Goal: Task Accomplishment & Management: Complete application form

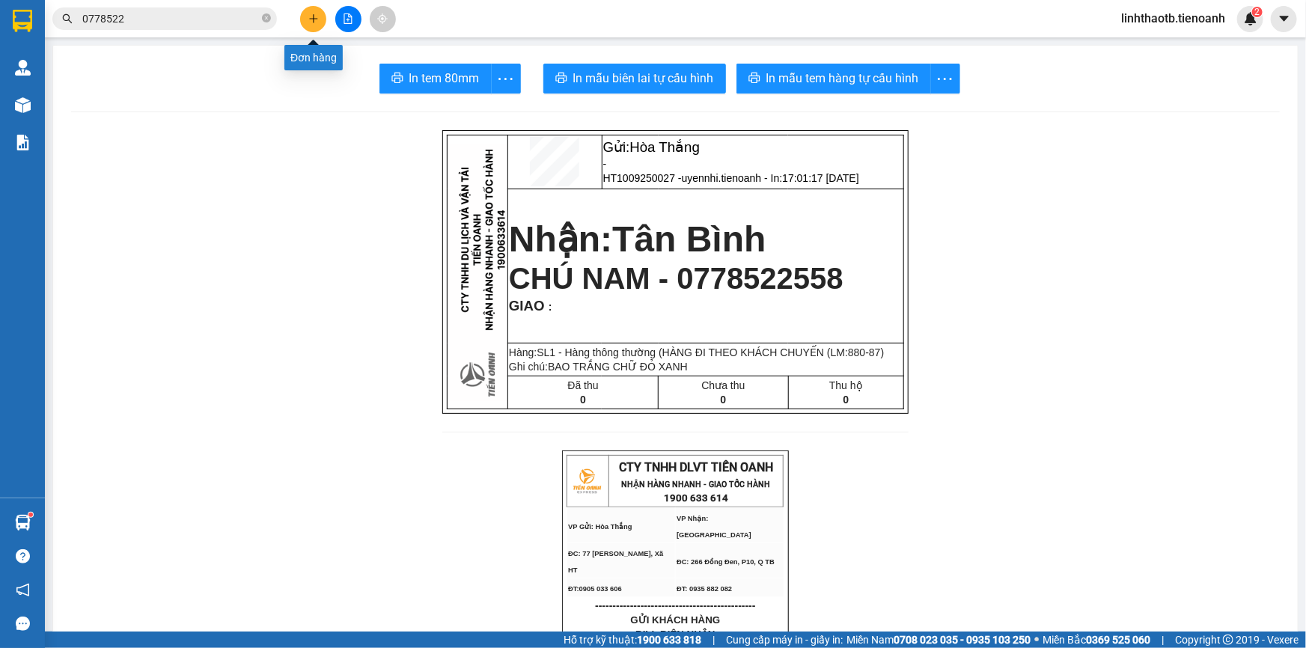
click at [302, 13] on button at bounding box center [313, 19] width 26 height 26
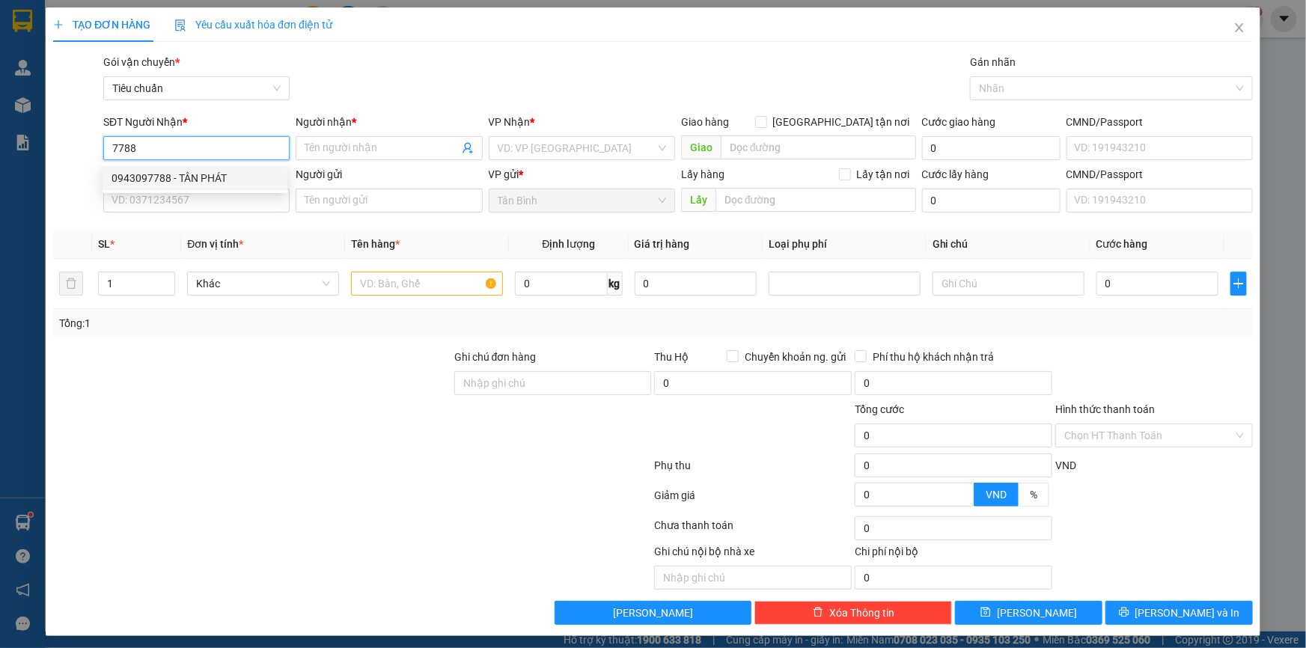
click at [210, 182] on div "0943097788 - TÂN PHÁT" at bounding box center [195, 178] width 167 height 16
type input "0943097788"
type input "TÂN PHÁT"
type input "88 vành đai cũ"
type input "50.000"
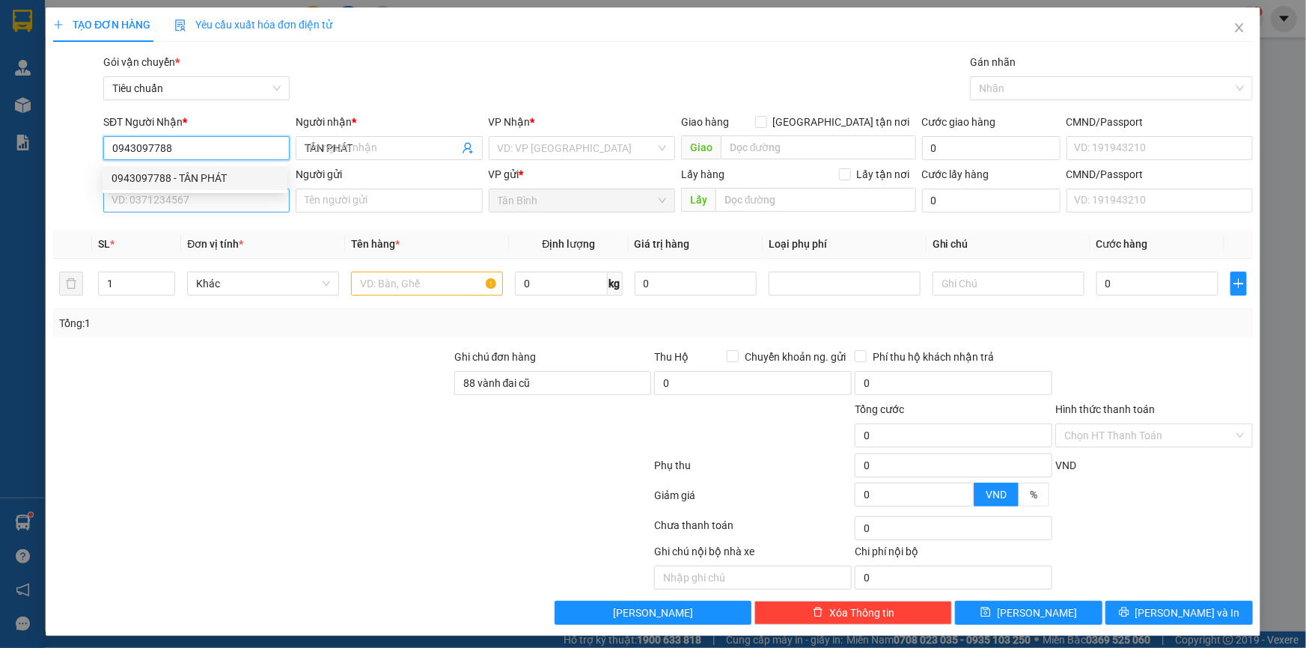
type input "50.000"
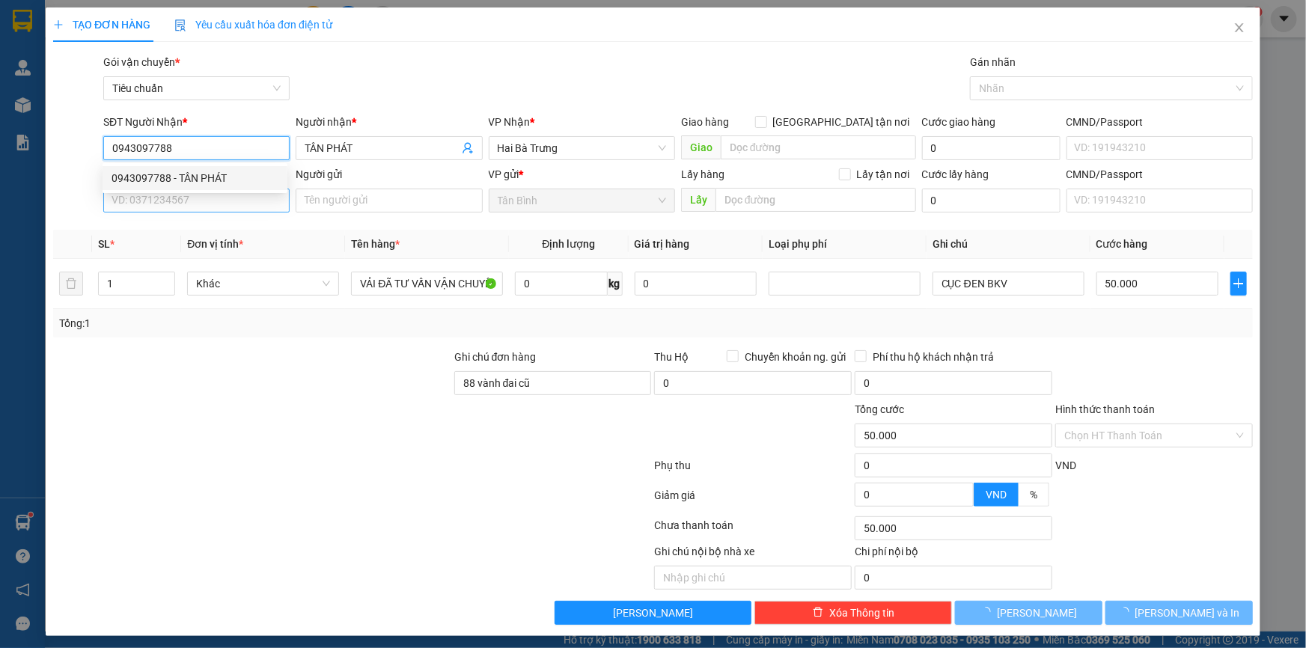
type input "0943097788"
click at [216, 210] on input "SĐT Người Gửi" at bounding box center [196, 201] width 186 height 24
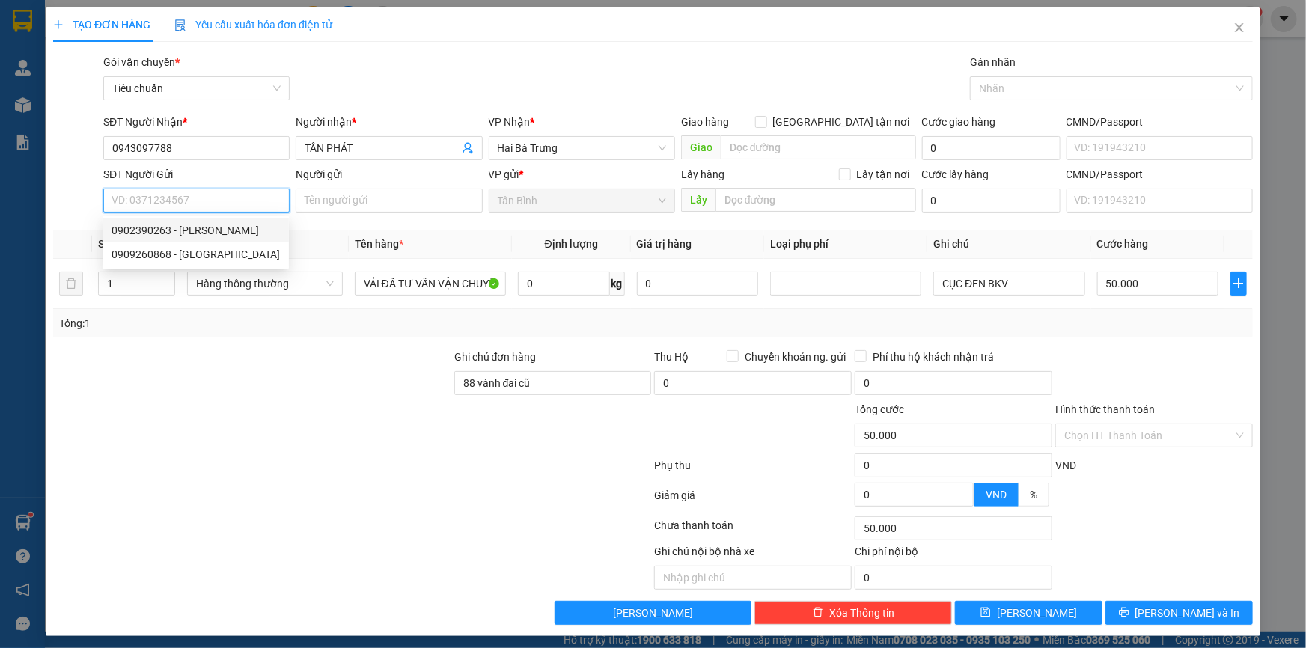
click at [224, 236] on div "0902390263 - [PERSON_NAME]" at bounding box center [196, 230] width 168 height 16
type input "0902390263"
type input "[PERSON_NAME]"
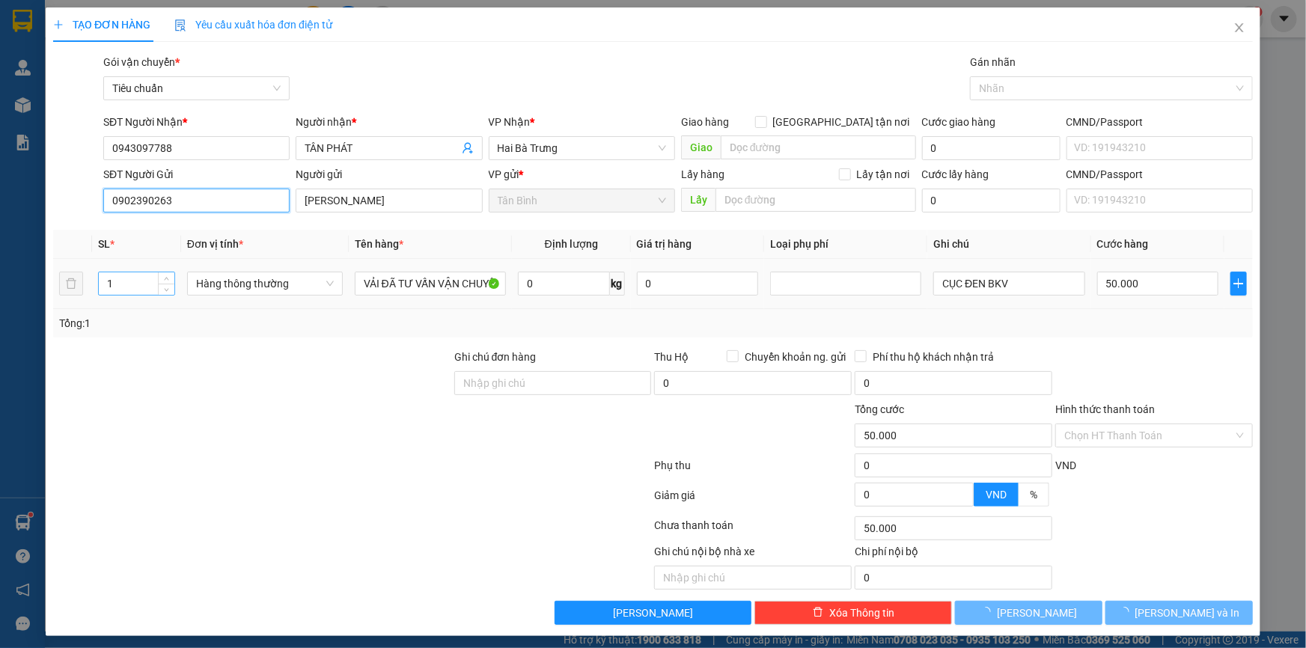
type input "70.000"
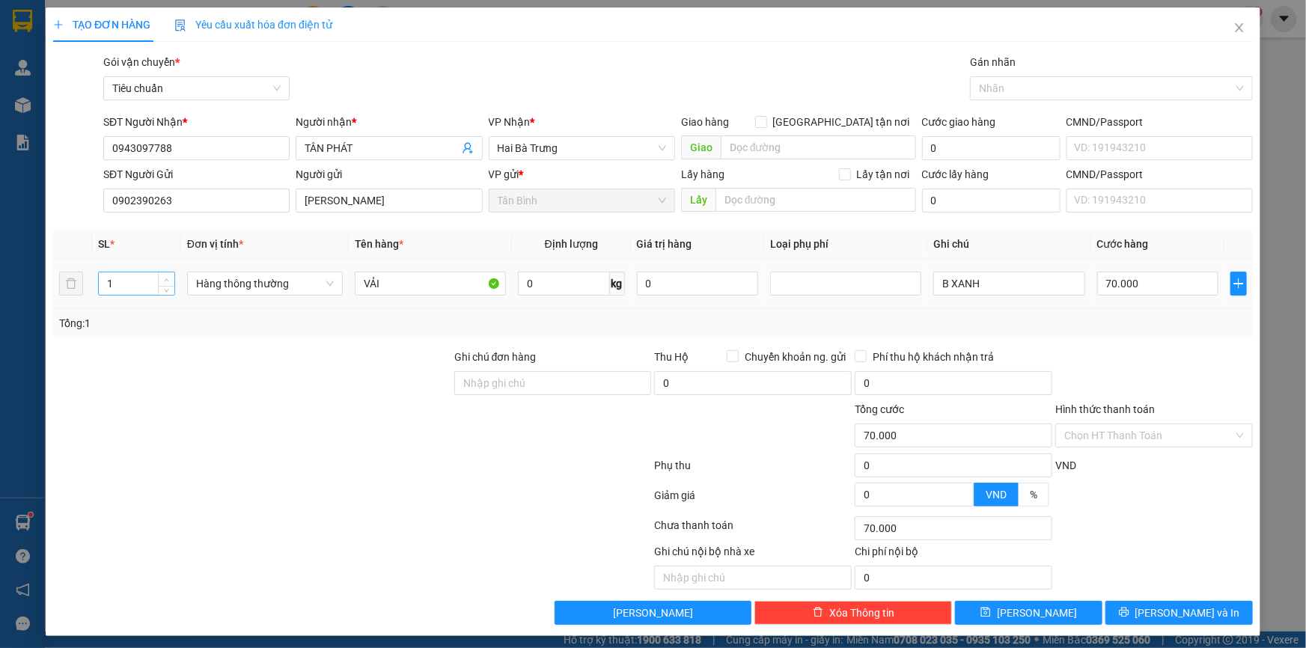
type input "2"
click at [168, 275] on span "up" at bounding box center [166, 279] width 9 height 9
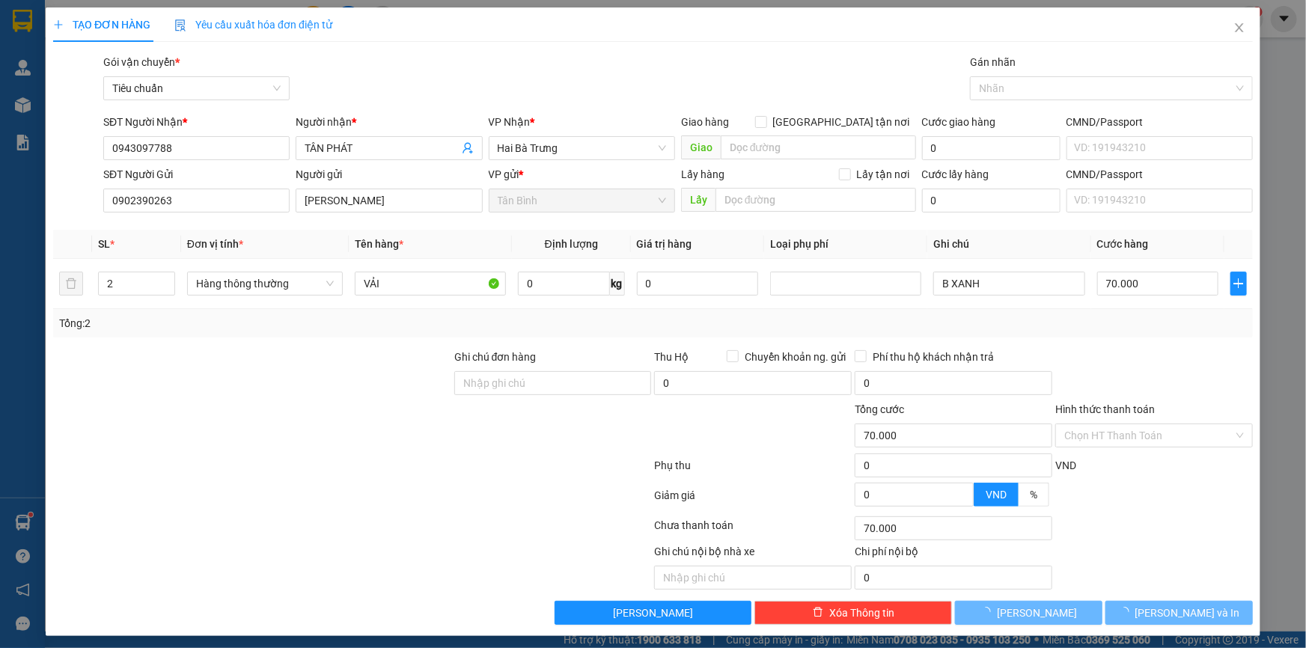
click at [397, 337] on div "Transit Pickup Surcharge Ids Transit Deliver Surcharge Ids Transit Deliver Surc…" at bounding box center [653, 339] width 1200 height 571
type input "0"
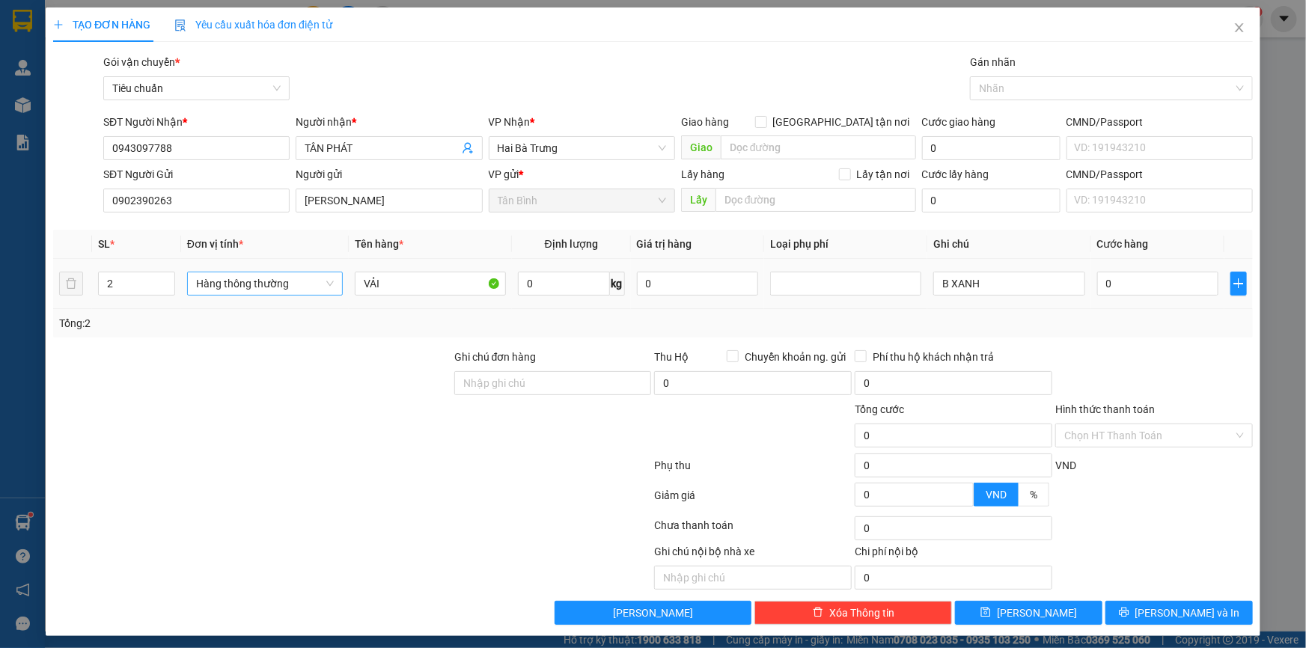
click at [233, 290] on span "Hàng thông thường" at bounding box center [265, 283] width 138 height 22
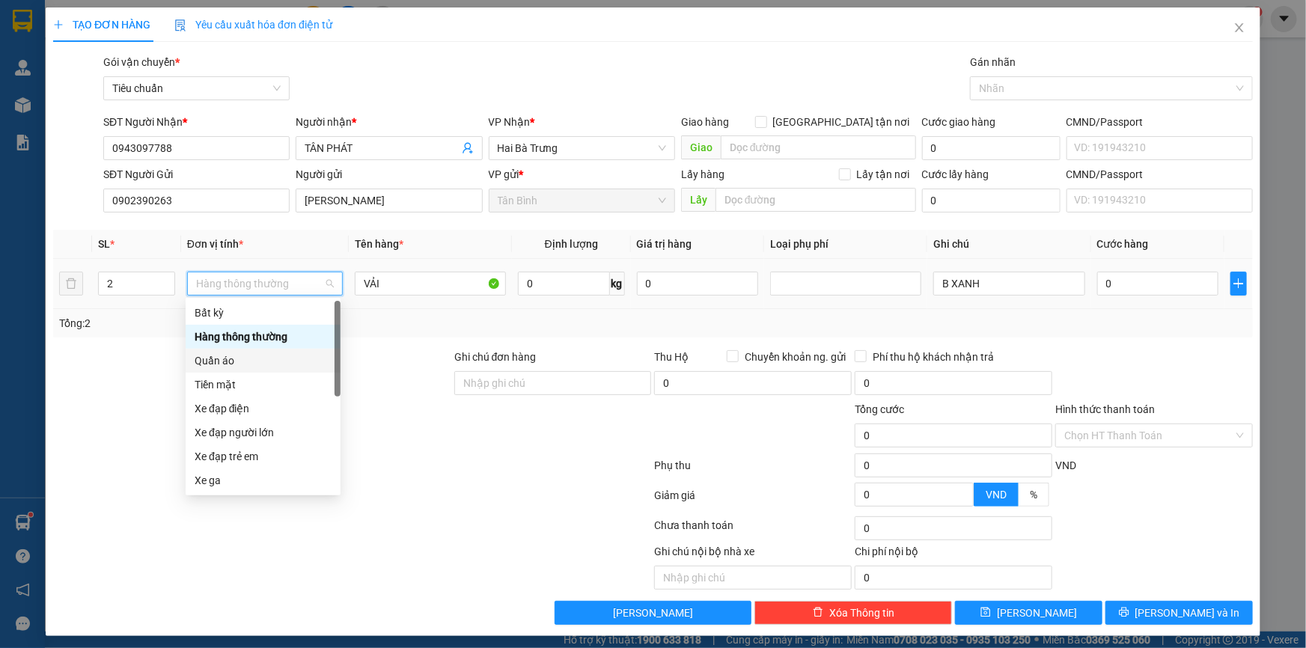
click at [248, 361] on div "Quần áo" at bounding box center [263, 360] width 137 height 16
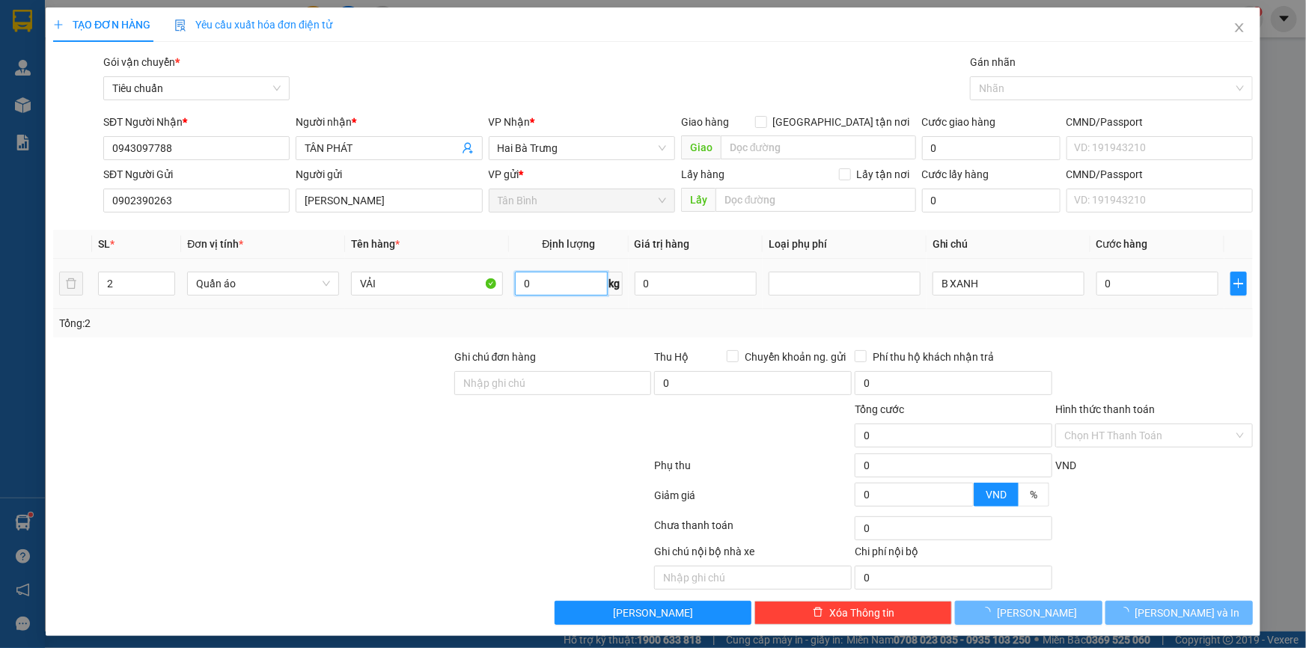
click at [572, 283] on input "0" at bounding box center [561, 284] width 92 height 24
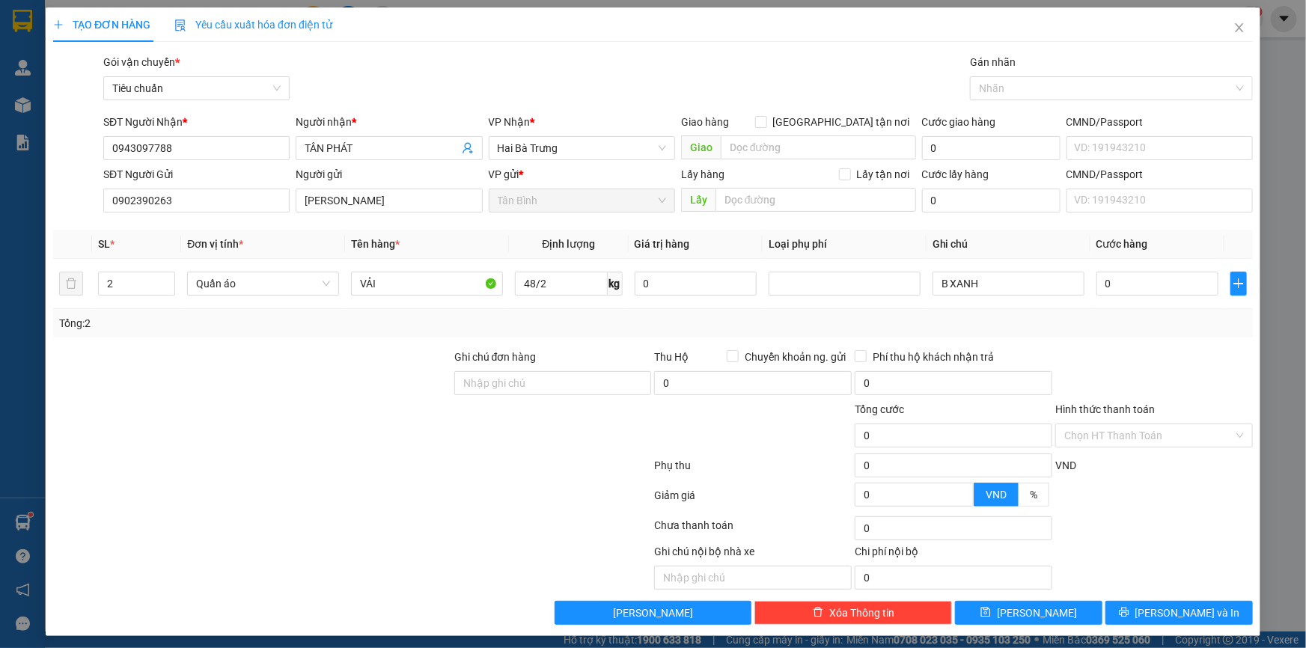
type input "24"
click at [688, 333] on div "Tổng: 2" at bounding box center [653, 323] width 1200 height 28
type input "60.000"
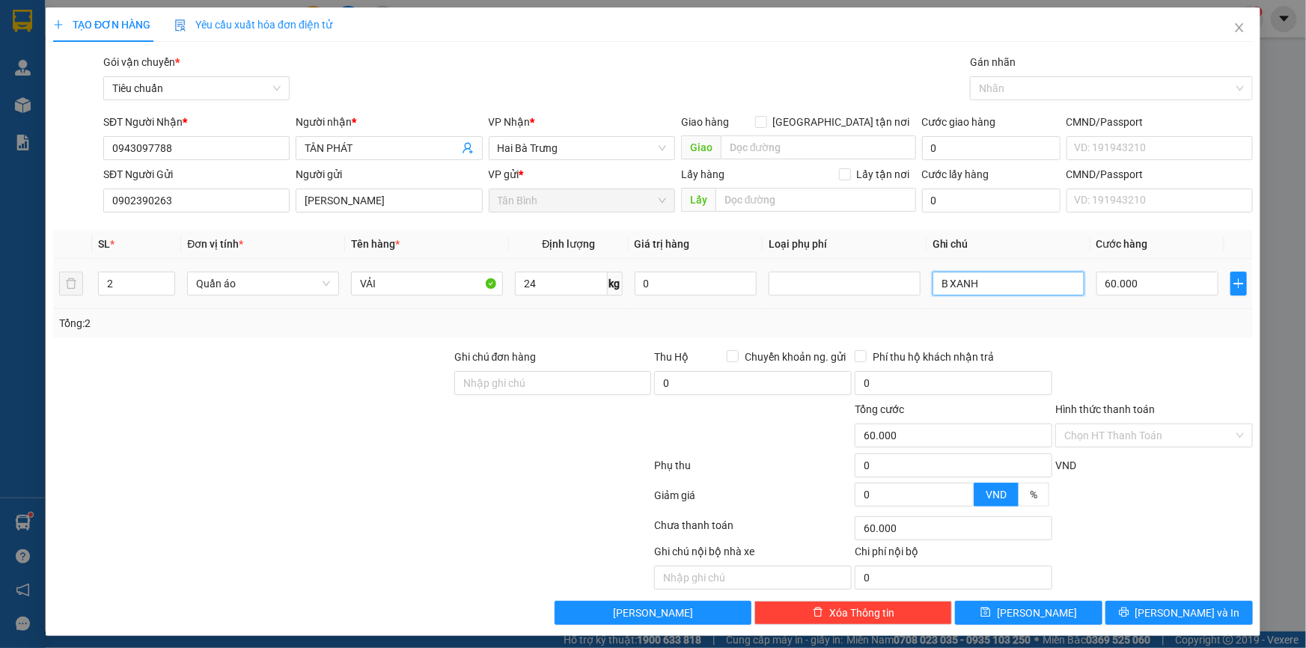
click at [1026, 293] on input "B XANH" at bounding box center [1008, 284] width 152 height 24
click at [932, 289] on input "B XANH" at bounding box center [1008, 284] width 152 height 24
type input "2B XANH"
click at [1129, 316] on div "Tổng: 2" at bounding box center [653, 323] width 1188 height 16
click at [1128, 284] on input "60.000" at bounding box center [1157, 284] width 122 height 24
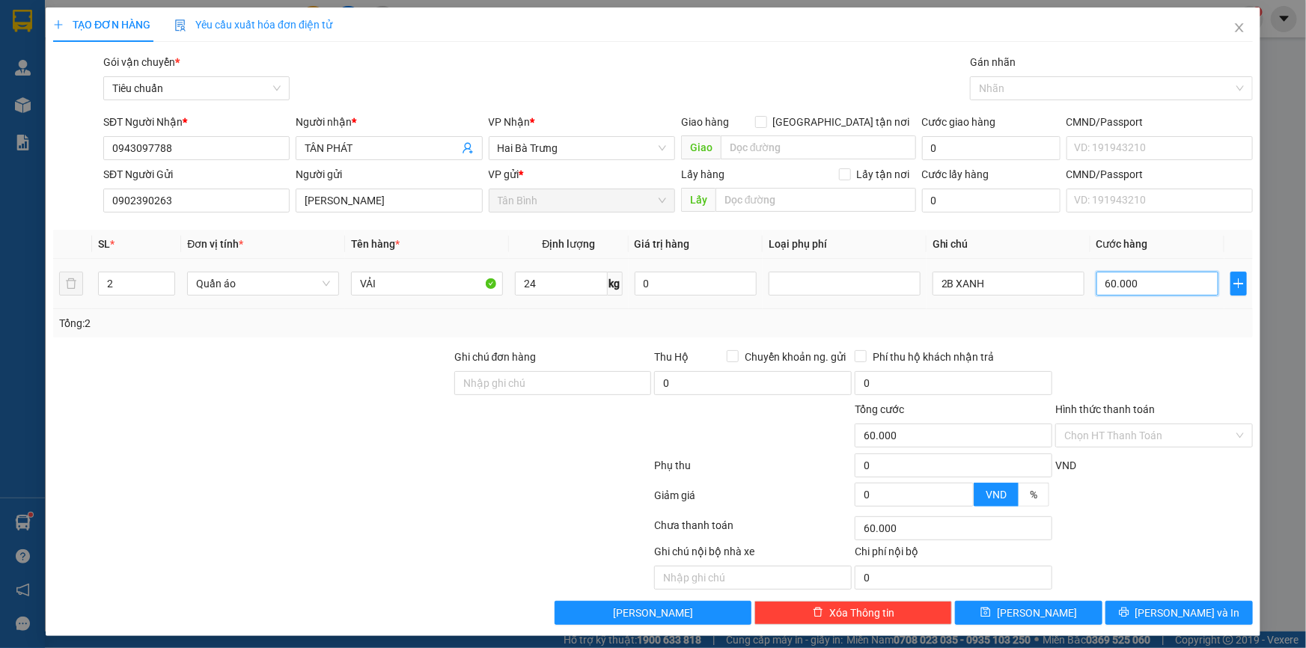
type input "1"
type input "12"
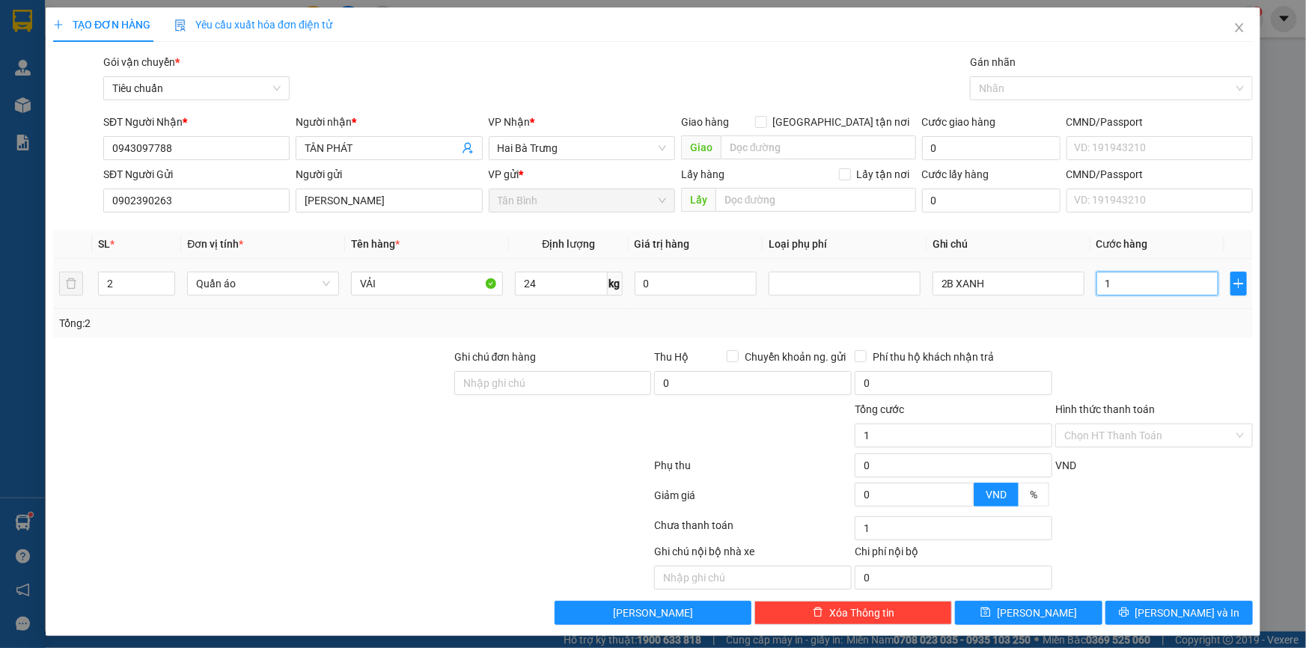
type input "12"
type input "120"
type input "120.000"
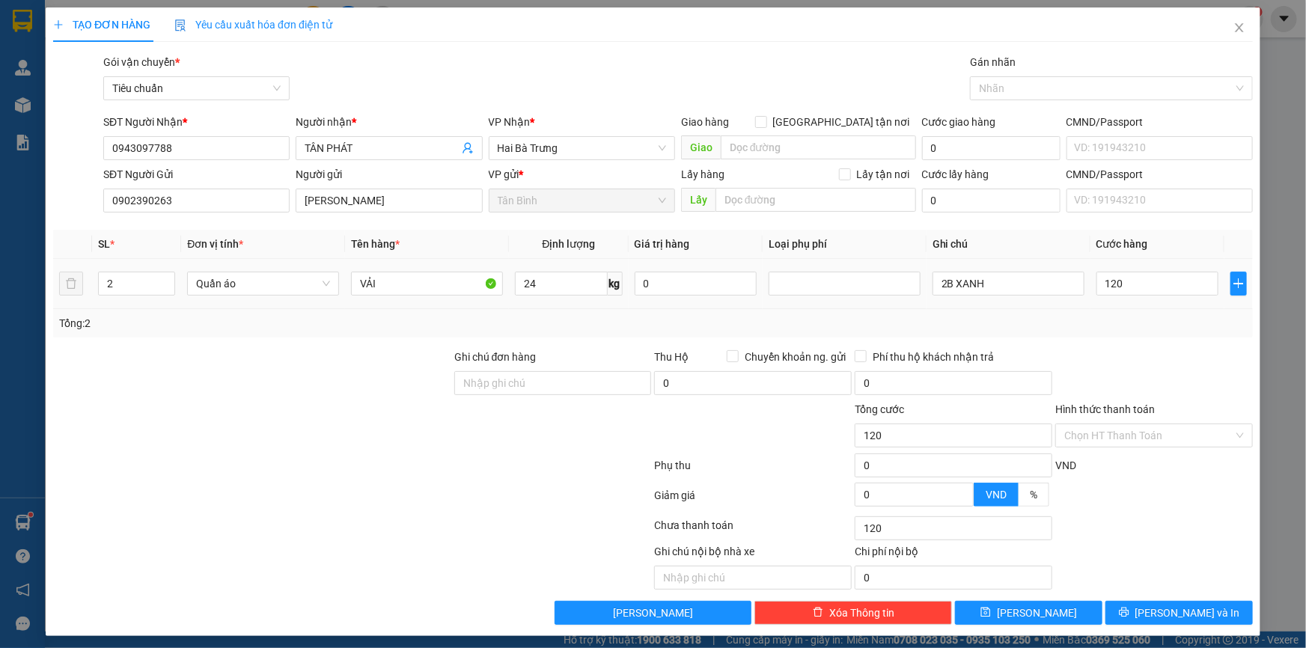
type input "120.000"
drag, startPoint x: 1167, startPoint y: 337, endPoint x: 1206, endPoint y: 527, distance: 193.1
click at [1167, 338] on div "Transit Pickup Surcharge Ids Transit Deliver Surcharge Ids Transit Deliver Surc…" at bounding box center [653, 339] width 1200 height 571
click at [1204, 604] on button "[PERSON_NAME] và In" at bounding box center [1178, 613] width 147 height 24
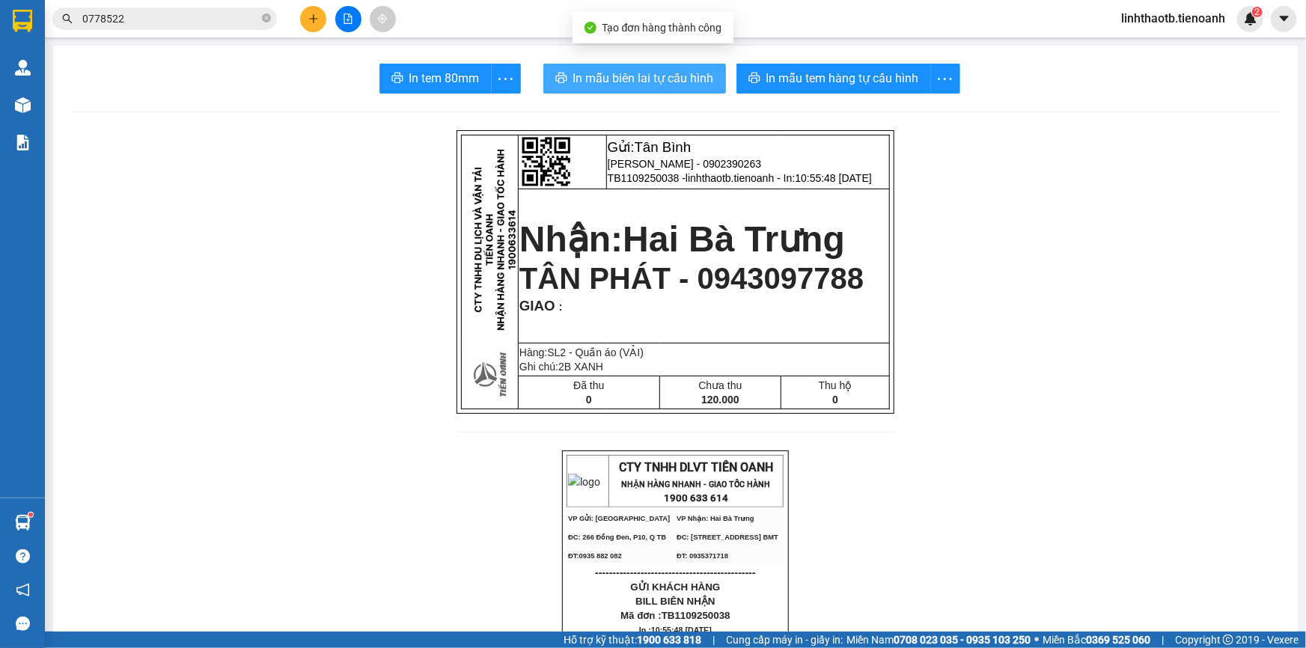
click at [650, 82] on span "In mẫu biên lai tự cấu hình" at bounding box center [643, 78] width 141 height 19
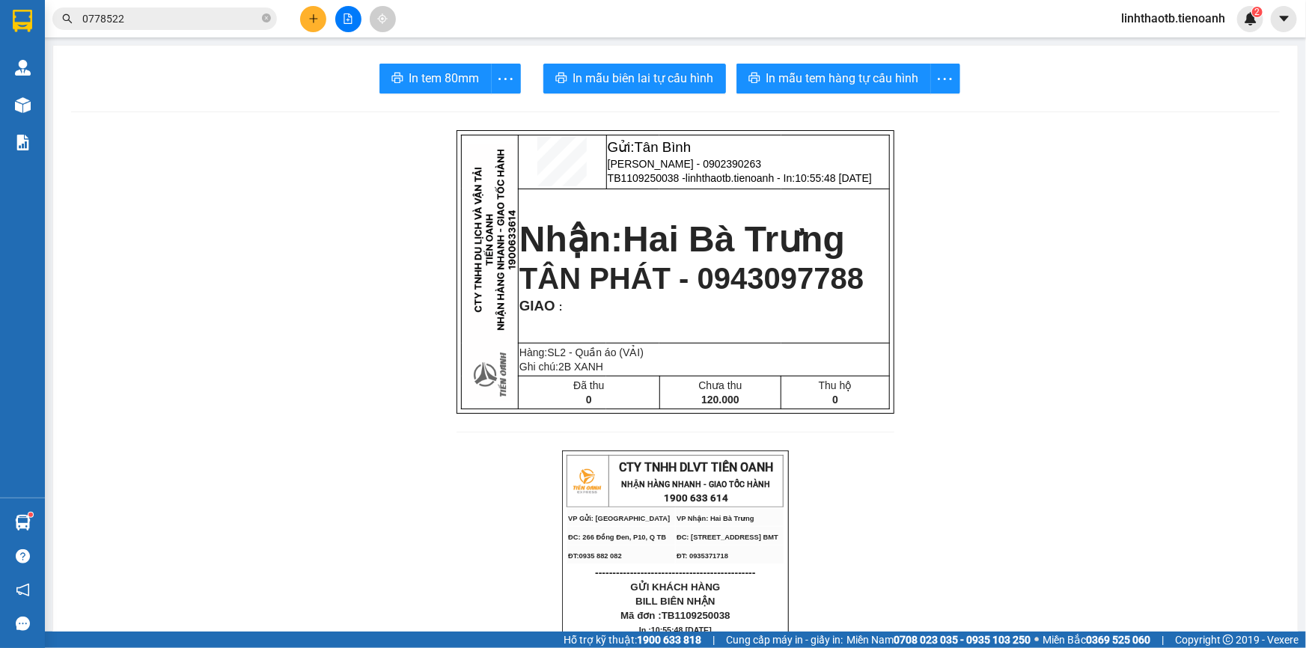
click at [252, 28] on span "0778522" at bounding box center [164, 18] width 224 height 22
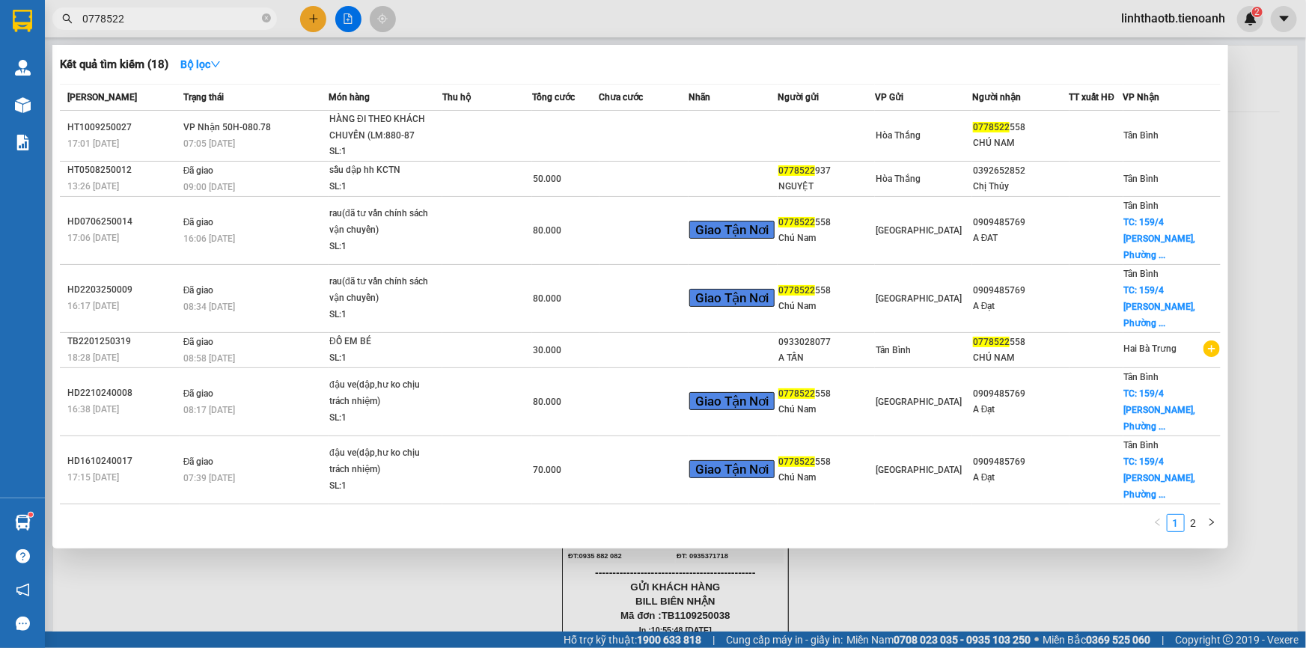
click at [252, 22] on input "0778522" at bounding box center [170, 18] width 177 height 16
click at [313, 7] on div at bounding box center [653, 324] width 1306 height 648
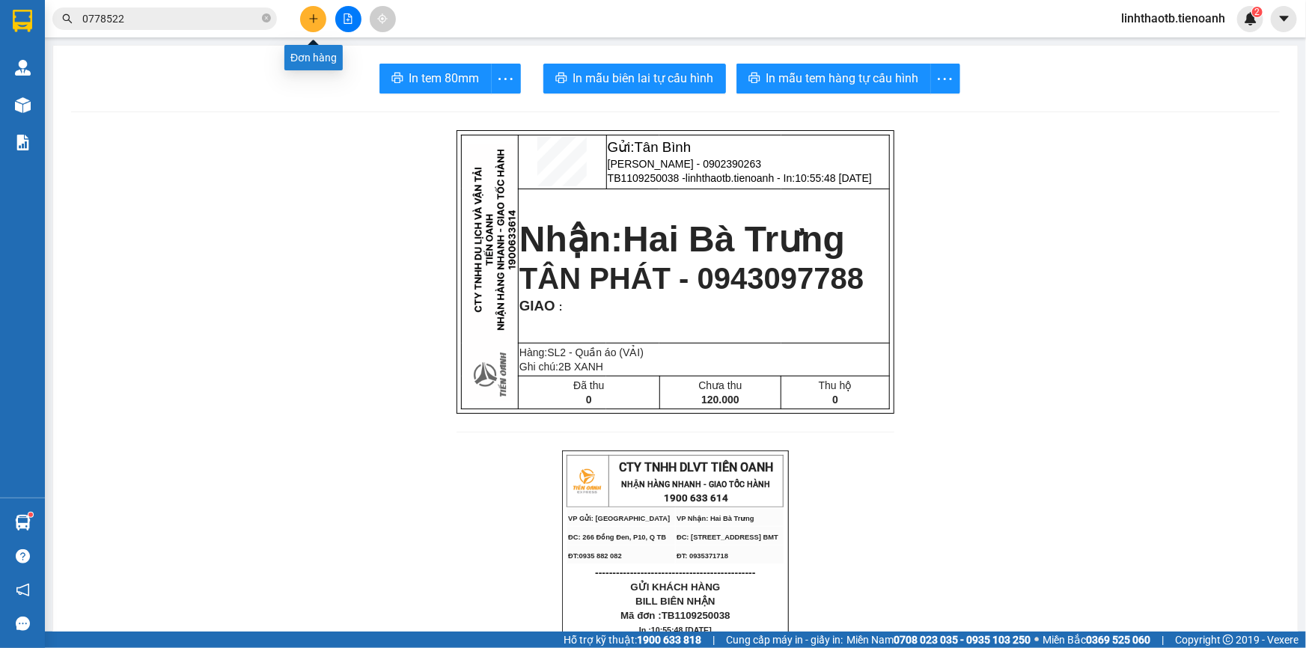
click at [313, 9] on button at bounding box center [313, 19] width 26 height 26
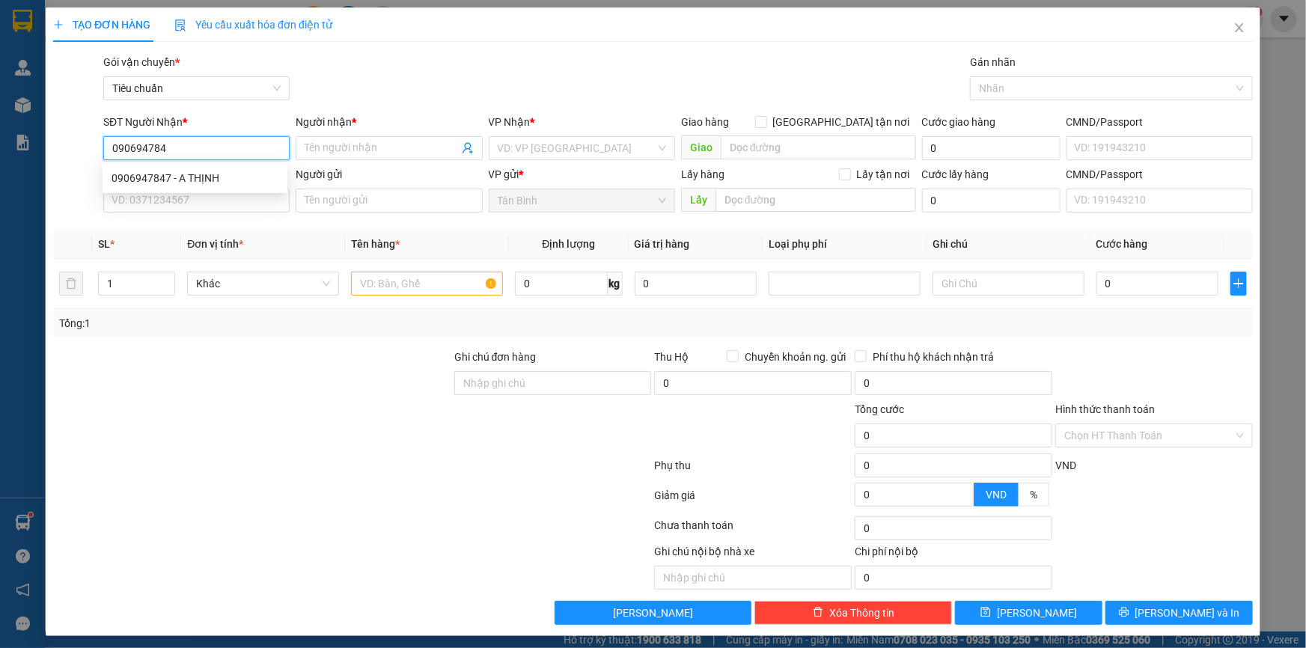
type input "0906947847"
click at [254, 174] on div "0906947847 - A THỊNH" at bounding box center [195, 178] width 167 height 16
type input "A THỊNH"
type input "30.000"
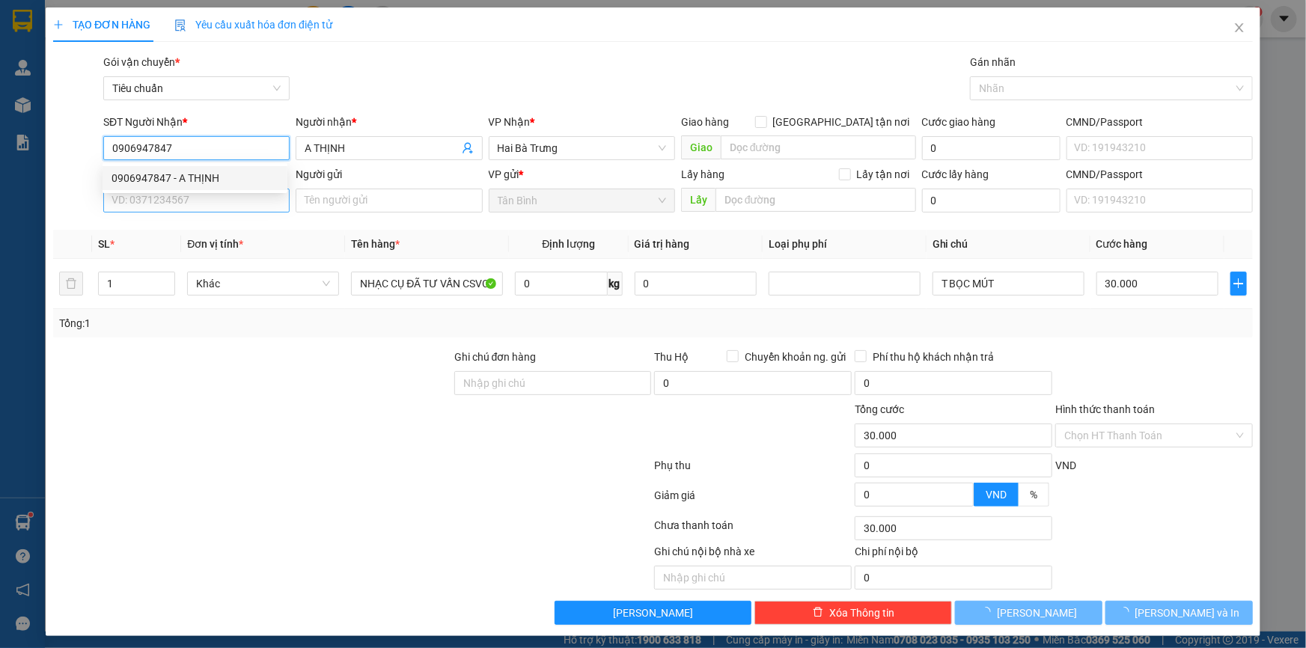
type input "0906947847"
click at [254, 201] on input "SĐT Người Gửi" at bounding box center [196, 201] width 186 height 24
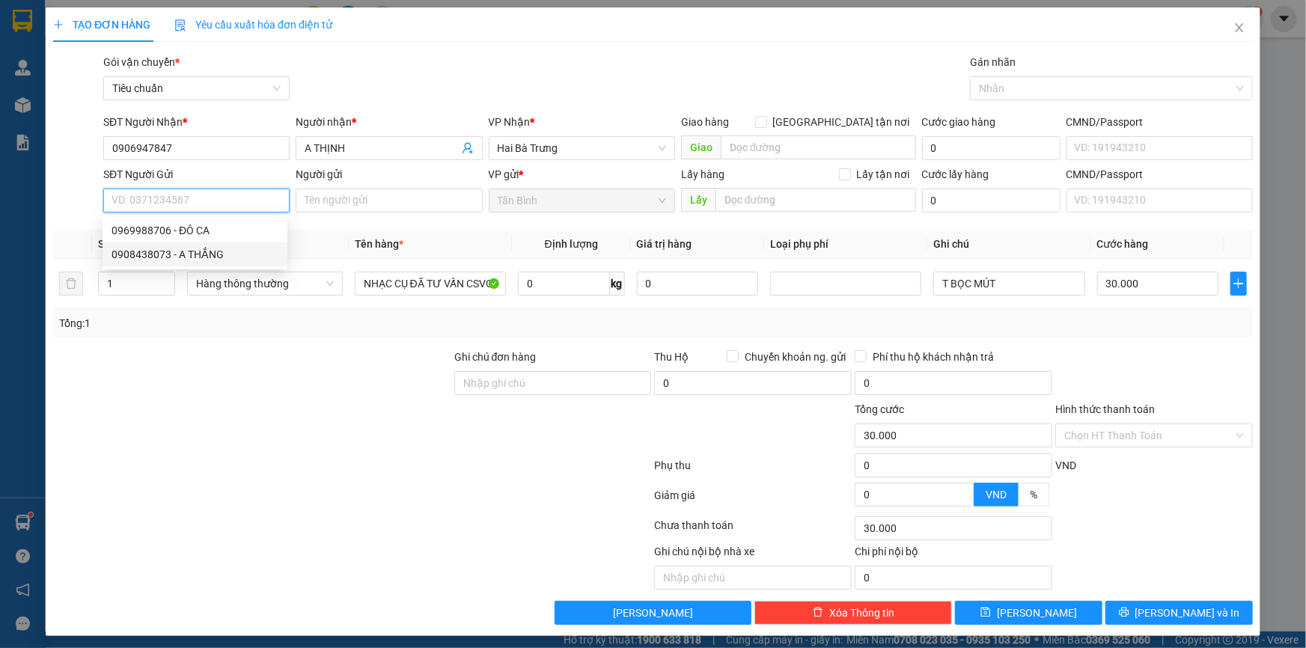
click at [233, 254] on div "0908438073 - A THẮNG" at bounding box center [195, 254] width 167 height 16
type input "0908438073"
type input "A THẮNG"
type input "560.000"
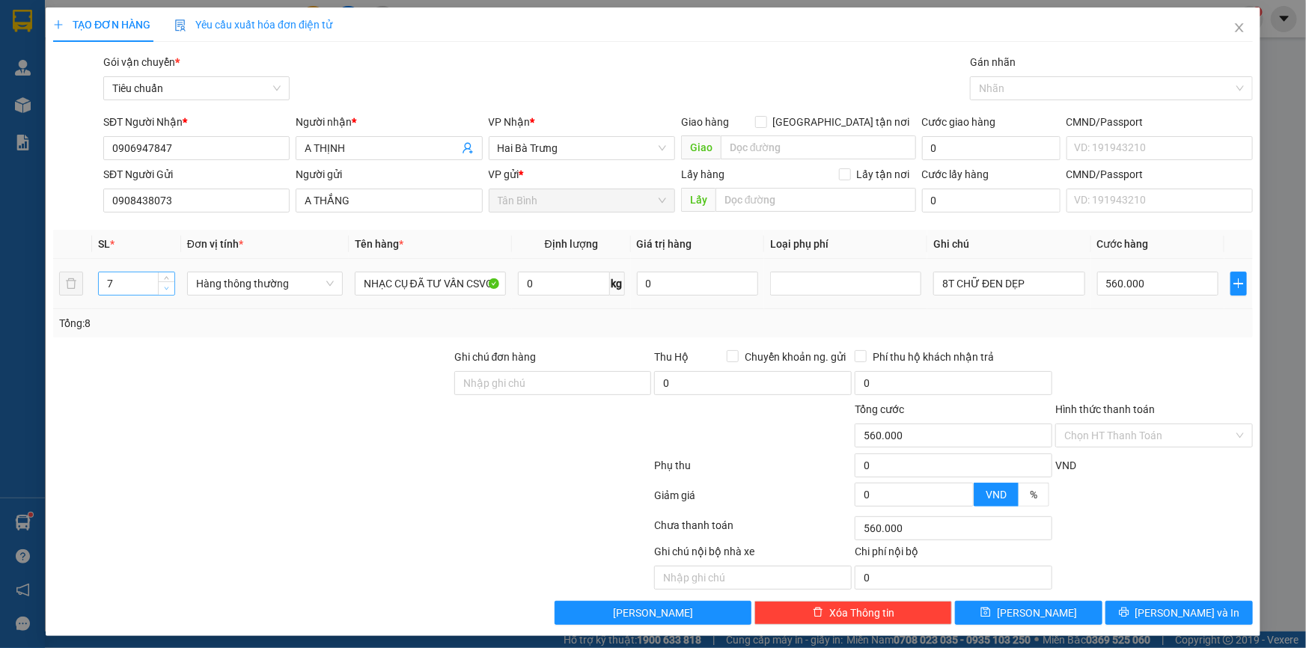
click at [160, 288] on span "Decrease Value" at bounding box center [166, 287] width 16 height 13
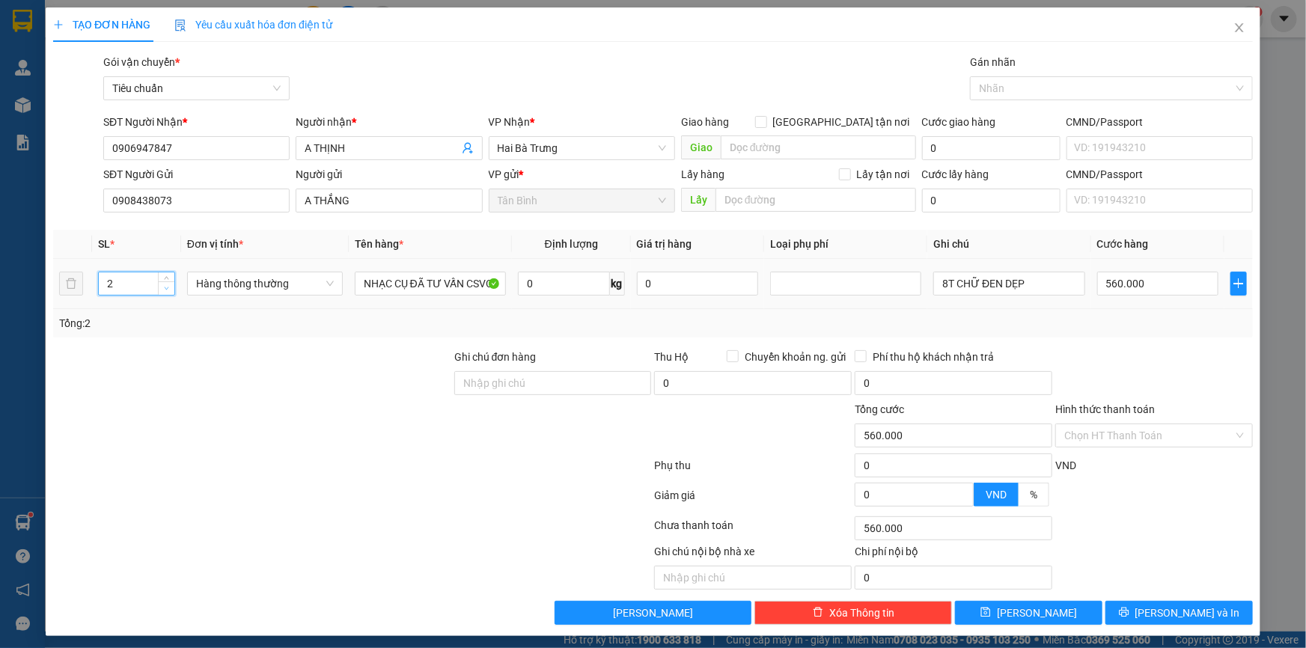
click at [160, 288] on span "Decrease Value" at bounding box center [166, 287] width 16 height 13
type input "1"
click at [160, 288] on span "Decrease Value" at bounding box center [166, 287] width 16 height 13
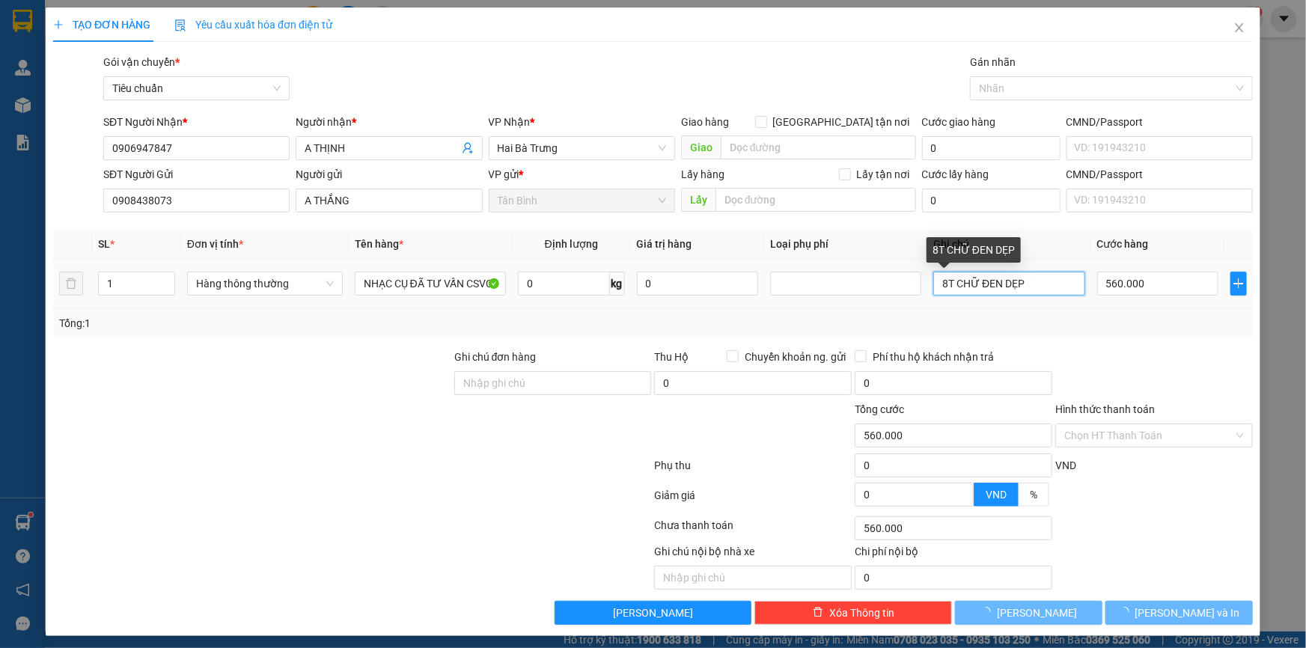
click at [1009, 281] on input "8T CHỮ ĐEN DẸP" at bounding box center [1008, 284] width 151 height 24
type input "0"
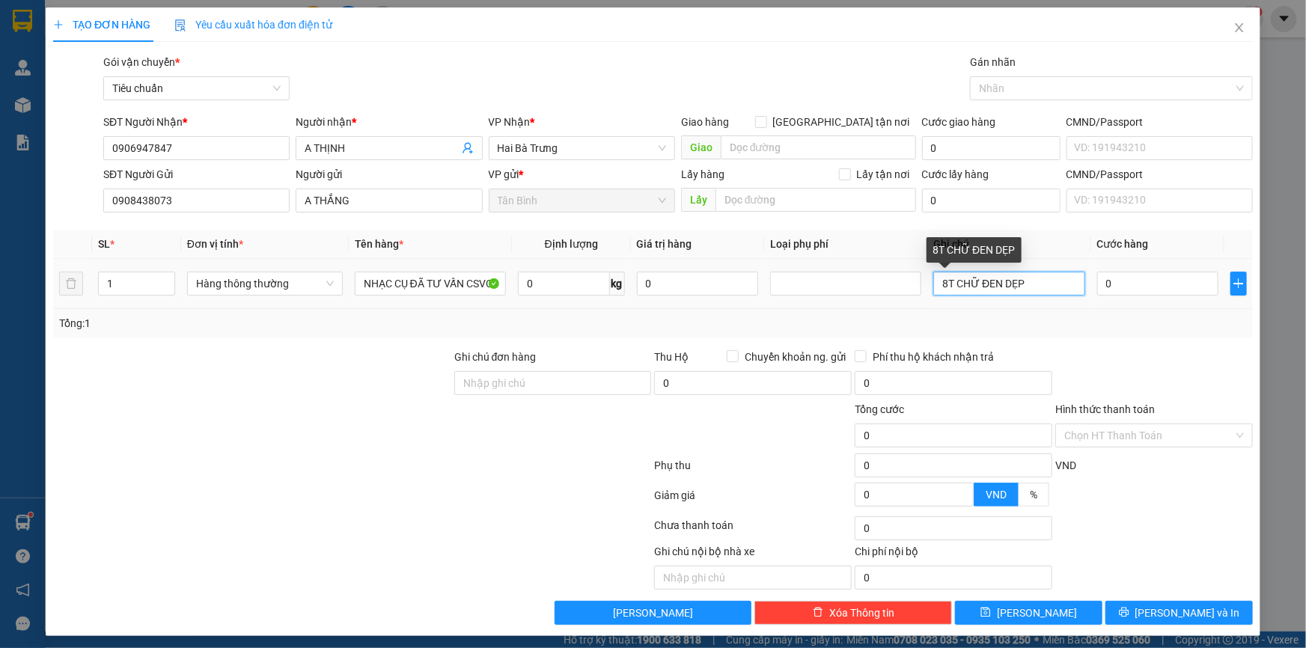
click at [1009, 281] on input "8T CHỮ ĐEN DẸP" at bounding box center [1008, 284] width 151 height 24
type input "TH BNL"
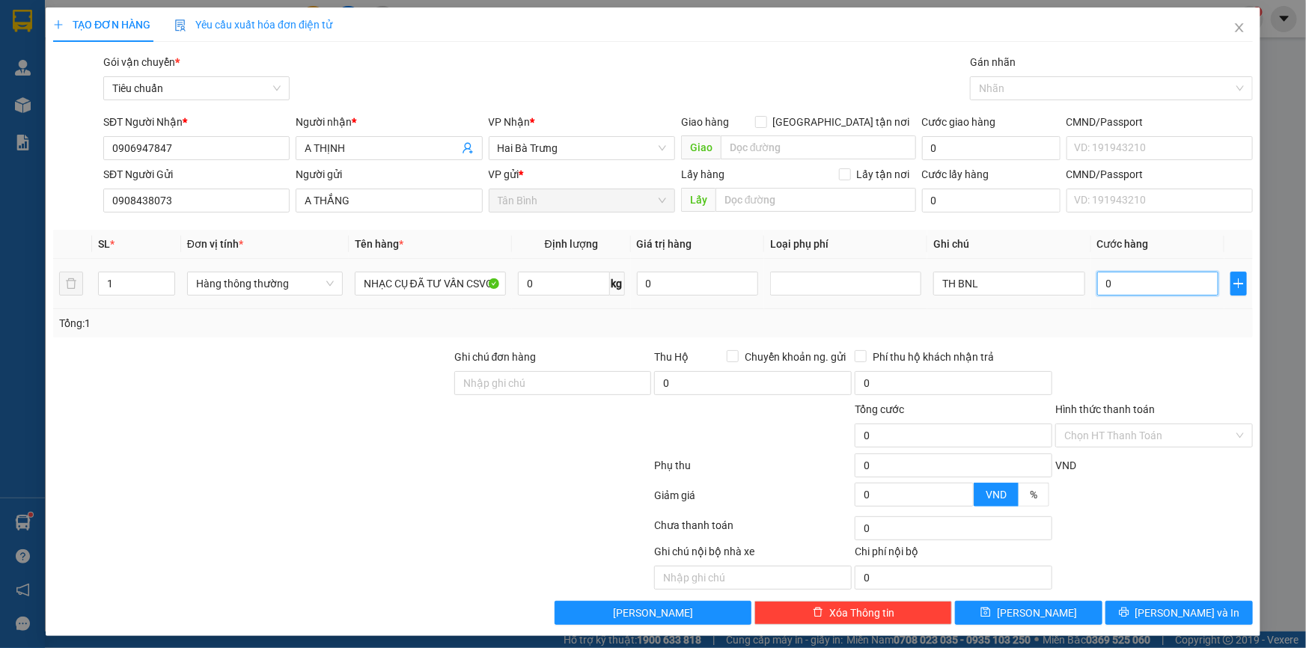
click at [1131, 275] on input "0" at bounding box center [1158, 284] width 122 height 24
type input "7"
type input "07"
type input "70"
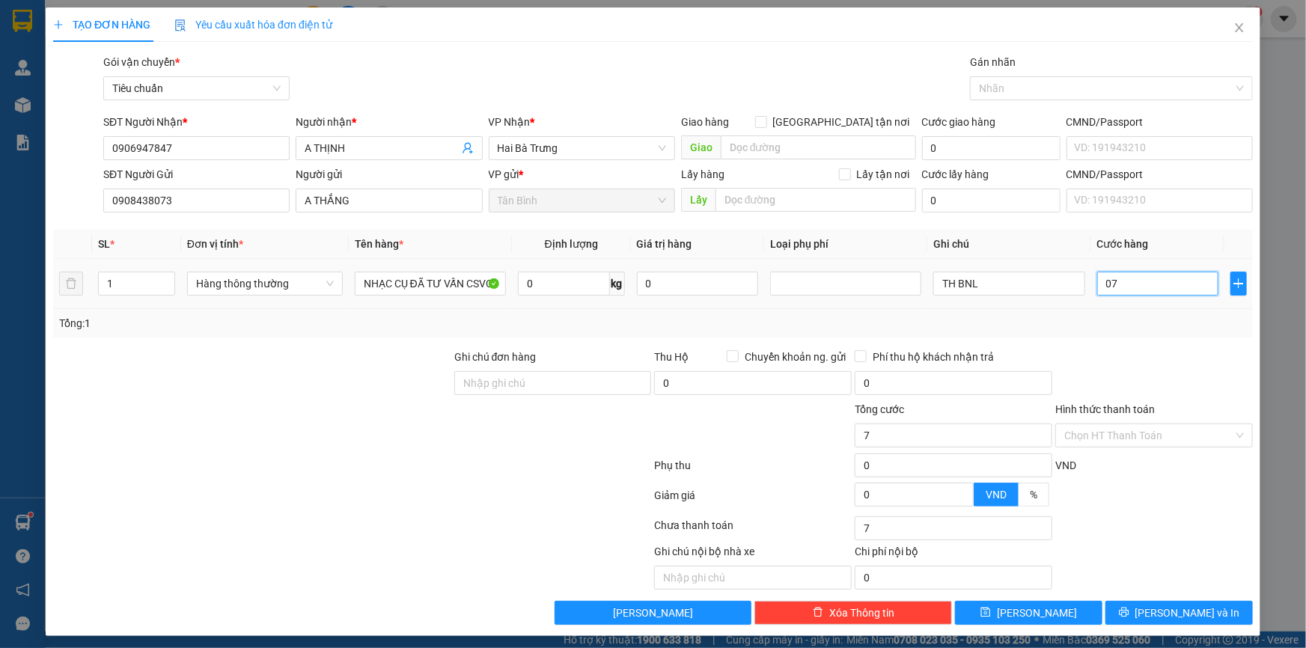
type input "70"
type input "070"
type input "70.000"
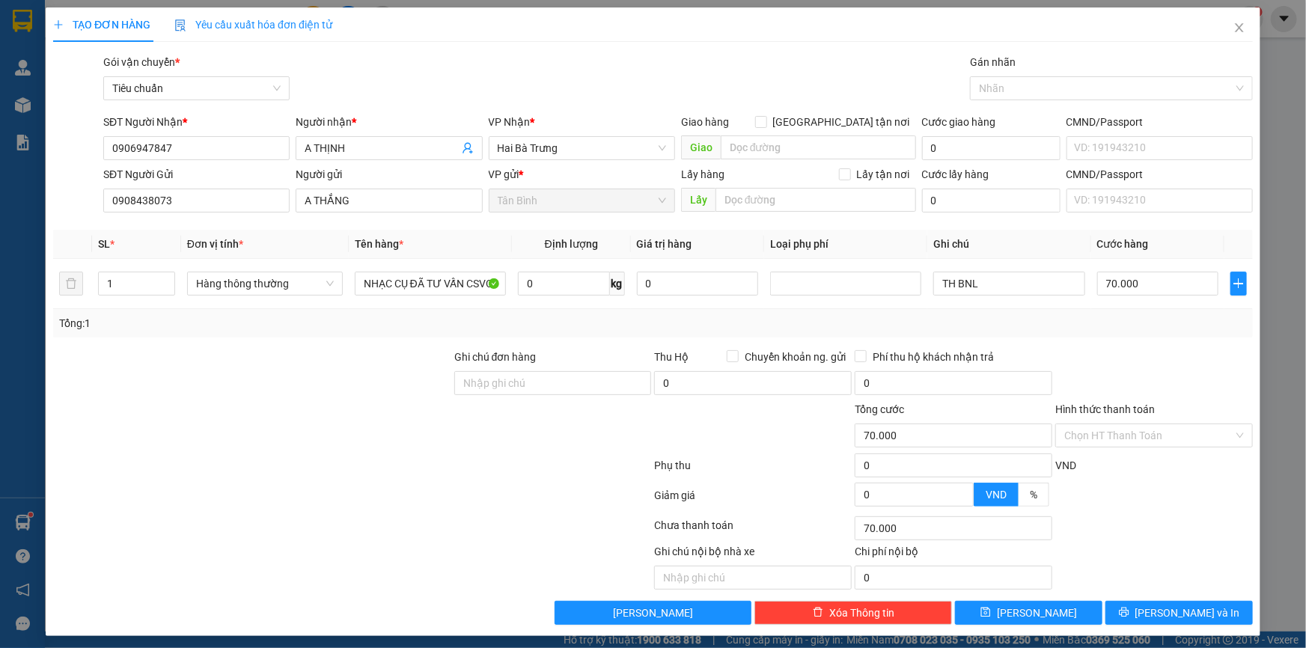
click at [1152, 351] on div at bounding box center [1154, 375] width 201 height 52
click at [1203, 602] on button "[PERSON_NAME] và In" at bounding box center [1178, 613] width 147 height 24
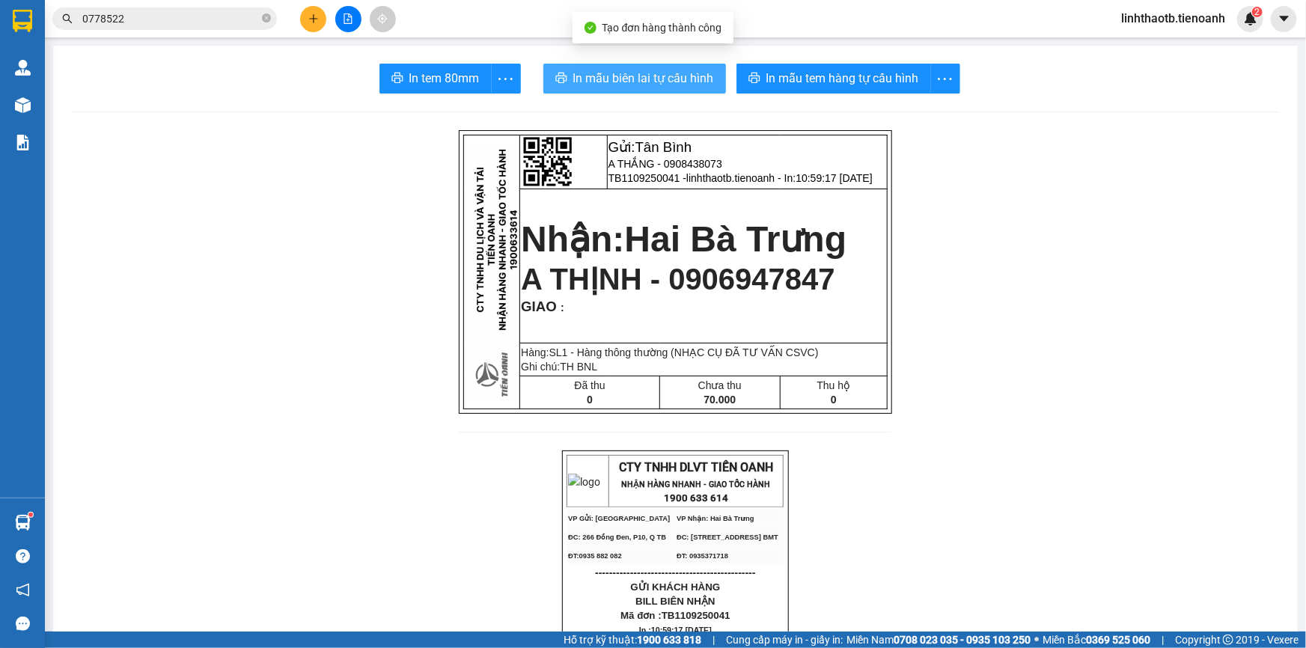
click at [599, 80] on span "In mẫu biên lai tự cấu hình" at bounding box center [643, 78] width 141 height 19
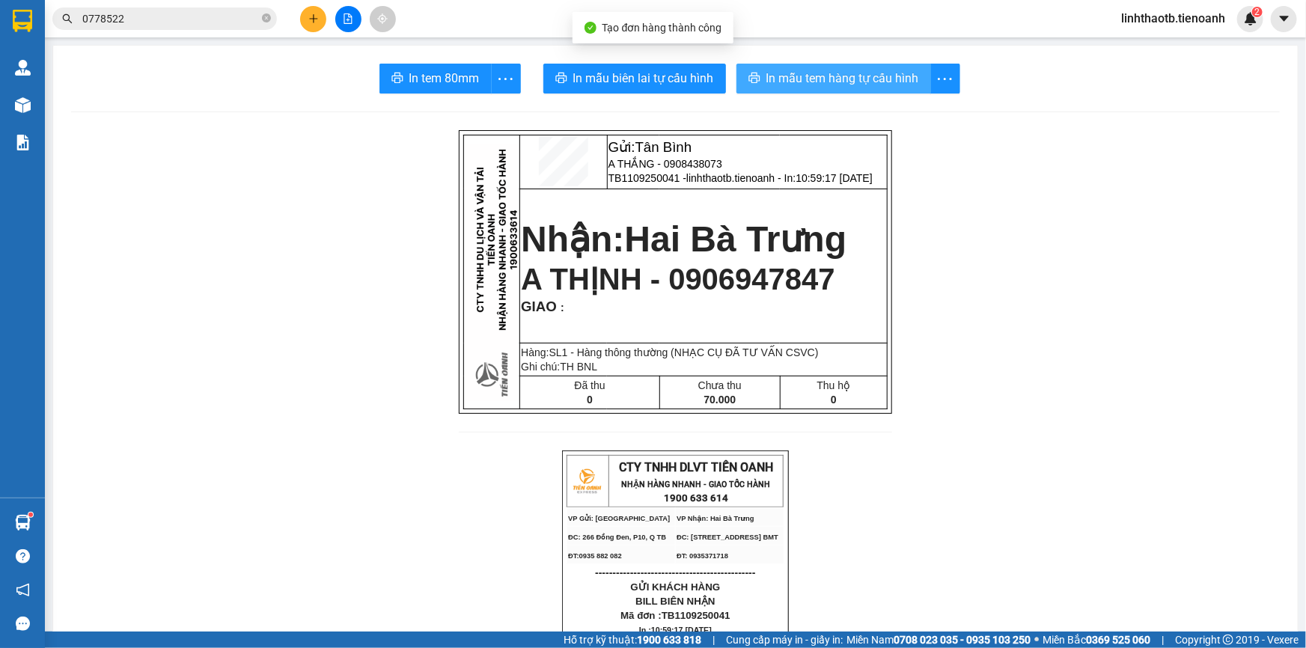
click at [841, 64] on button "In mẫu tem hàng tự cấu hình" at bounding box center [833, 79] width 195 height 30
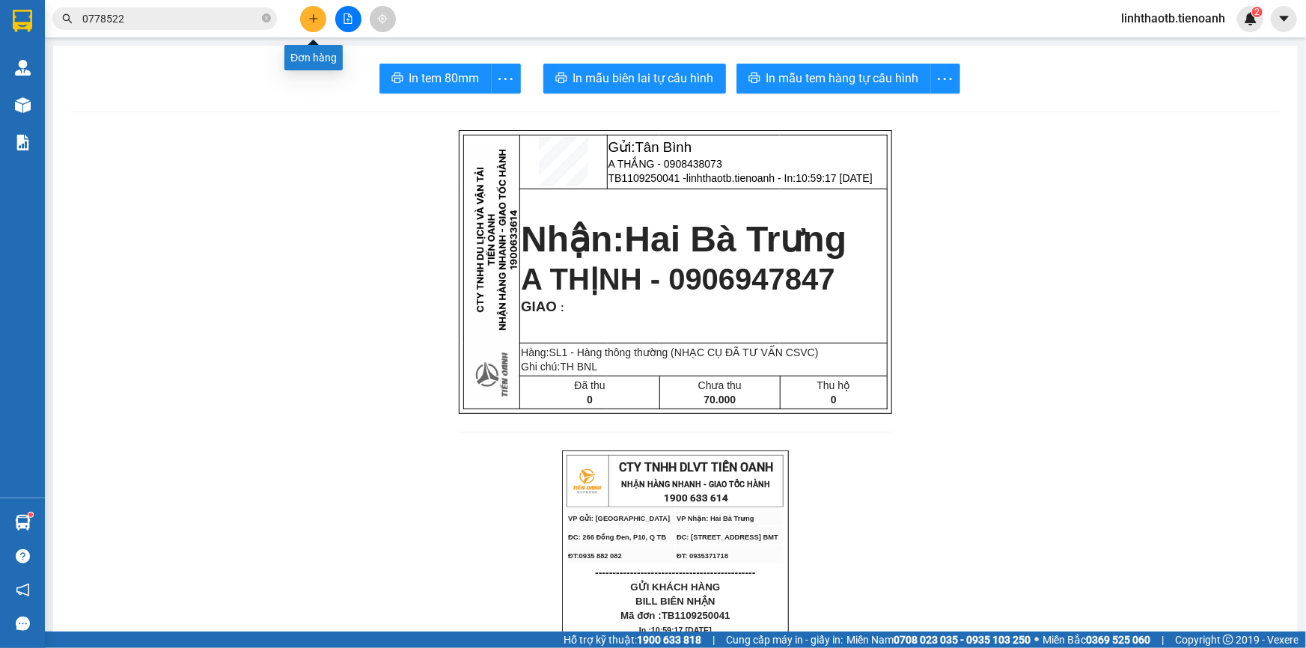
click at [313, 13] on icon "plus" at bounding box center [313, 18] width 10 height 10
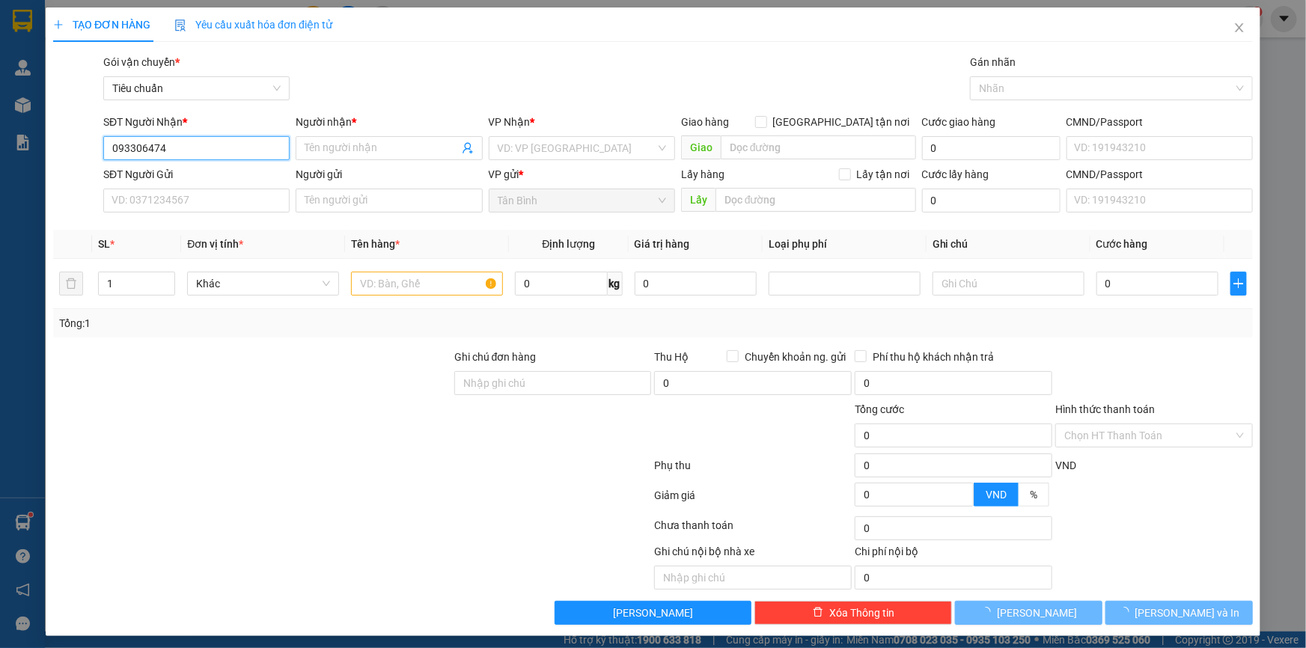
type input "0933064747"
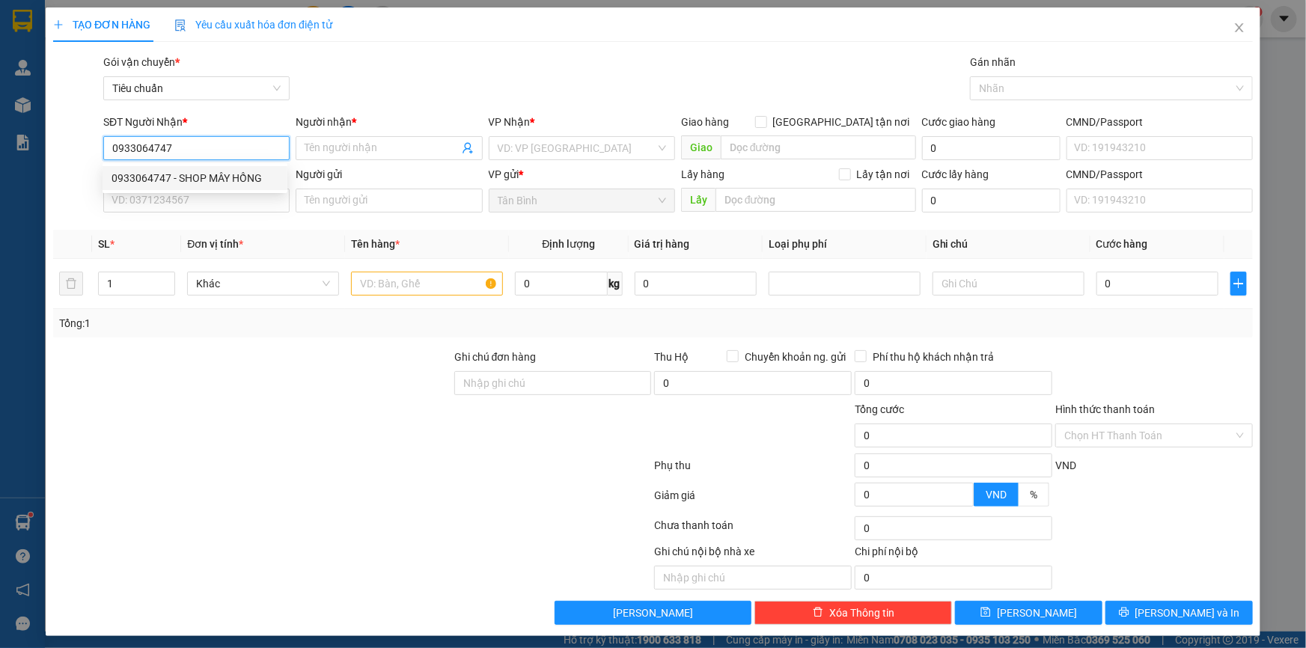
click at [197, 182] on div "0933064747 - SHOP MÂY HỒNG" at bounding box center [195, 178] width 167 height 16
type input "SHOP MÂY HỒNG"
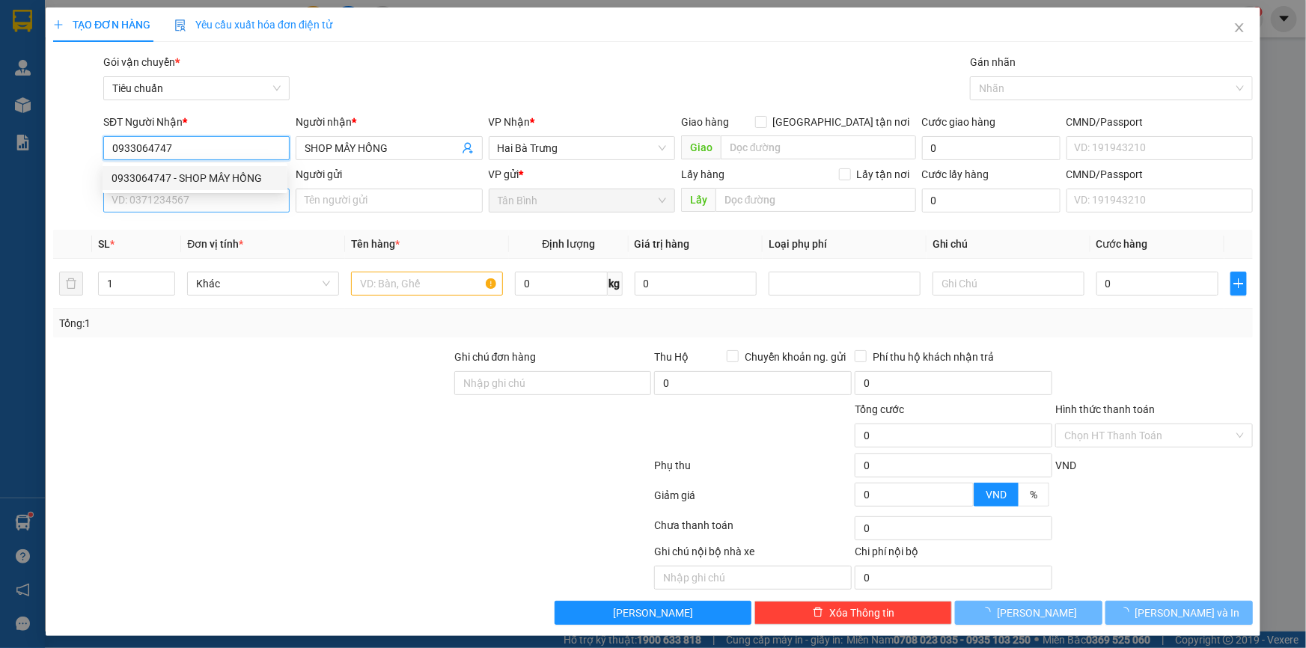
type input "0933064747"
click at [205, 207] on input "SĐT Người Gửi" at bounding box center [196, 201] width 186 height 24
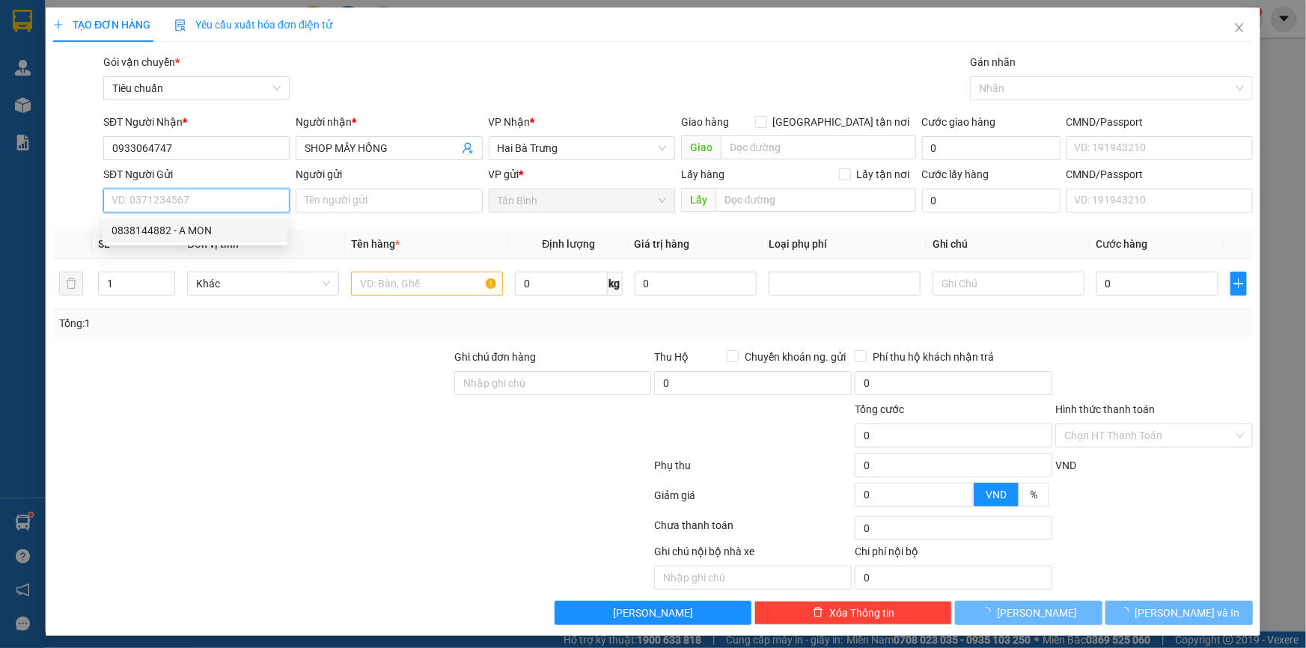
type input "30.000"
click at [214, 229] on div "0838144882 - A MON" at bounding box center [195, 230] width 167 height 16
type input "0838144882"
type input "A MON"
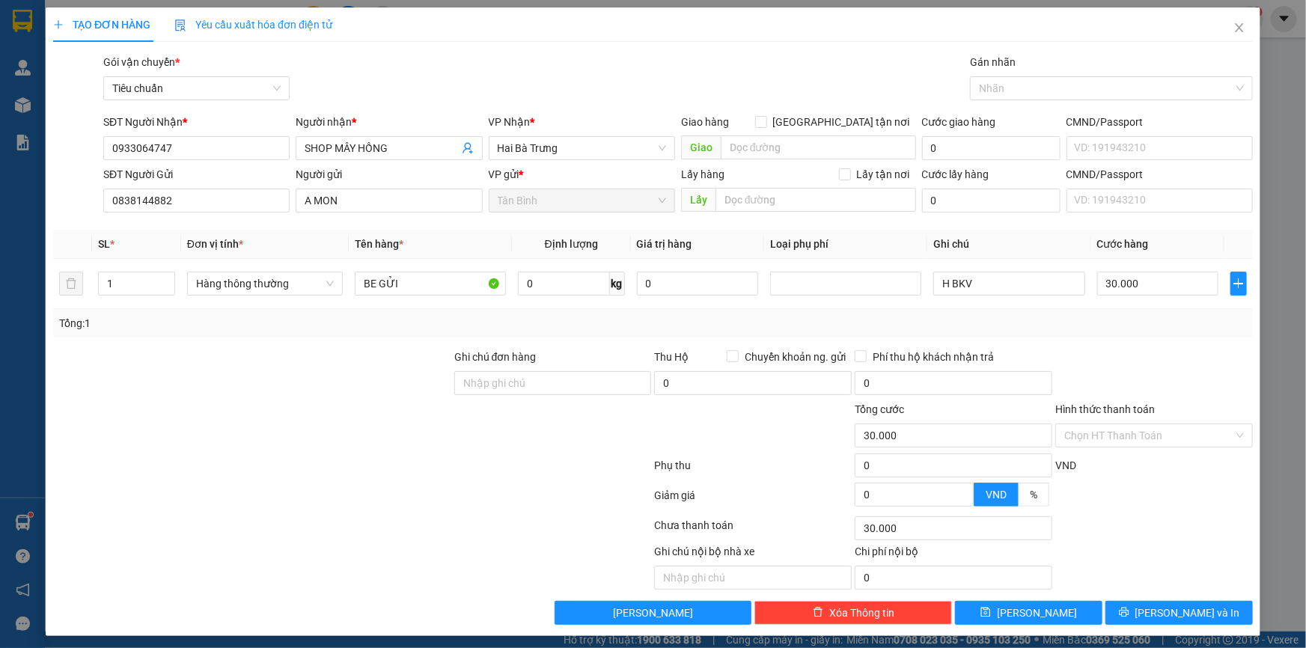
click at [1173, 624] on div "TẠO ĐƠN HÀNG Yêu cầu xuất hóa đơn điện tử Transit Pickup Surcharge Ids Transit …" at bounding box center [653, 321] width 1215 height 629
click at [1137, 620] on button "[PERSON_NAME] và In" at bounding box center [1178, 613] width 147 height 24
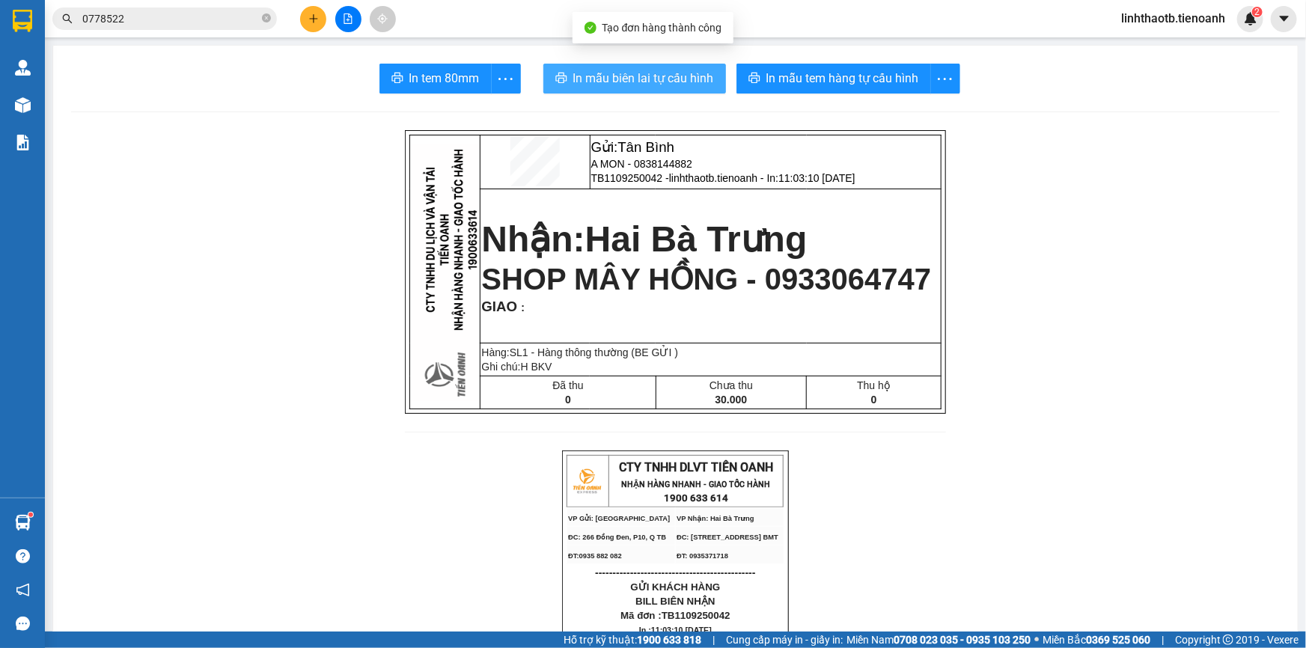
click at [552, 87] on button "In mẫu biên lai tự cấu hình" at bounding box center [634, 79] width 183 height 30
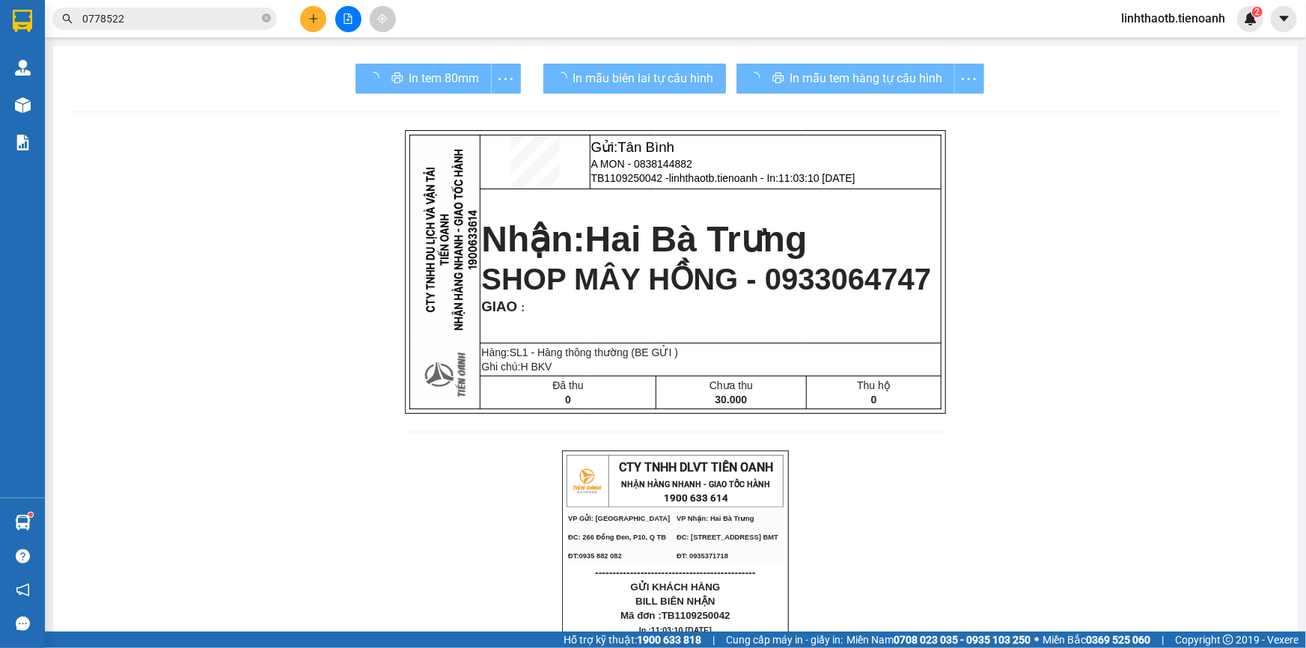
click at [846, 76] on div "In mẫu tem hàng tự cấu hình" at bounding box center [860, 79] width 248 height 30
click at [849, 79] on div "In mẫu tem hàng tự cấu hình" at bounding box center [860, 79] width 248 height 30
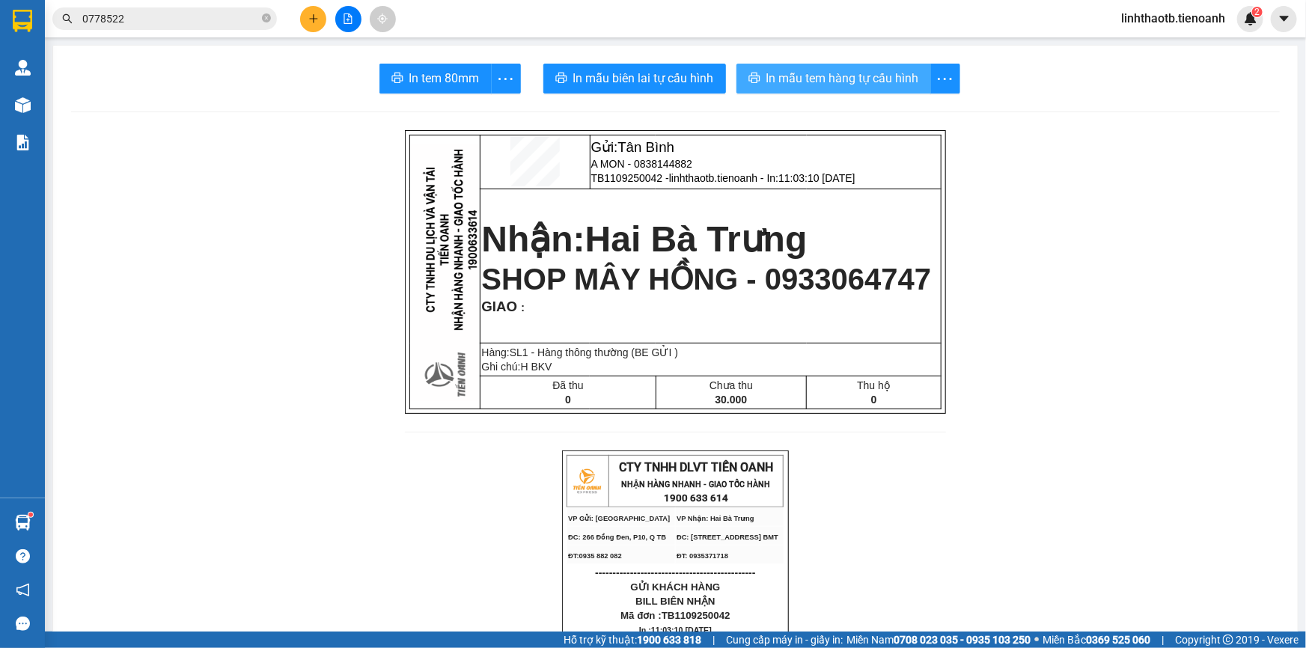
click at [850, 79] on span "In mẫu tem hàng tự cấu hình" at bounding box center [842, 78] width 153 height 19
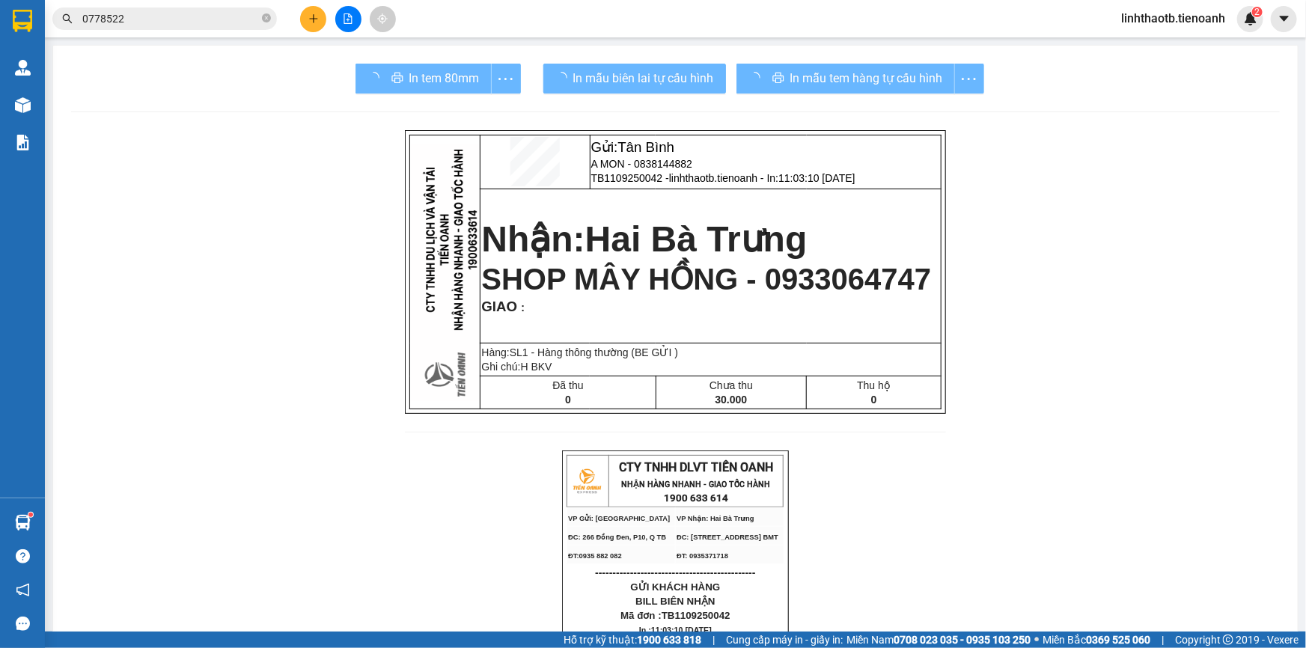
click at [670, 76] on span "In mẫu biên lai tự cấu hình" at bounding box center [643, 78] width 141 height 19
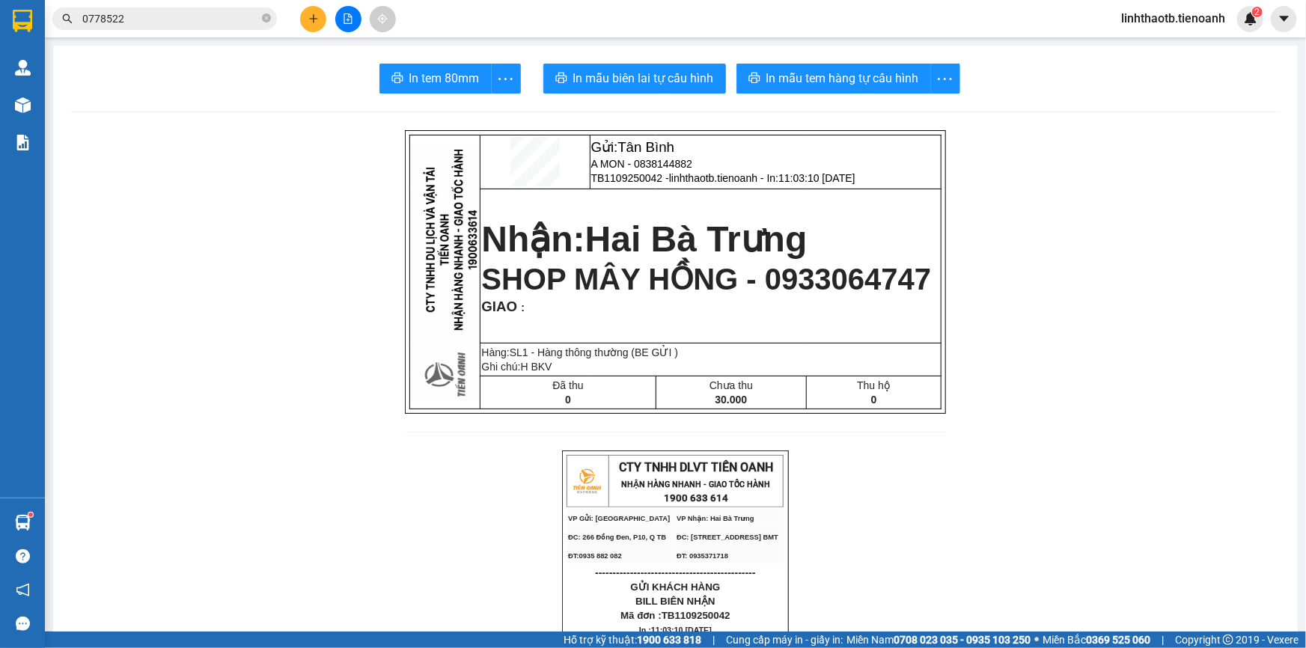
click at [249, 18] on input "0778522" at bounding box center [170, 18] width 177 height 16
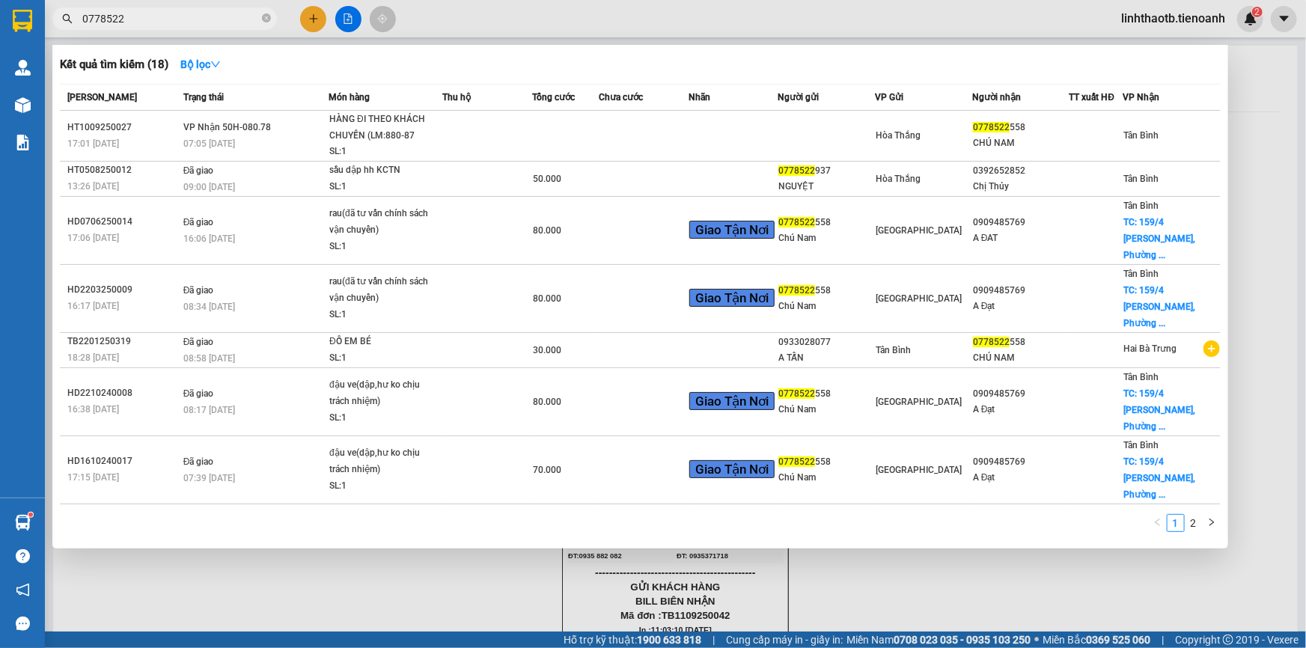
click at [249, 18] on input "0778522" at bounding box center [170, 18] width 177 height 16
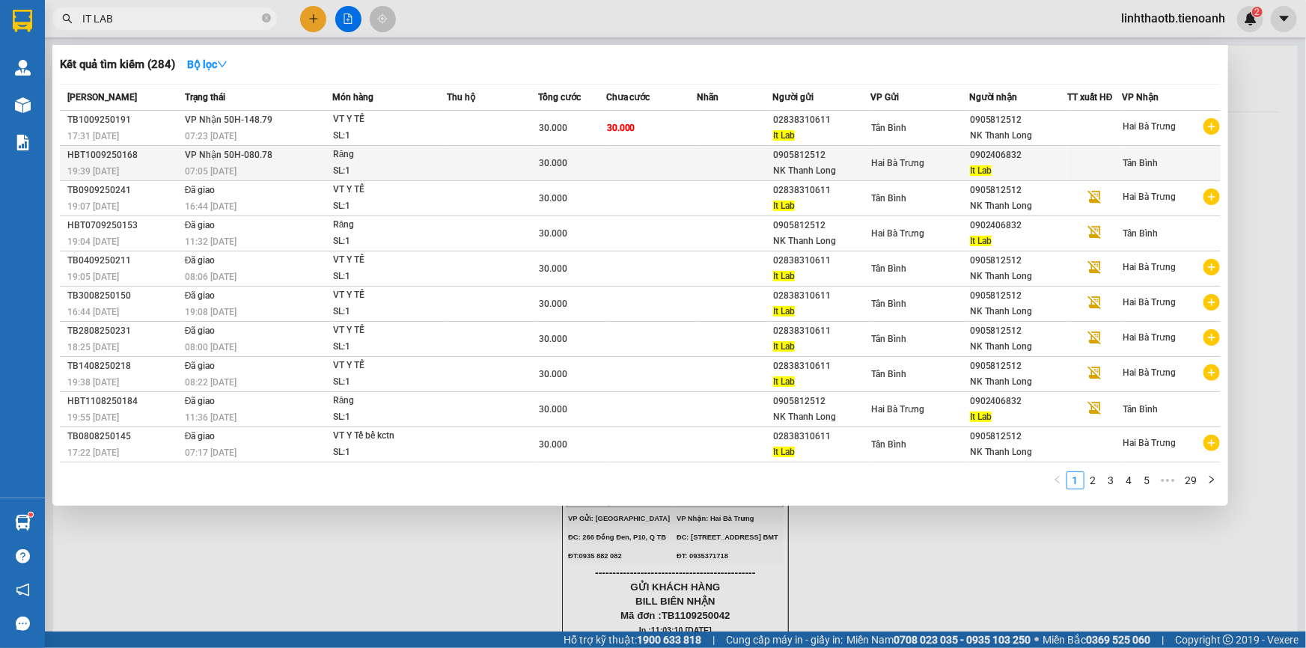
type input "IT LAB"
click at [1130, 174] on td "Tân Bình" at bounding box center [1171, 163] width 99 height 35
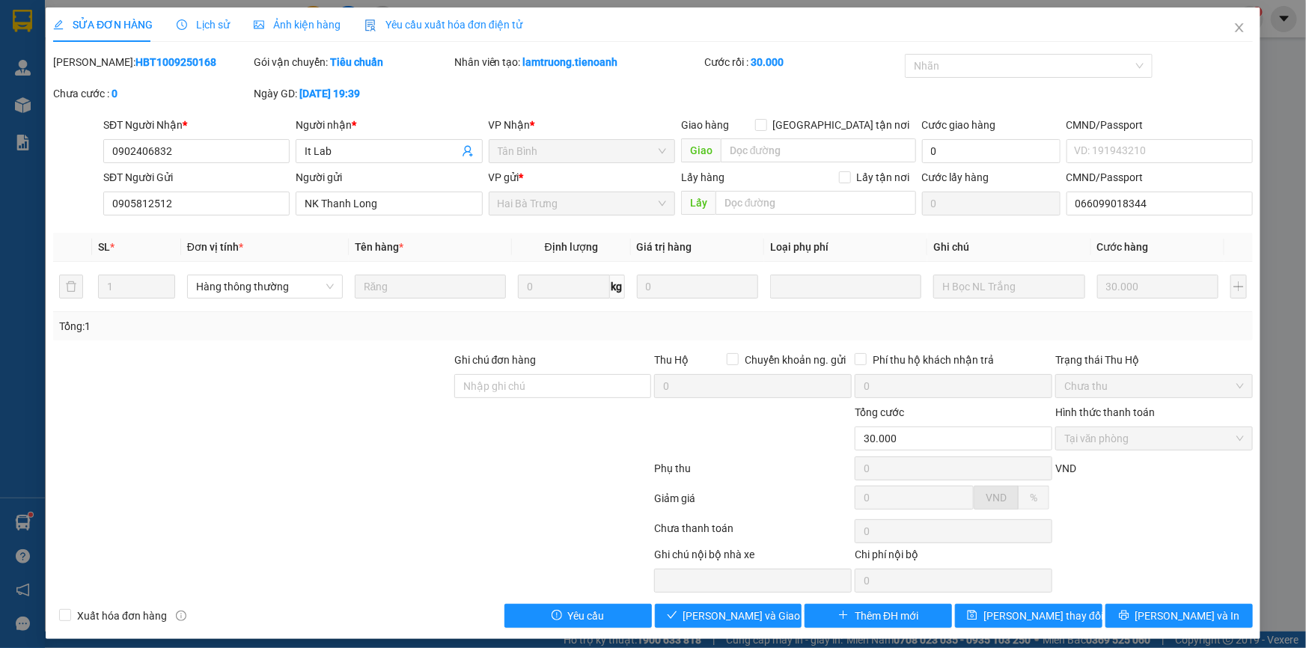
type input "0902406832"
type input "It Lab"
type input "0905812512"
type input "NK Thanh Long"
type input "066099018344"
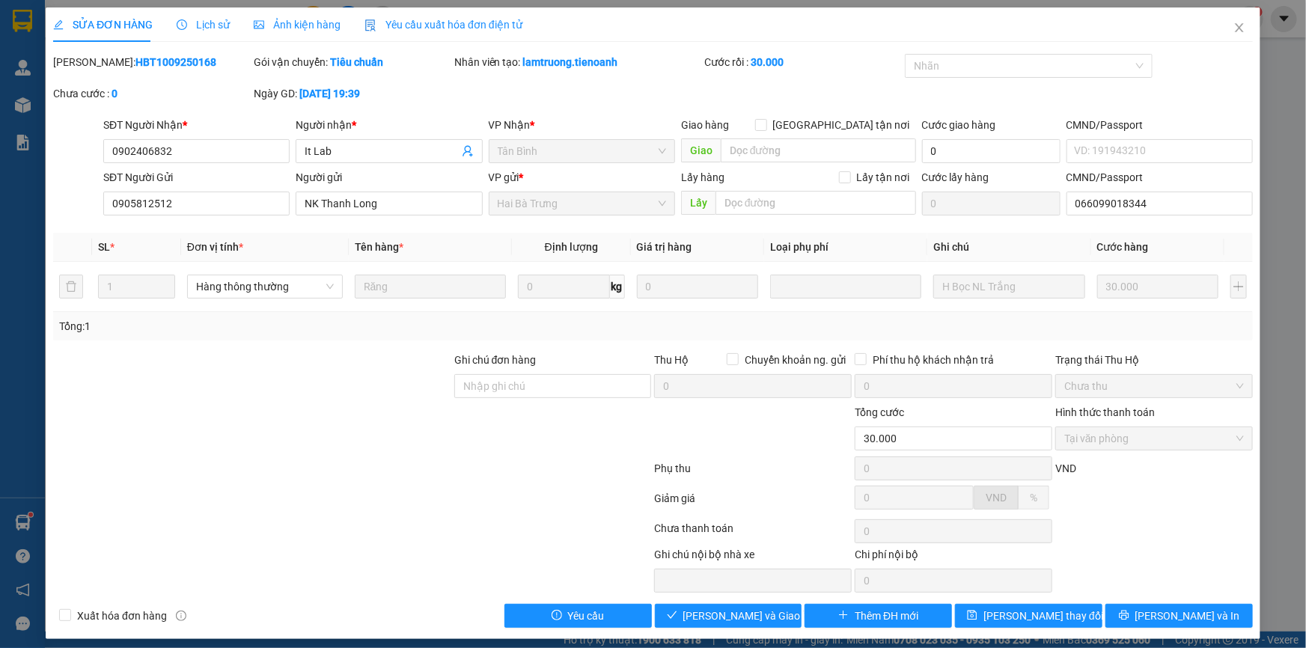
type input "30.000"
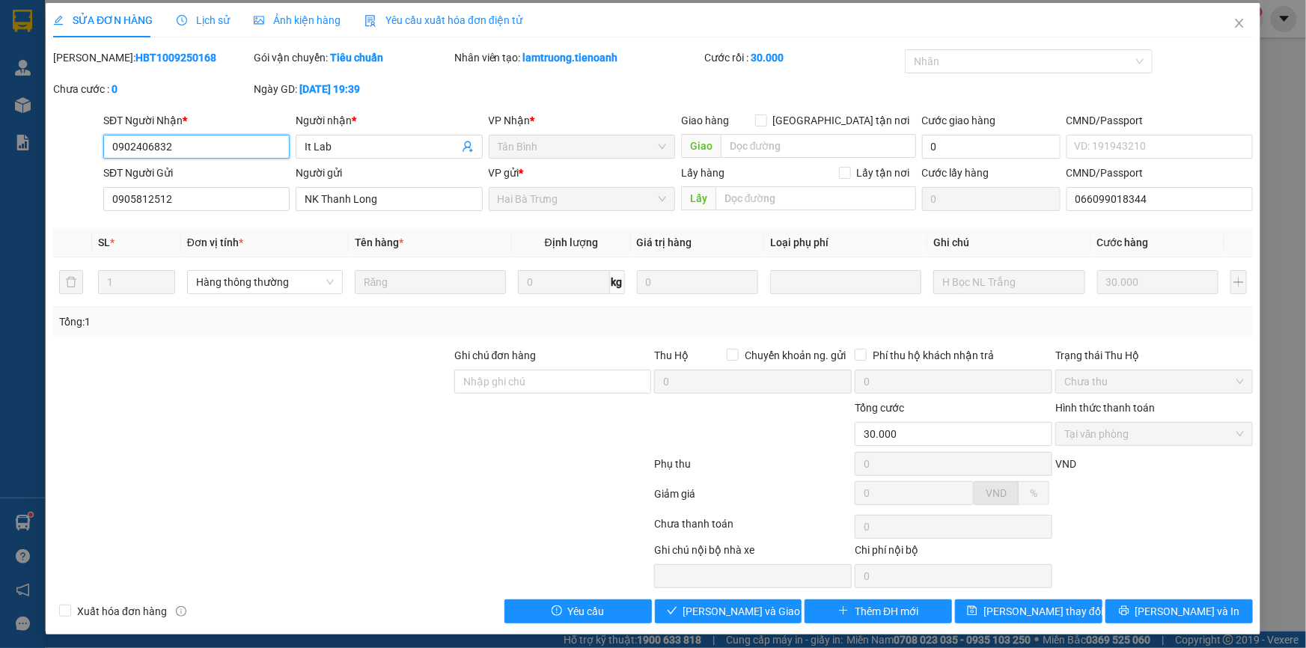
scroll to position [7, 0]
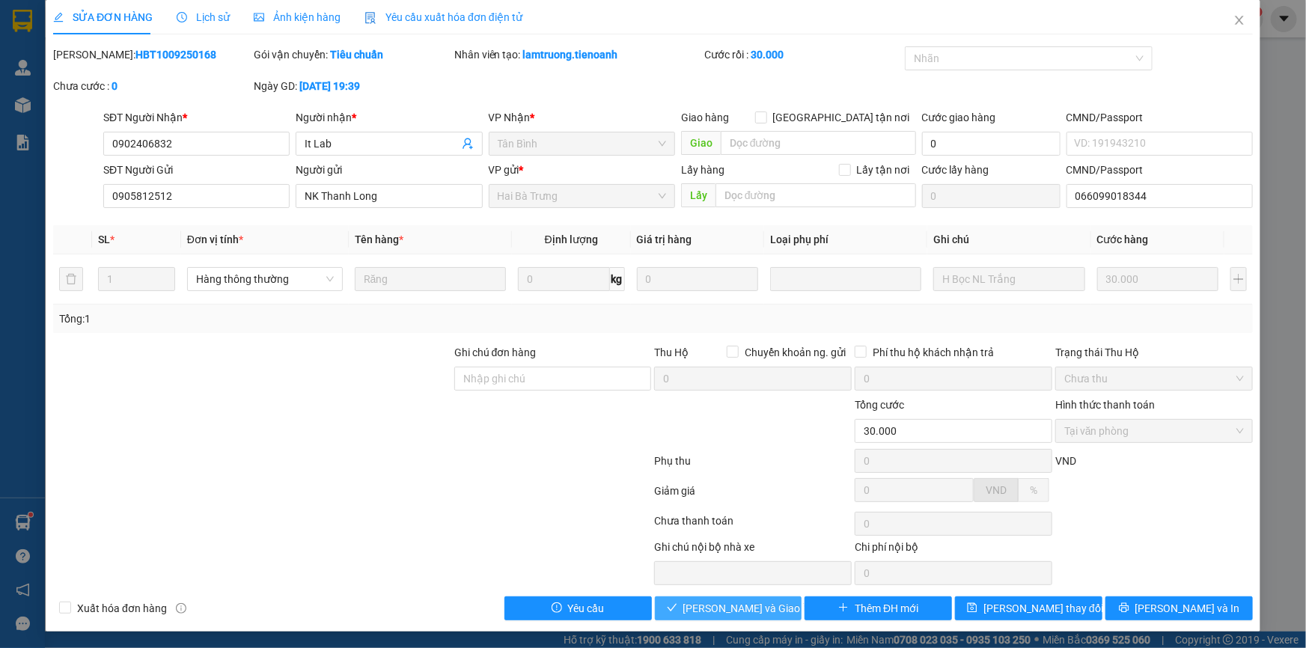
click at [715, 596] on button "[PERSON_NAME] và Giao hàng" at bounding box center [728, 608] width 147 height 24
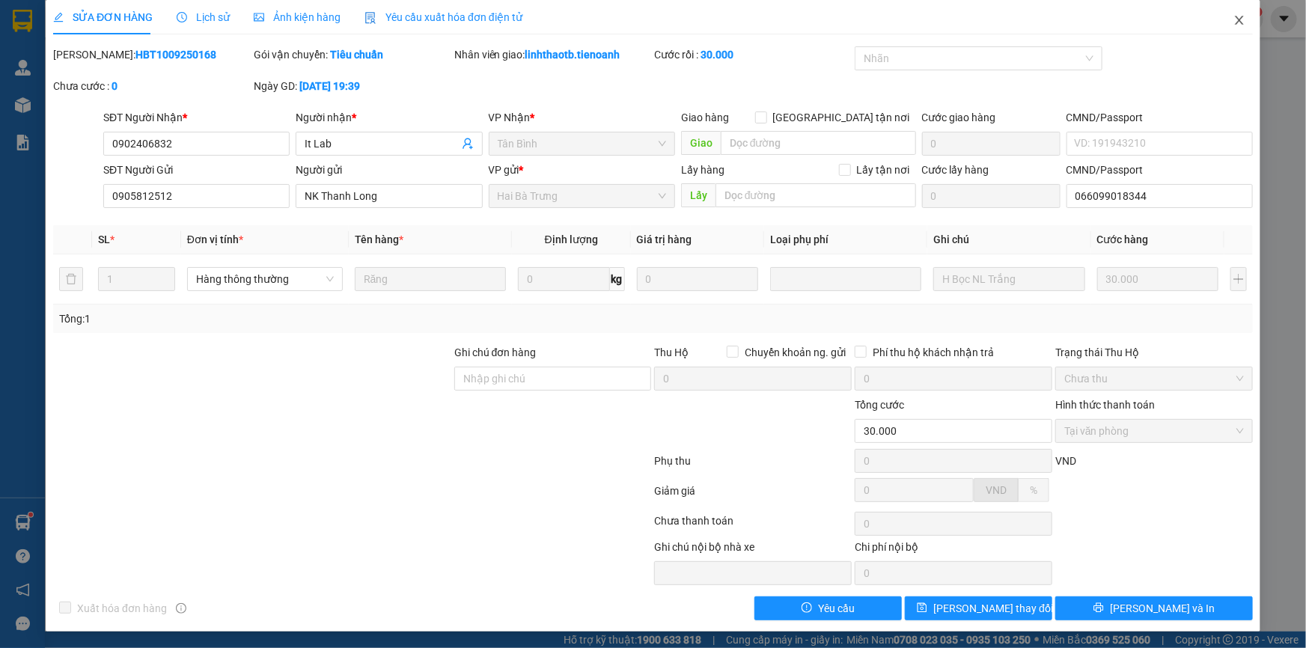
click at [1235, 11] on span "Close" at bounding box center [1239, 21] width 42 height 42
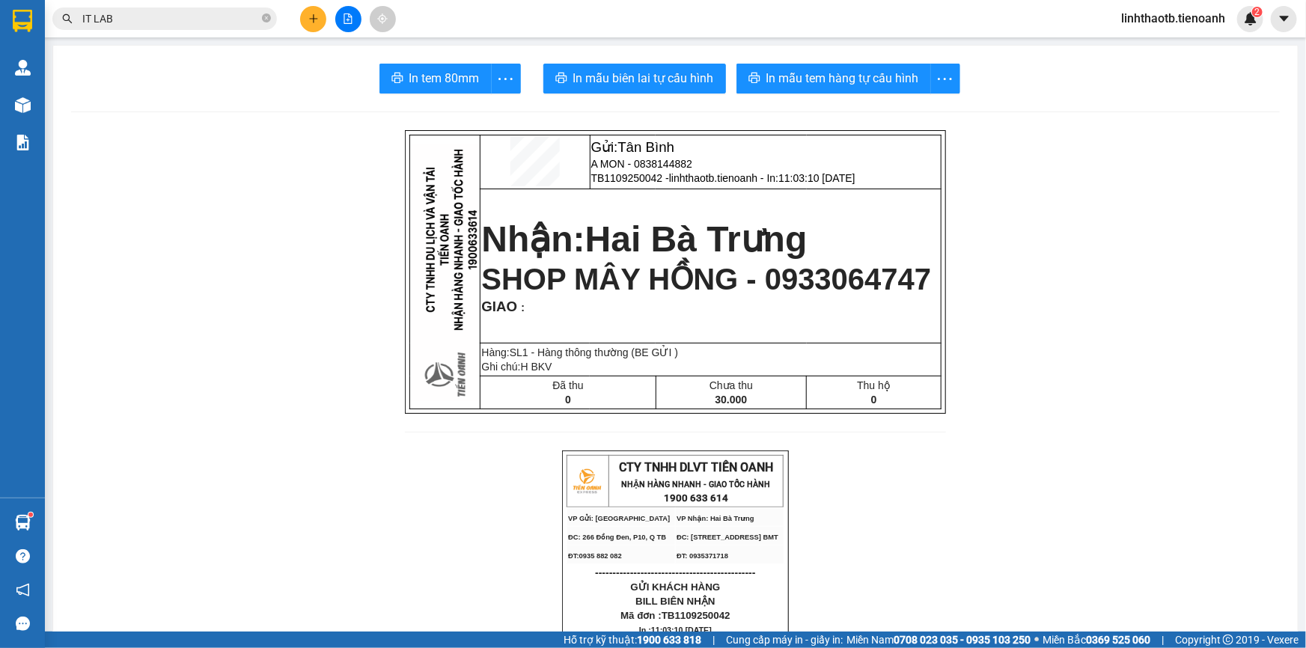
click at [225, 16] on input "IT LAB" at bounding box center [170, 18] width 177 height 16
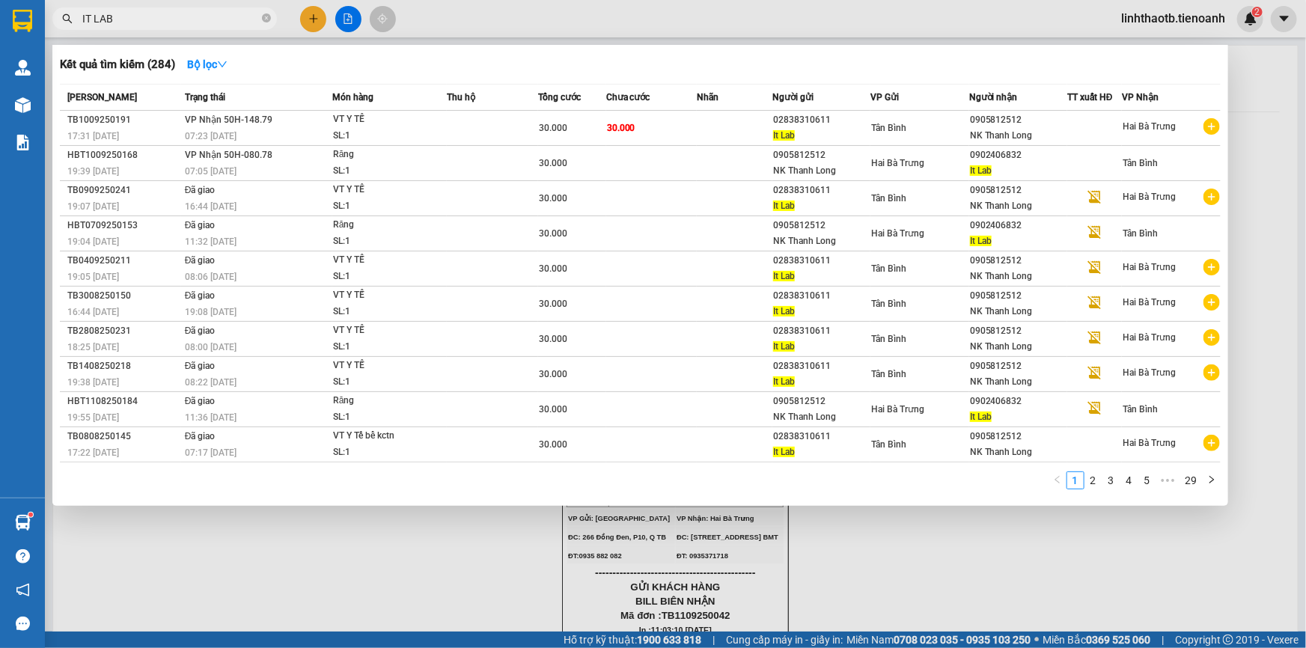
click at [225, 16] on input "IT LAB" at bounding box center [170, 18] width 177 height 16
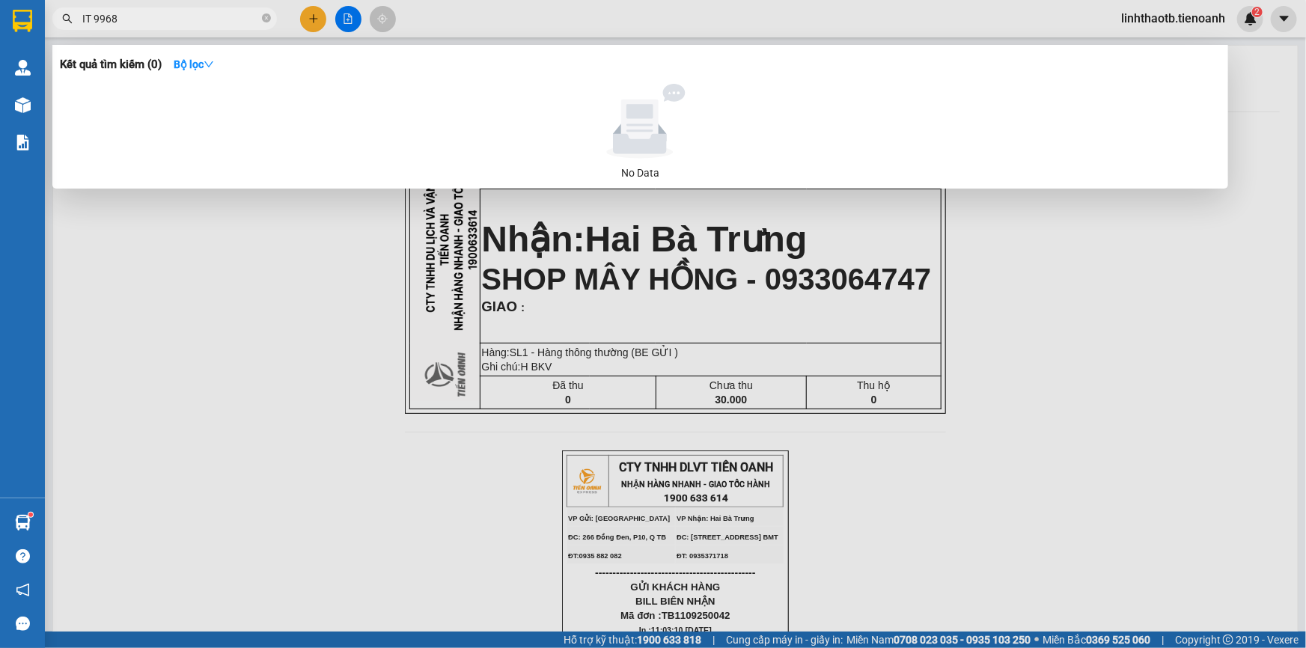
drag, startPoint x: 94, startPoint y: 22, endPoint x: 64, endPoint y: 37, distance: 33.8
click at [64, 32] on div "Kết quả tìm kiếm ( 0 ) Bộ lọc No Data IT 9968" at bounding box center [146, 19] width 292 height 26
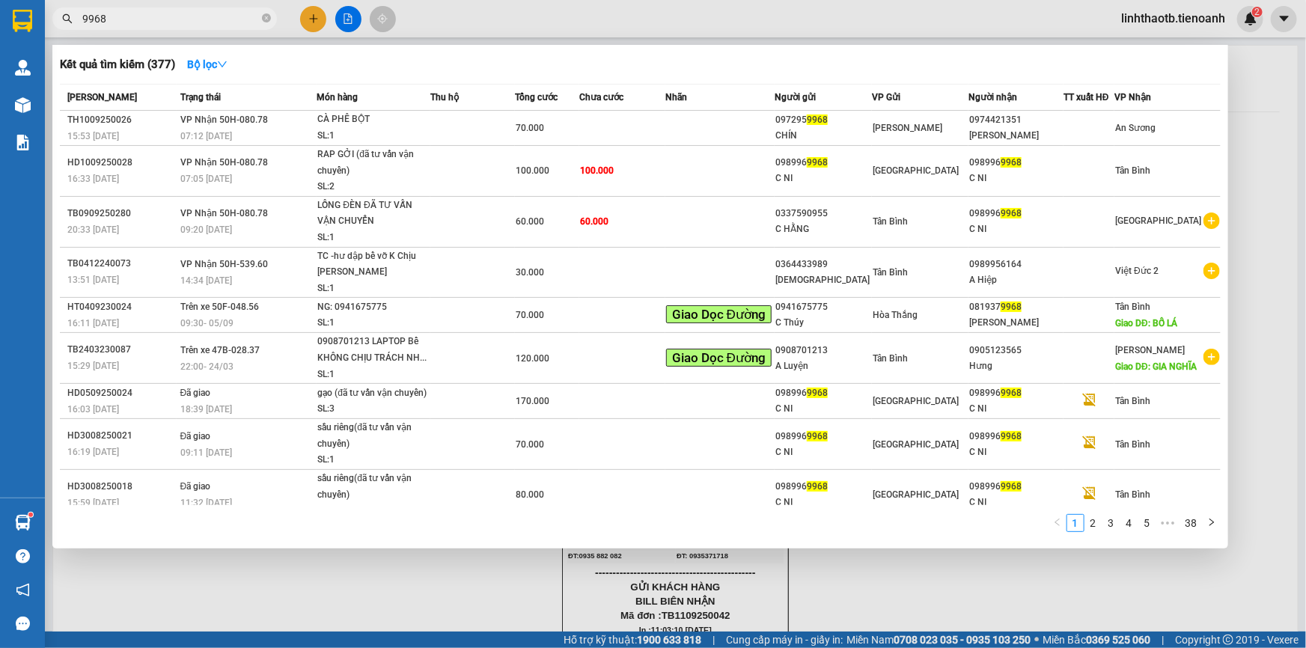
click at [218, 22] on input "9968" at bounding box center [170, 18] width 177 height 16
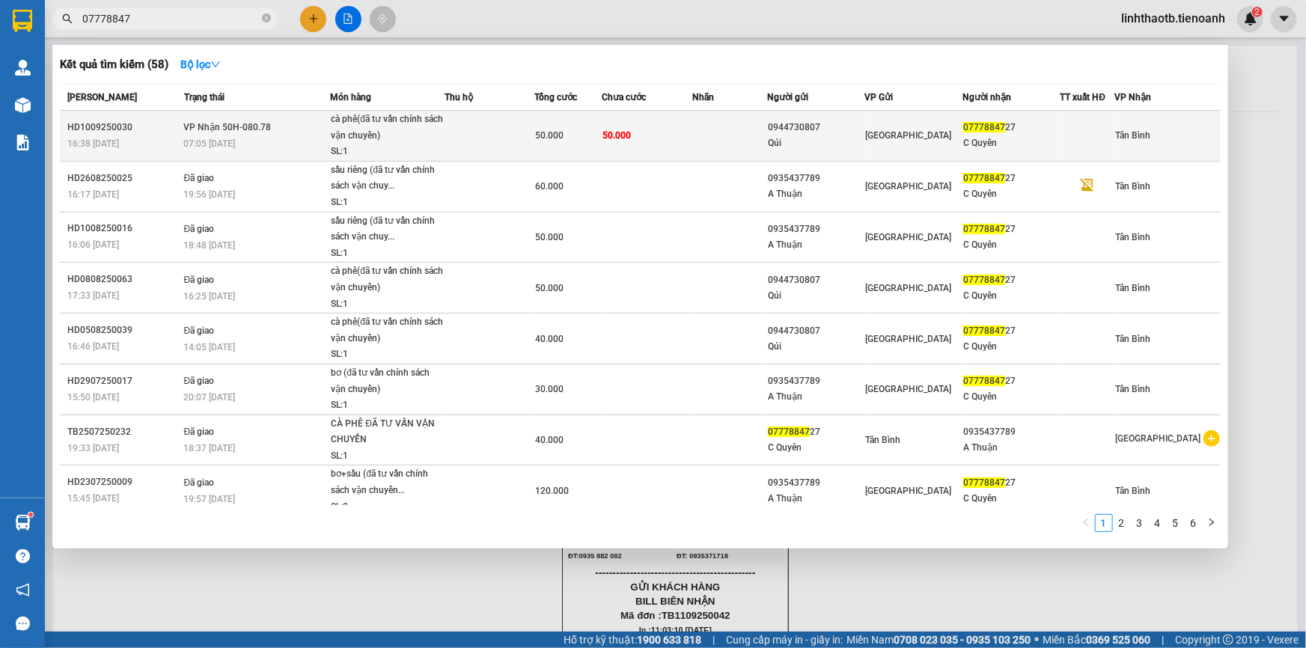
type input "07778847"
click at [974, 131] on span "07778847" at bounding box center [984, 127] width 42 height 10
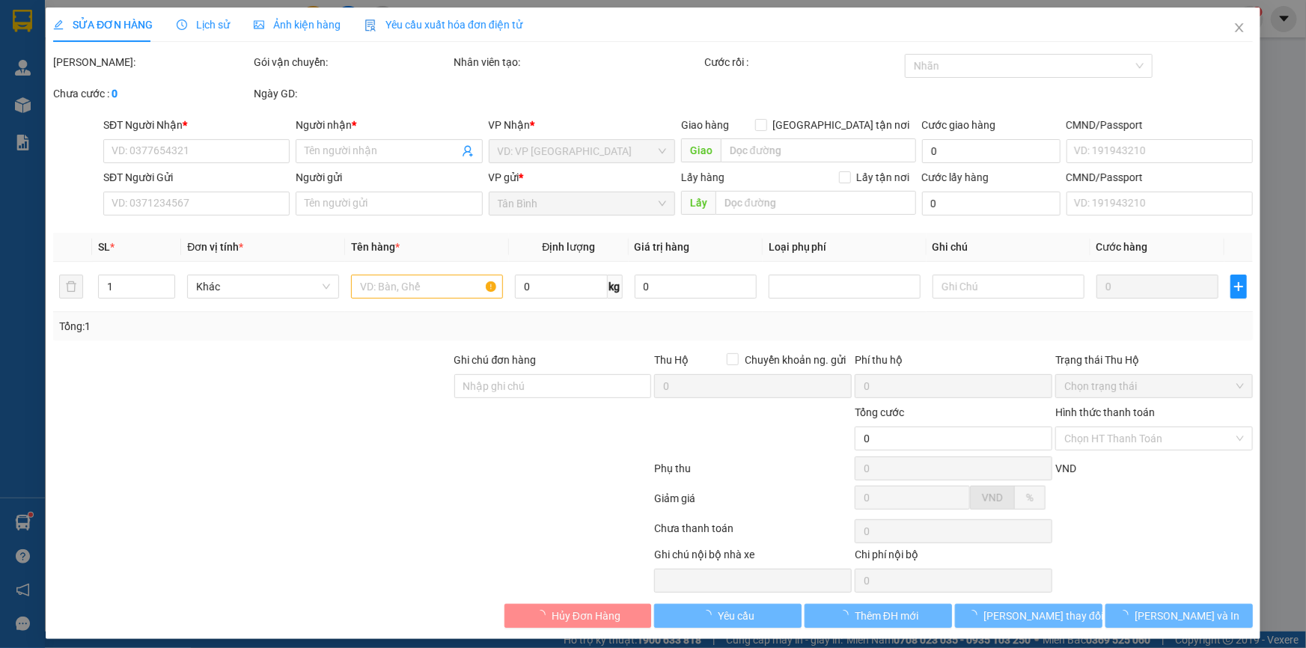
type input "0777884727"
type input "C Quyên"
type input "0944730807"
type input "Qúi"
type input "051099001253"
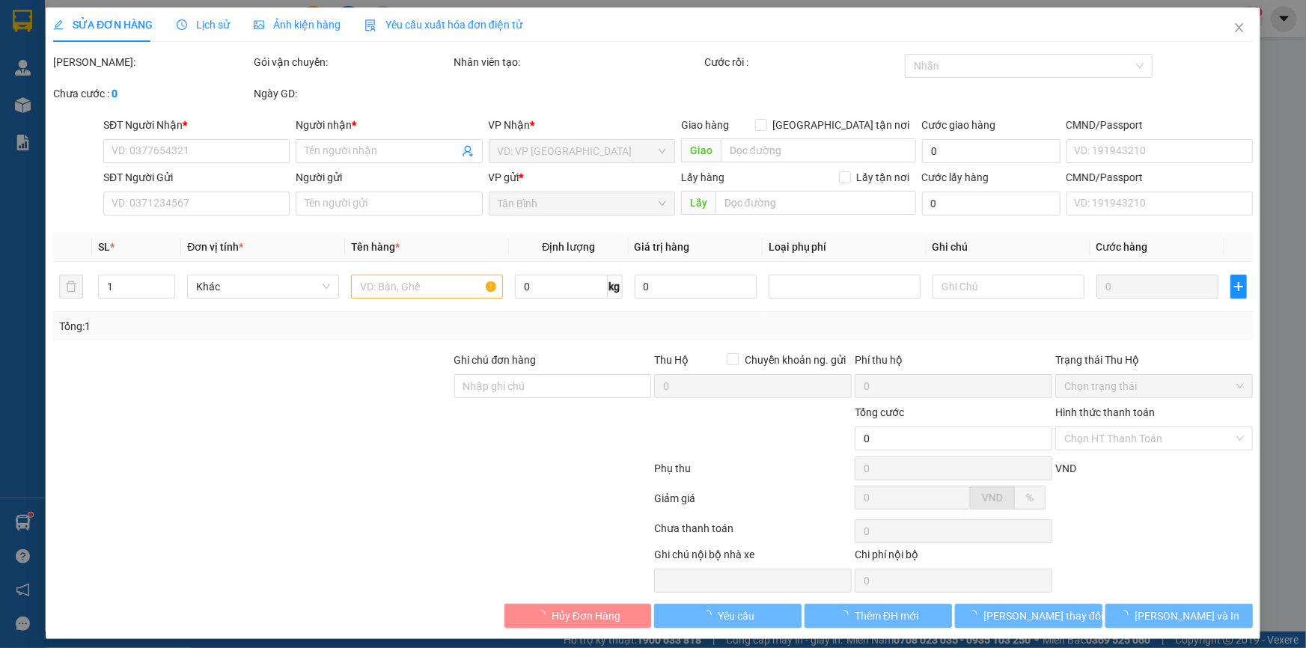
type input "50.000"
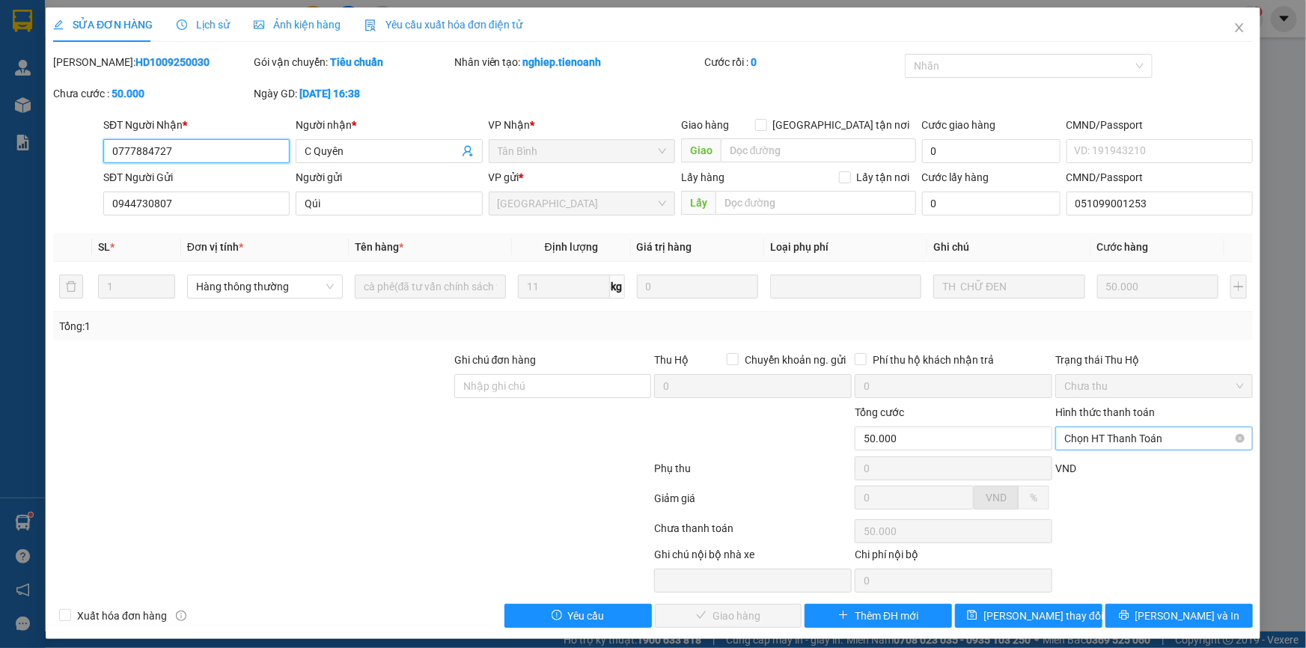
click at [1159, 439] on span "Chọn HT Thanh Toán" at bounding box center [1154, 438] width 180 height 22
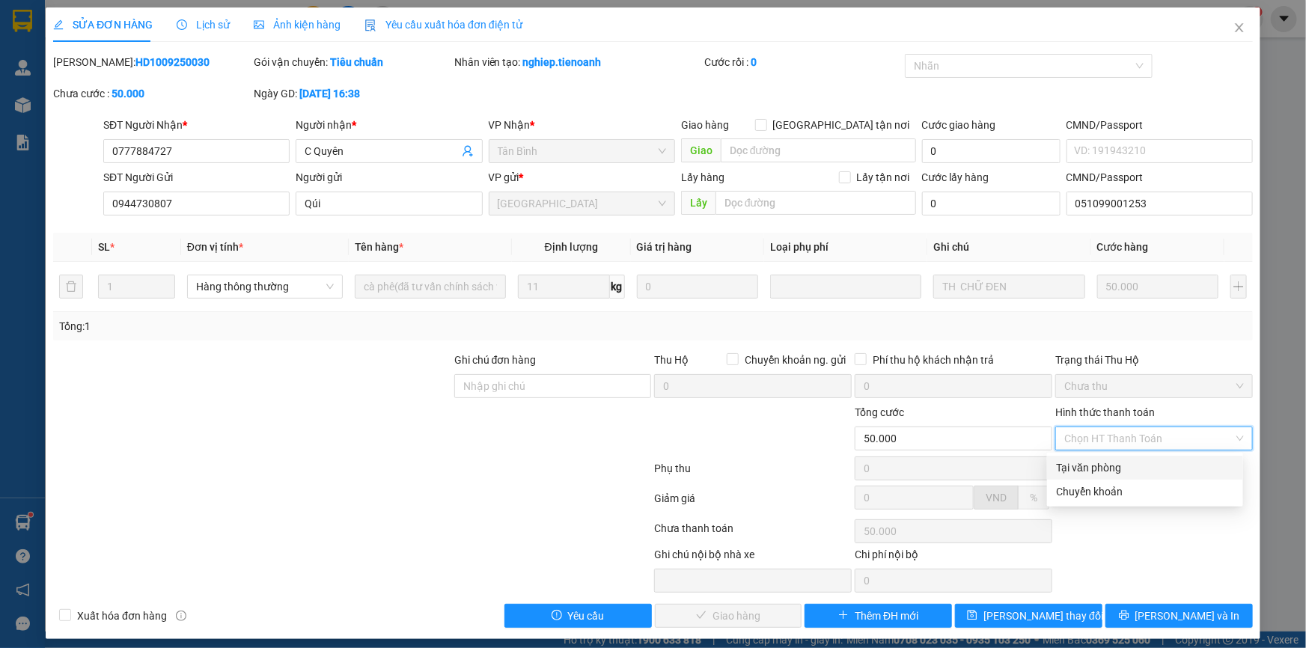
click at [1128, 469] on div "Tại văn phòng" at bounding box center [1145, 467] width 178 height 16
type input "0"
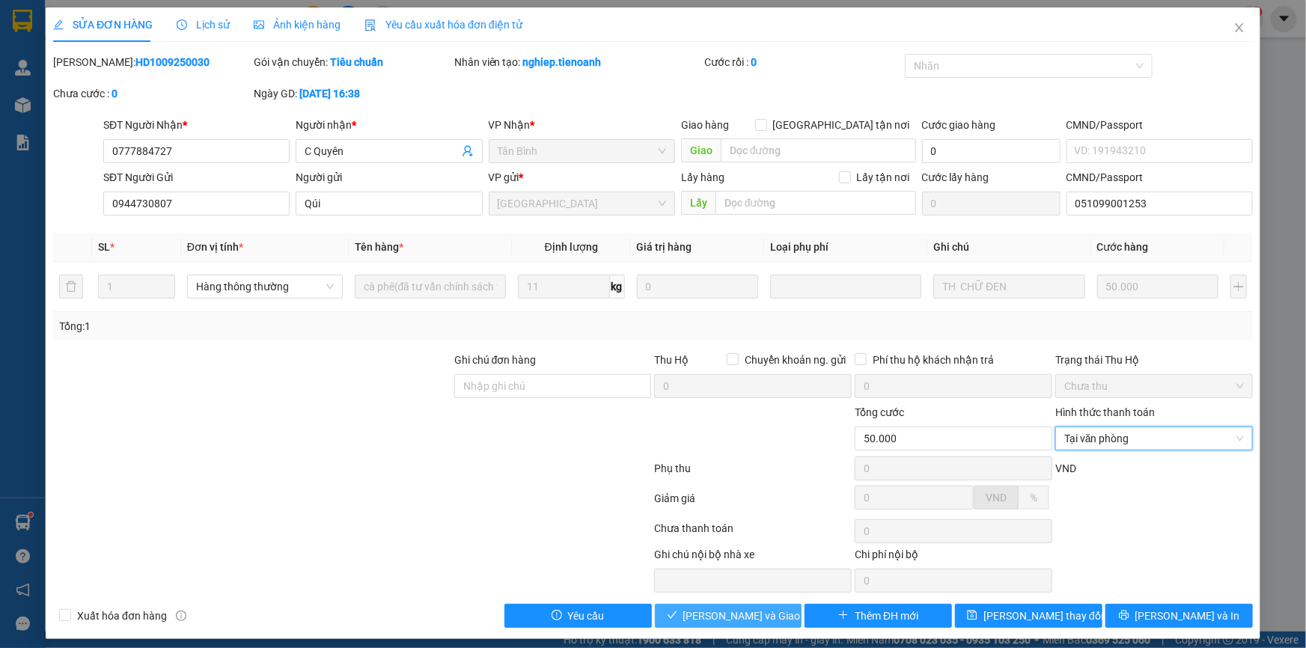
click at [743, 617] on span "[PERSON_NAME] và Giao hàng" at bounding box center [755, 616] width 144 height 16
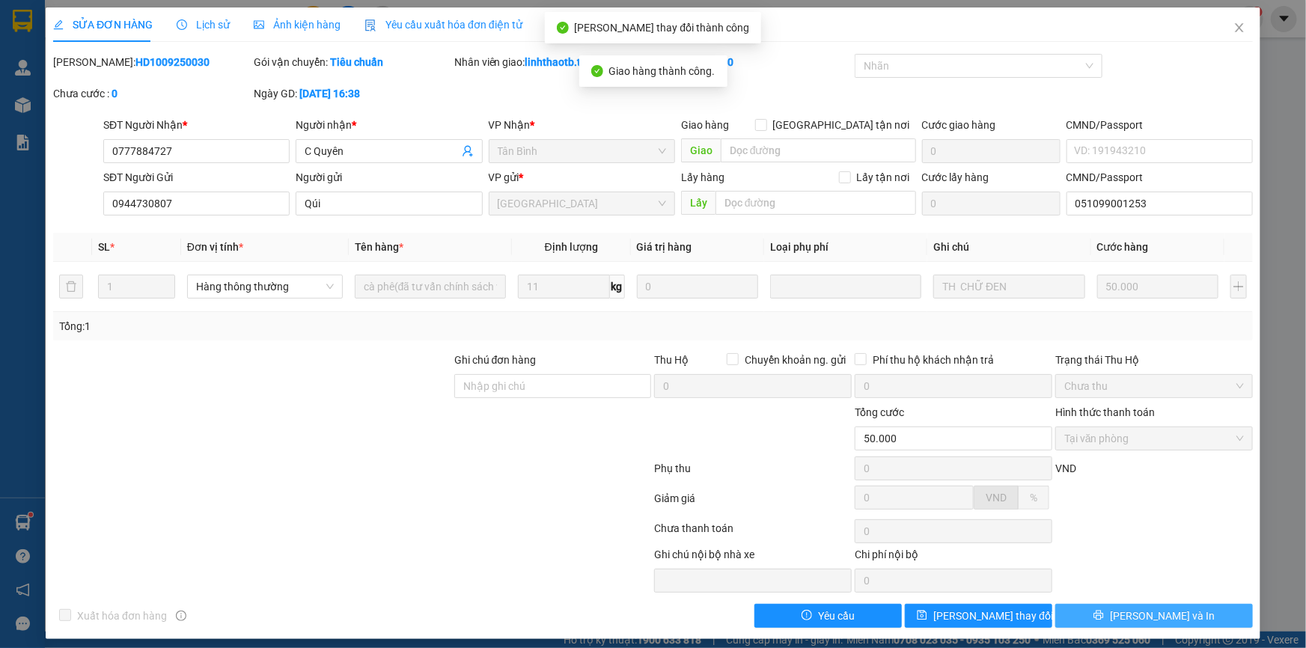
click at [1166, 617] on span "[PERSON_NAME] và In" at bounding box center [1162, 616] width 105 height 16
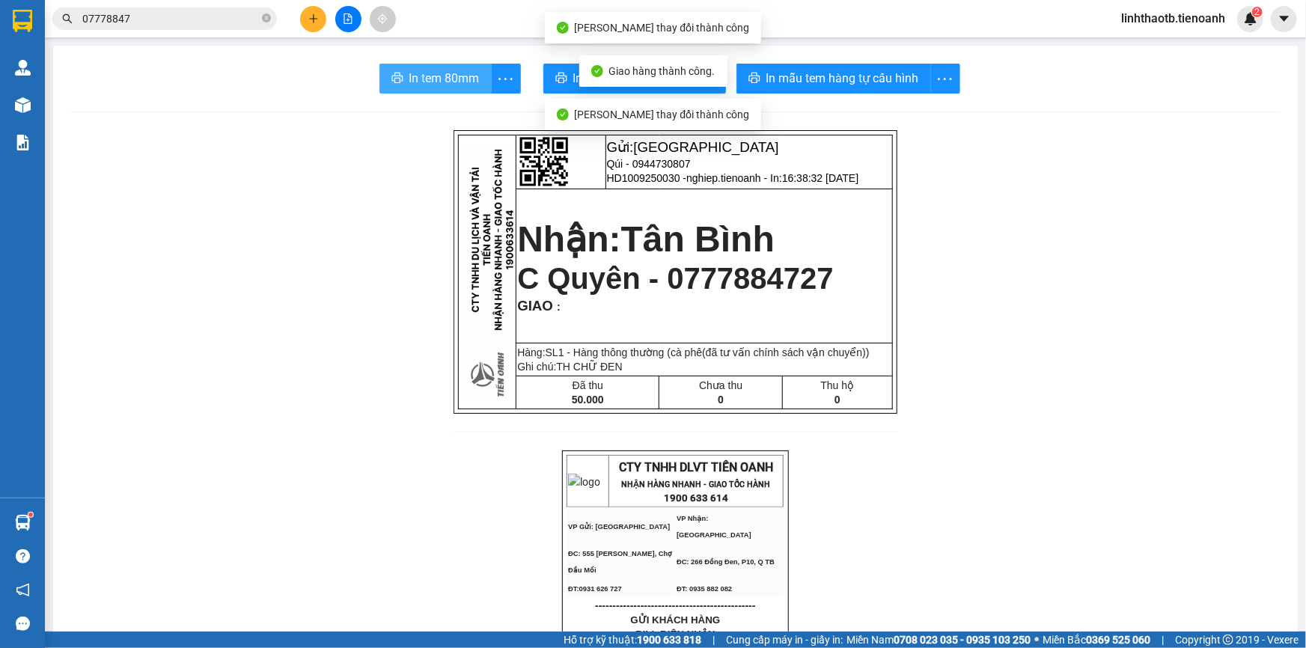
click at [431, 90] on button "In tem 80mm" at bounding box center [435, 79] width 112 height 30
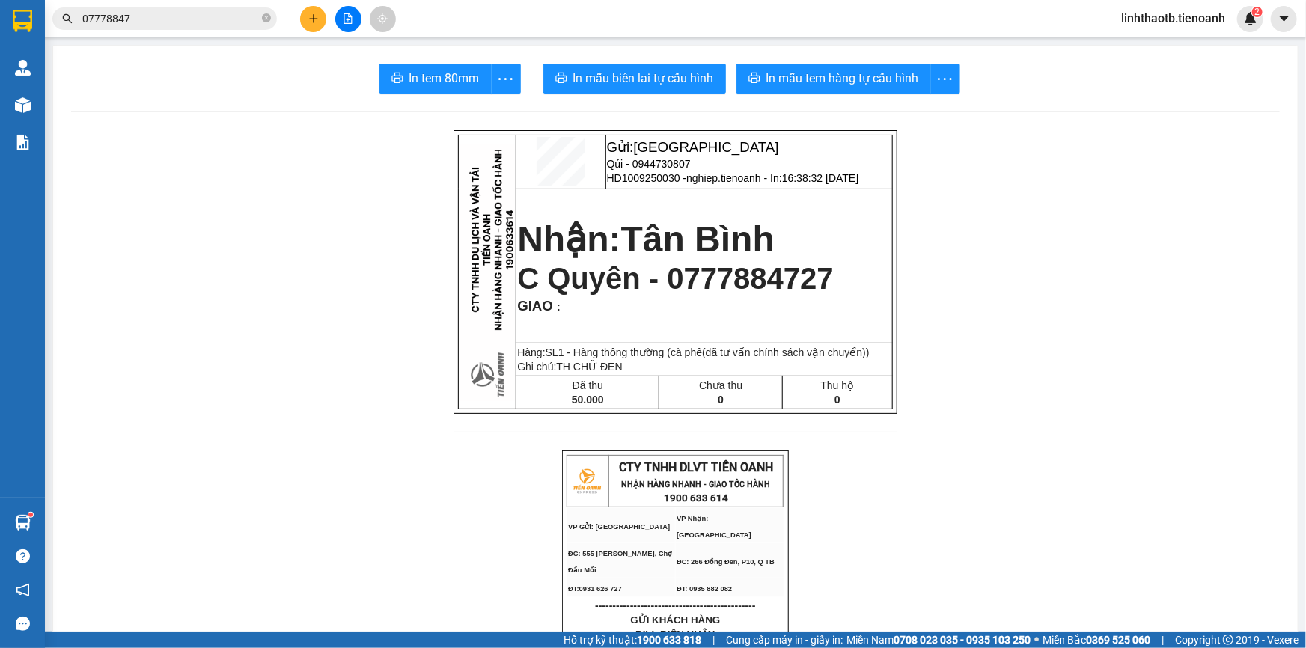
click at [171, 28] on span "07778847" at bounding box center [164, 18] width 224 height 22
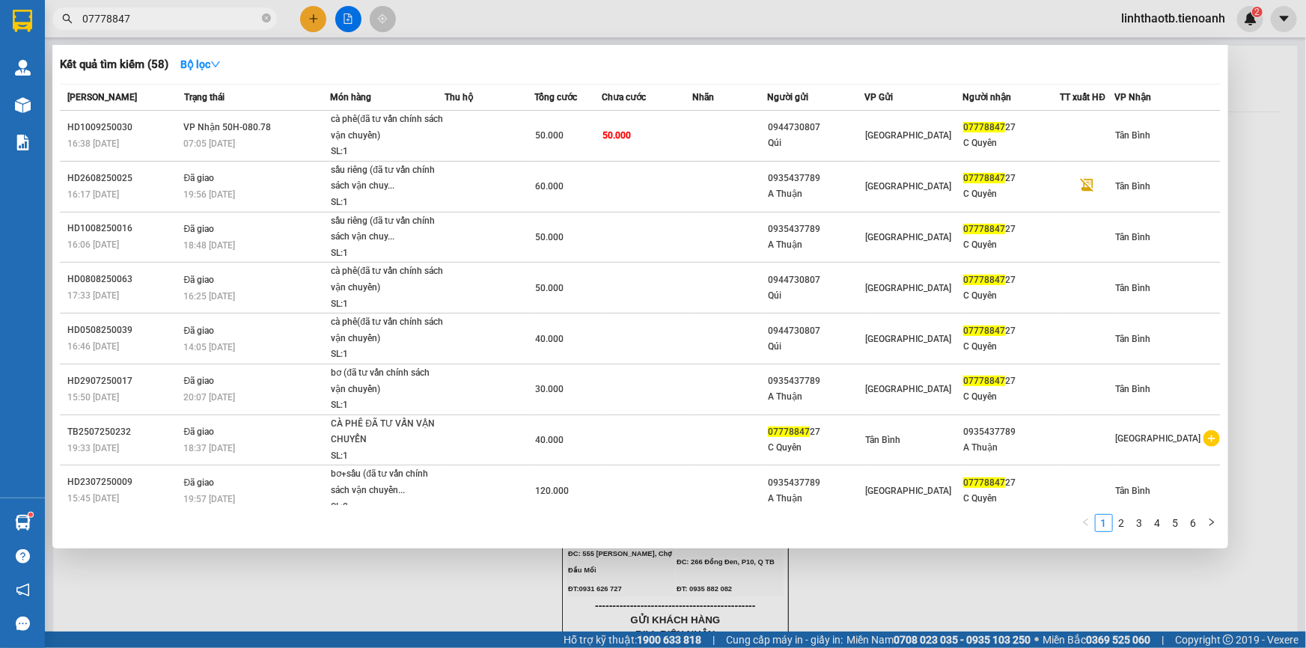
click at [175, 19] on input "07778847" at bounding box center [170, 18] width 177 height 16
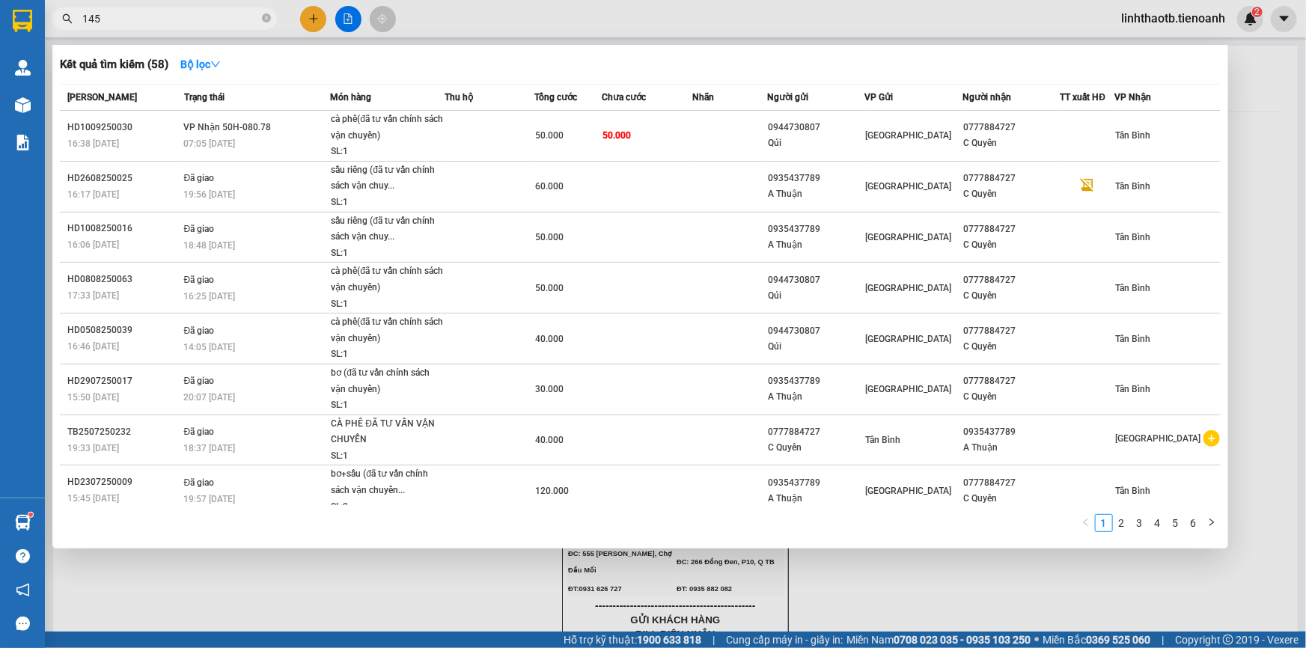
type input "1456"
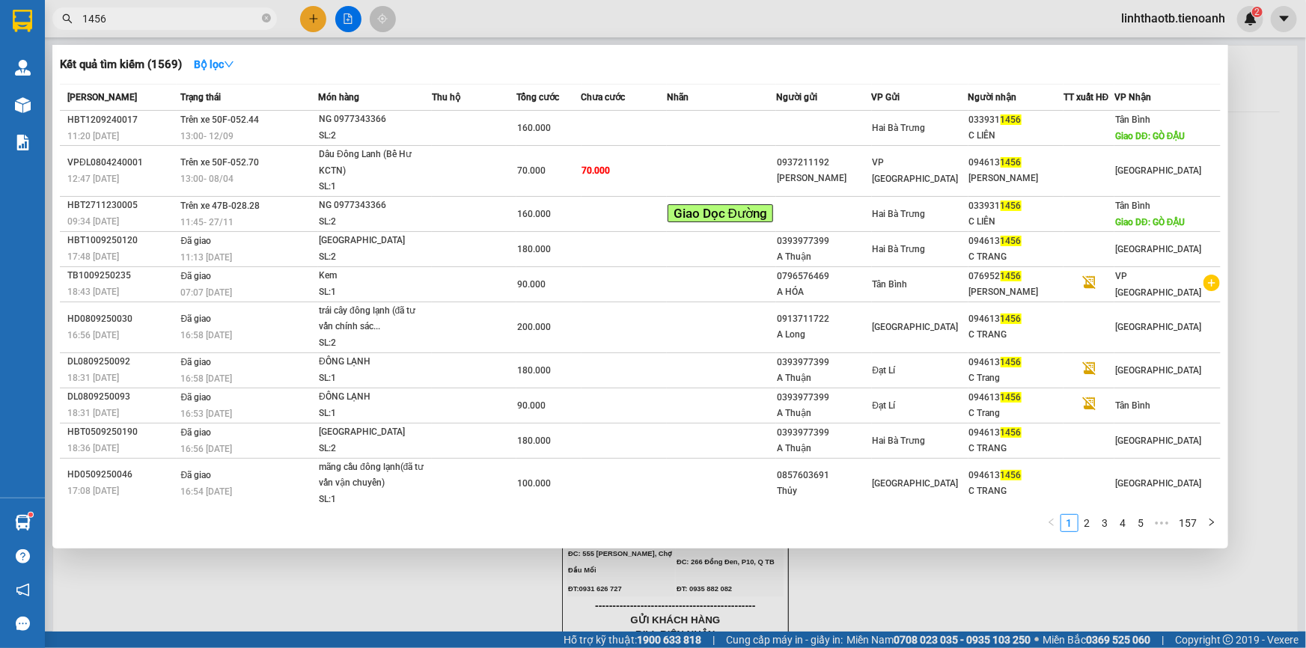
click at [175, 19] on input "1456" at bounding box center [170, 18] width 177 height 16
click at [270, 19] on icon "close-circle" at bounding box center [266, 17] width 9 height 9
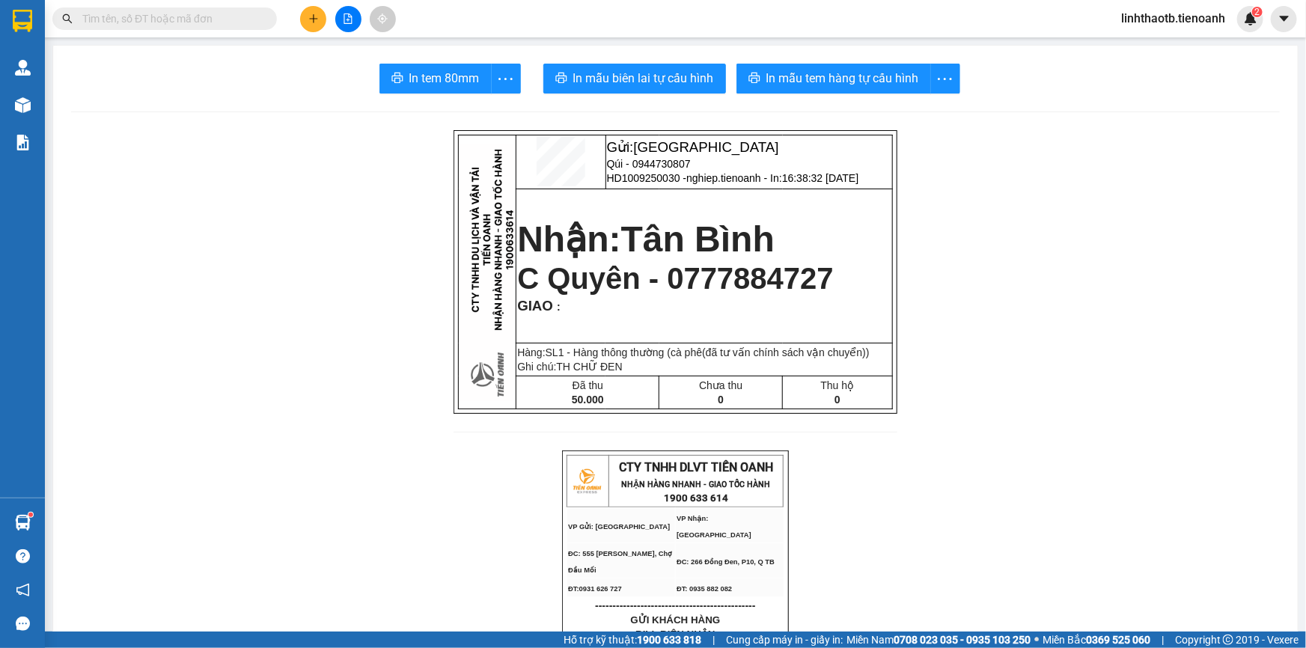
click at [236, 21] on input "text" at bounding box center [170, 18] width 177 height 16
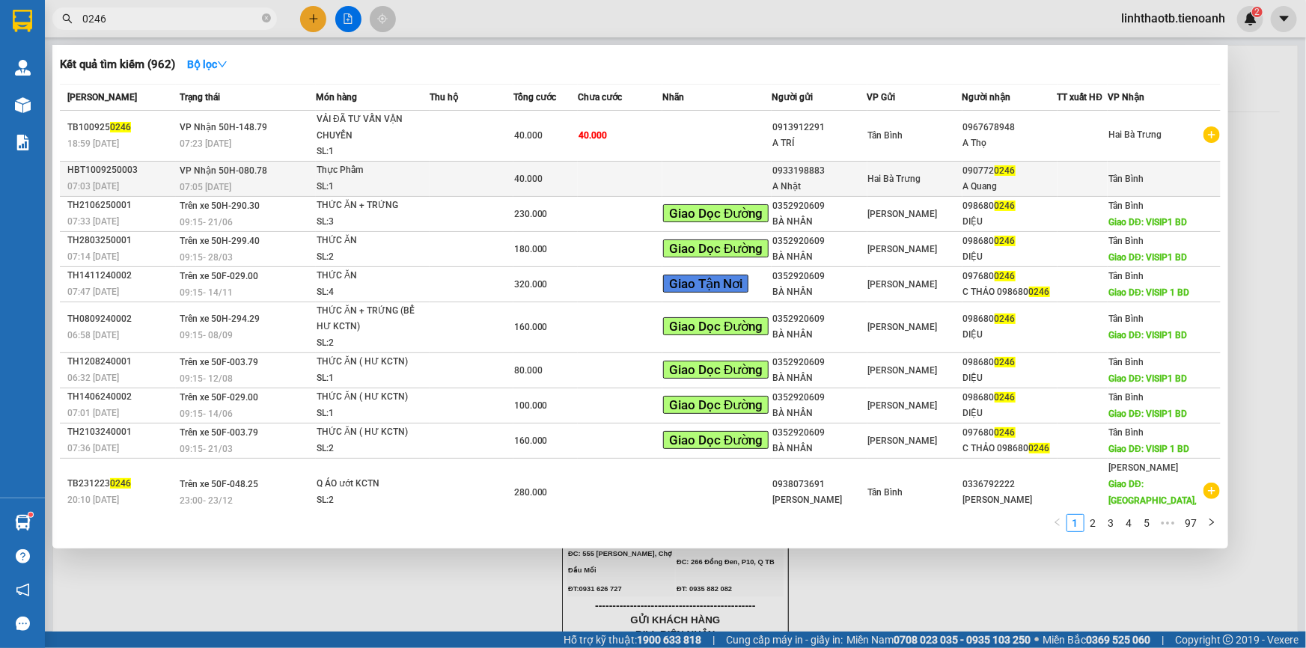
type input "0246"
click at [816, 166] on div "0933198883" at bounding box center [819, 171] width 94 height 16
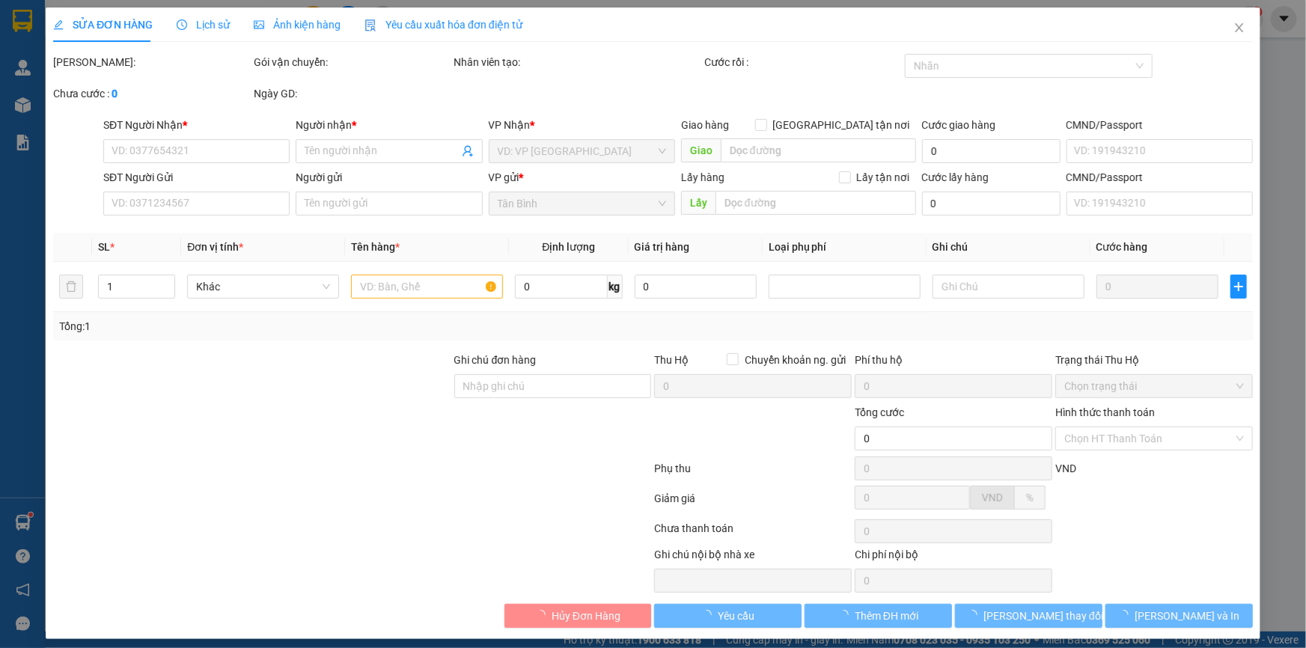
type input "0907720246"
type input "A Quang"
type input "0933198883"
type input "A Nhật"
type input "066089003372"
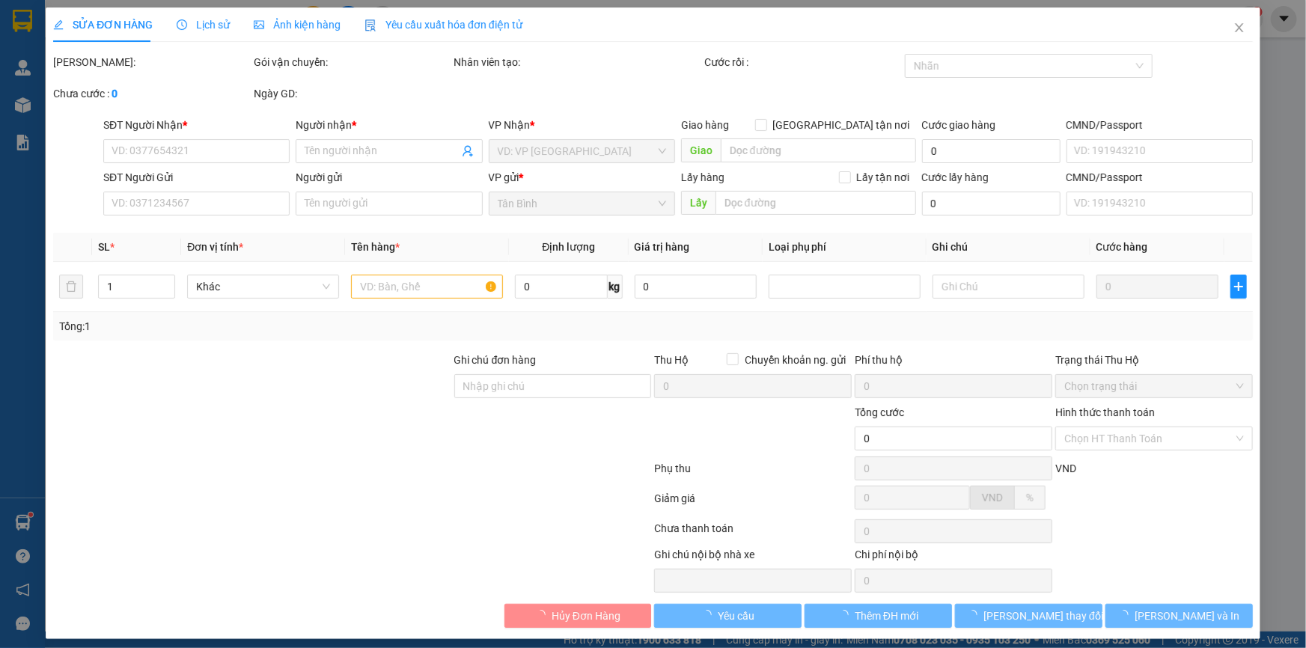
type input "40.000"
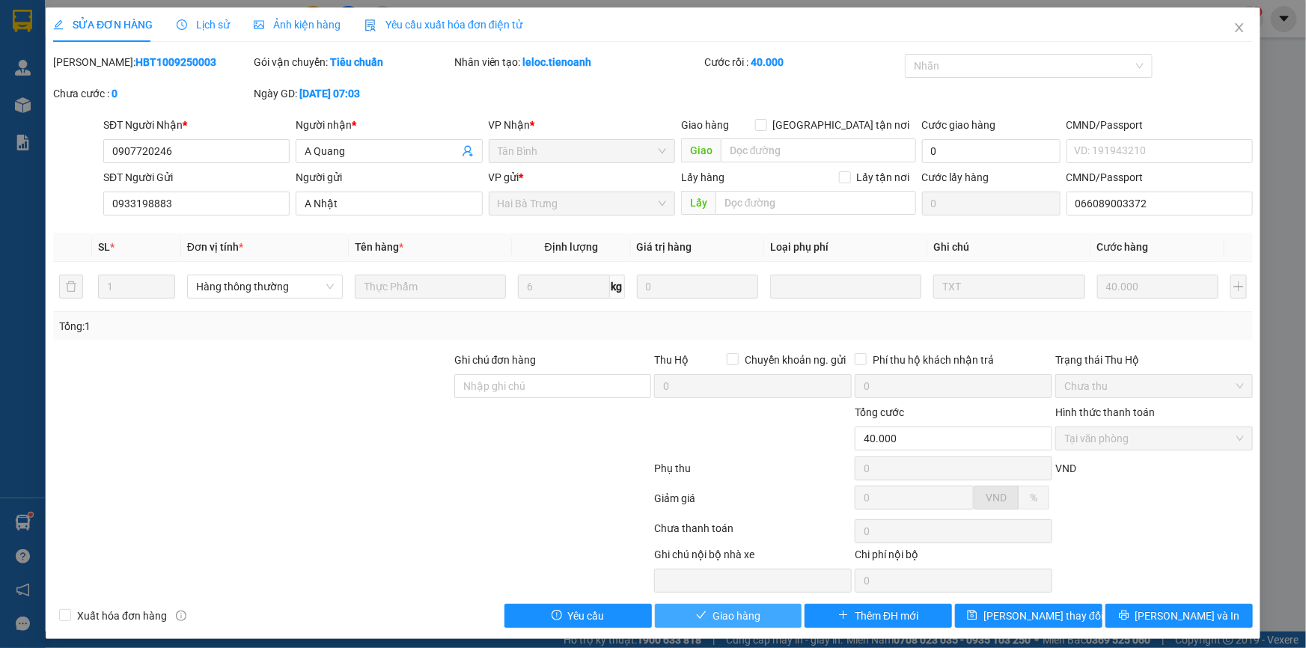
click at [731, 610] on span "Giao hàng" at bounding box center [736, 616] width 48 height 16
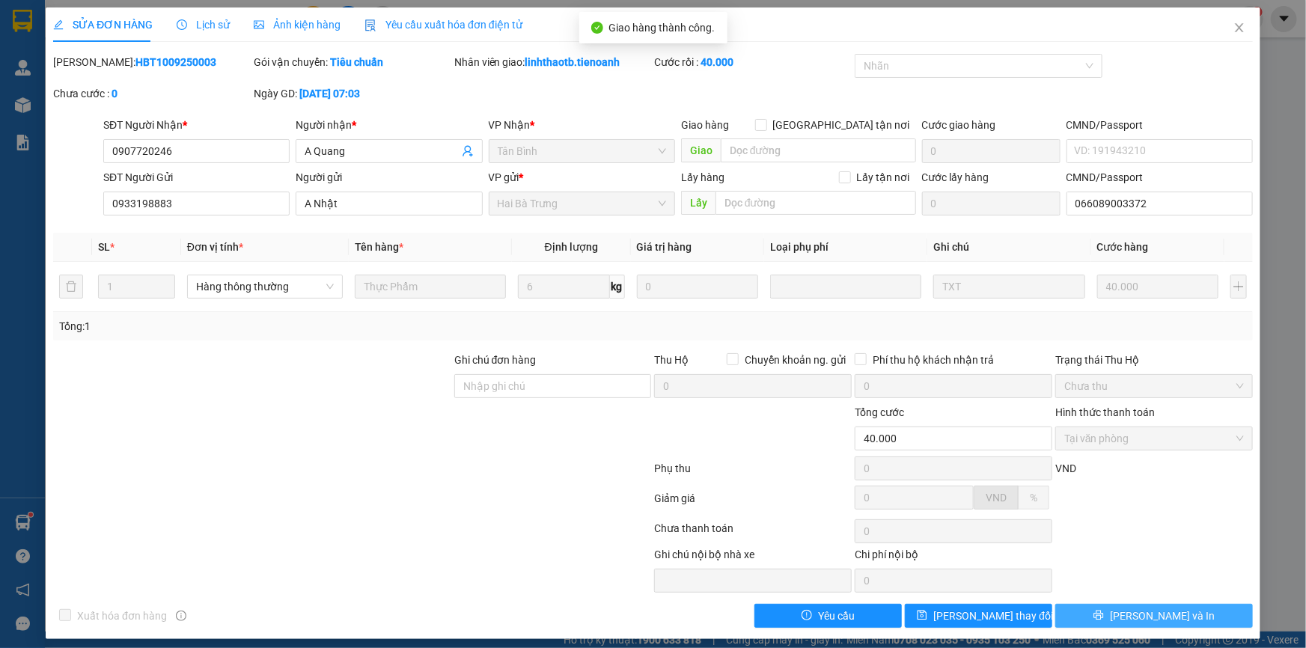
click at [1156, 614] on span "[PERSON_NAME] và In" at bounding box center [1162, 616] width 105 height 16
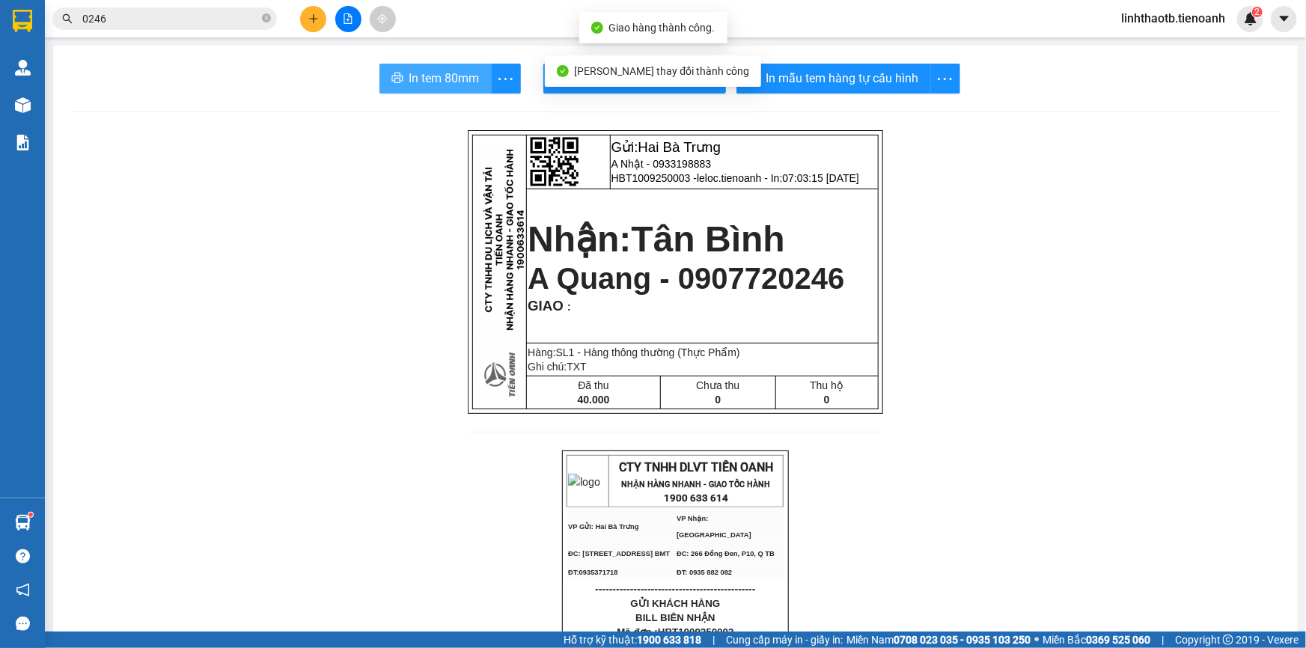
click at [450, 67] on button "In tem 80mm" at bounding box center [435, 79] width 112 height 30
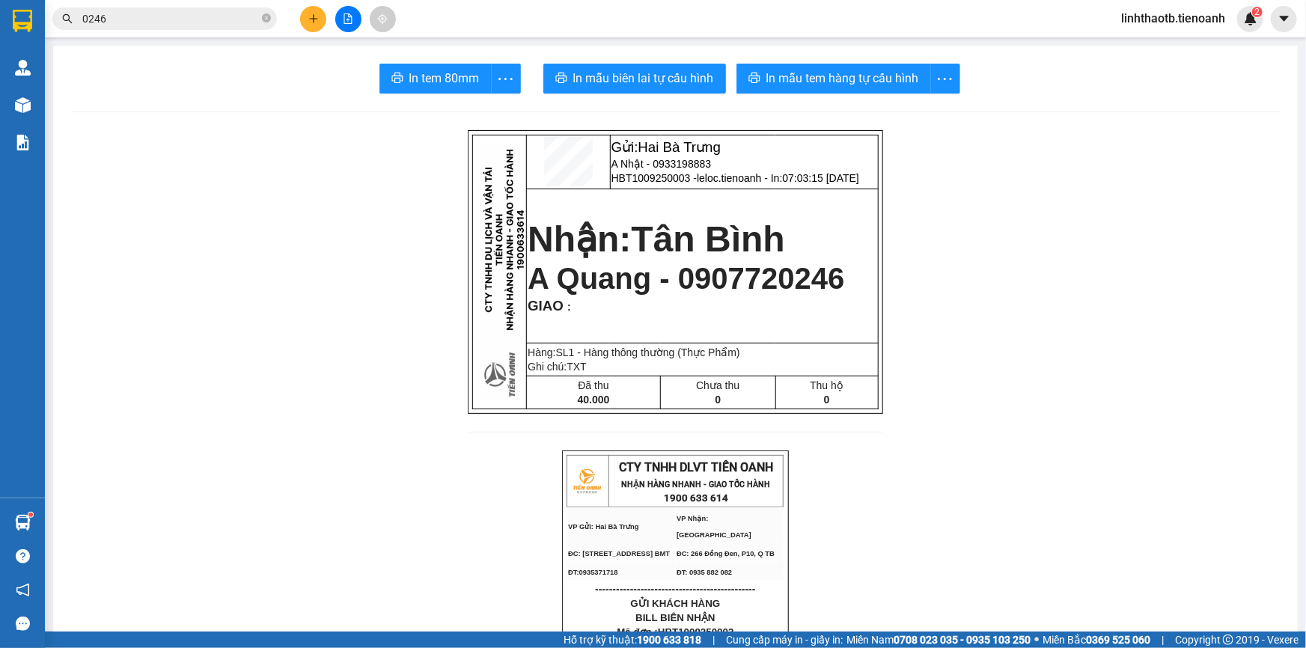
click at [216, 13] on input "0246" at bounding box center [170, 18] width 177 height 16
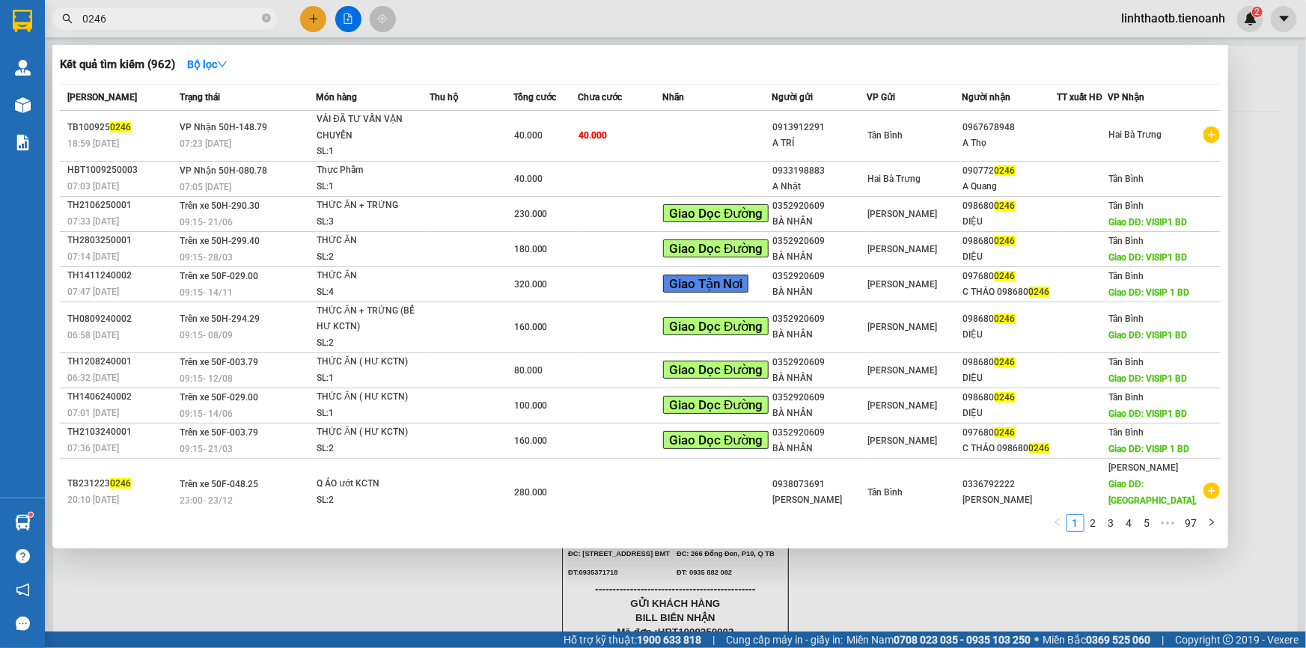
click at [216, 13] on input "0246" at bounding box center [170, 18] width 177 height 16
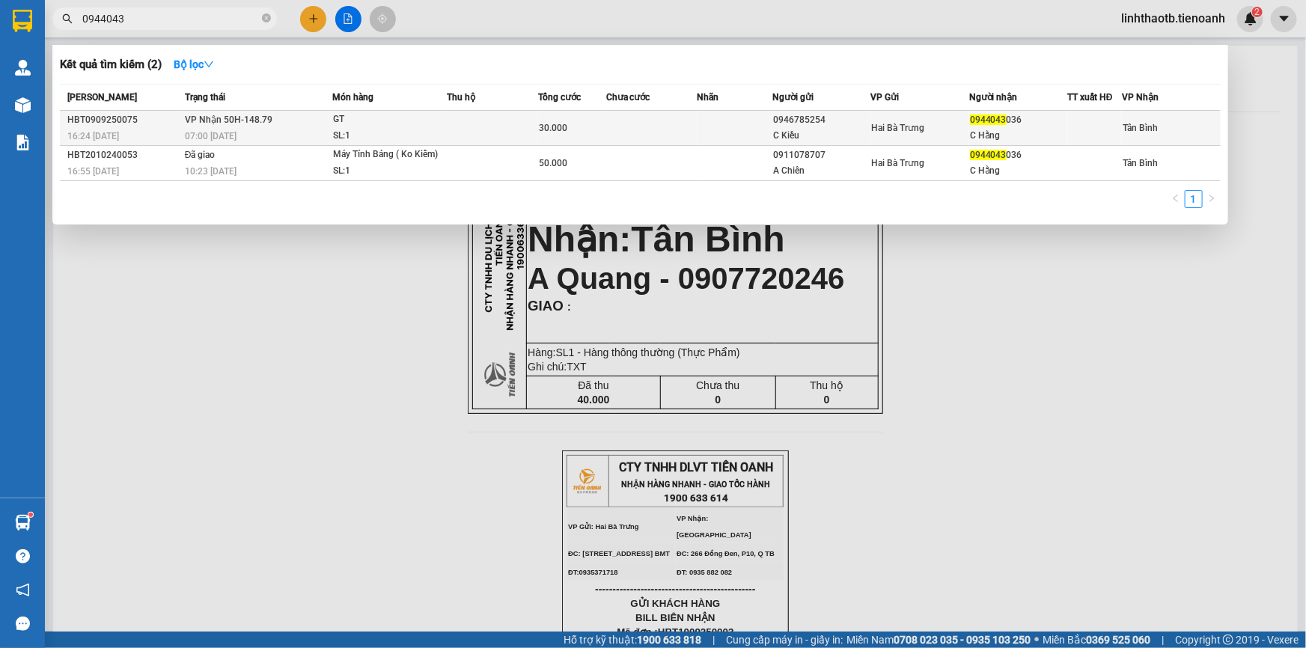
type input "0944043"
click at [299, 133] on div "07:00 [DATE]" at bounding box center [258, 136] width 147 height 16
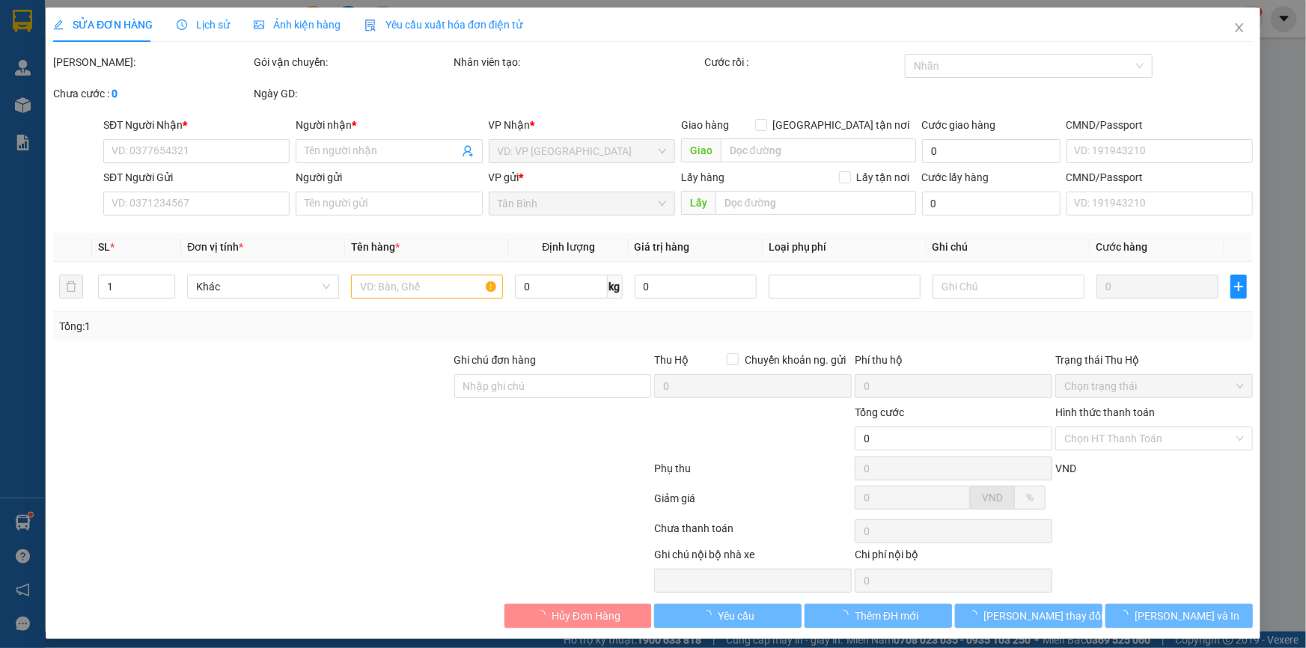
type input "0944043036"
type input "C Hằng"
type input "0946785254"
type input "C Kiều"
type input "30.000"
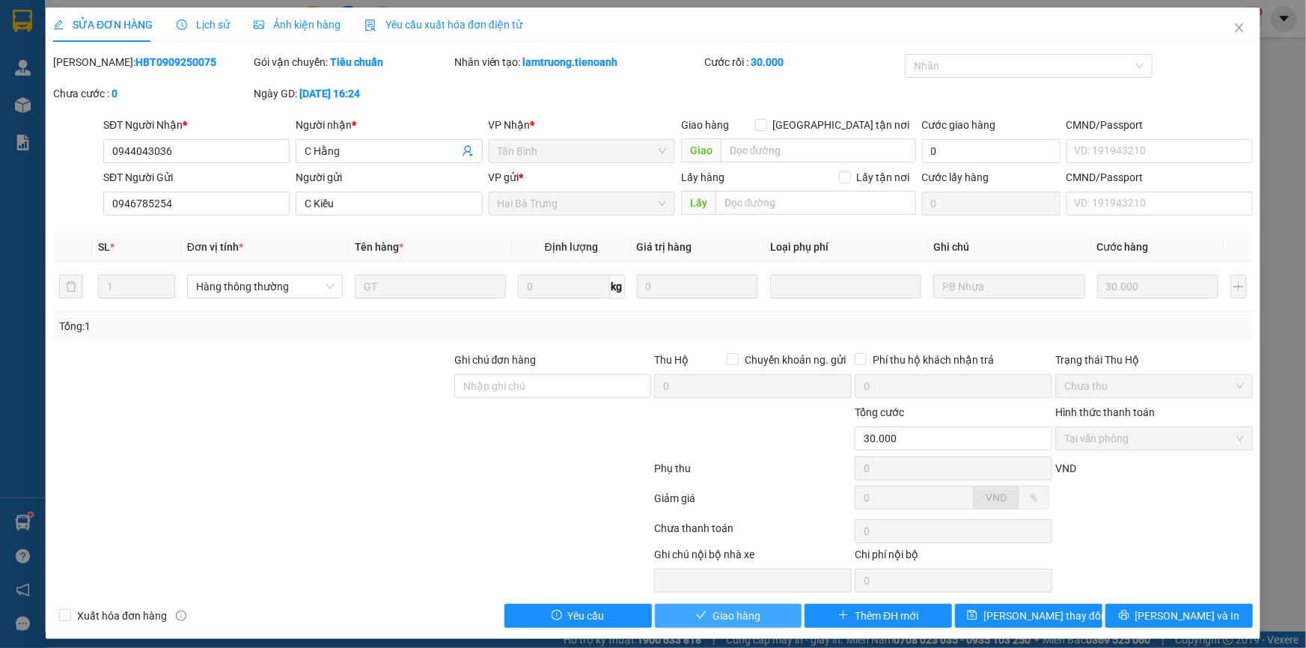
click at [754, 617] on span "Giao hàng" at bounding box center [736, 616] width 48 height 16
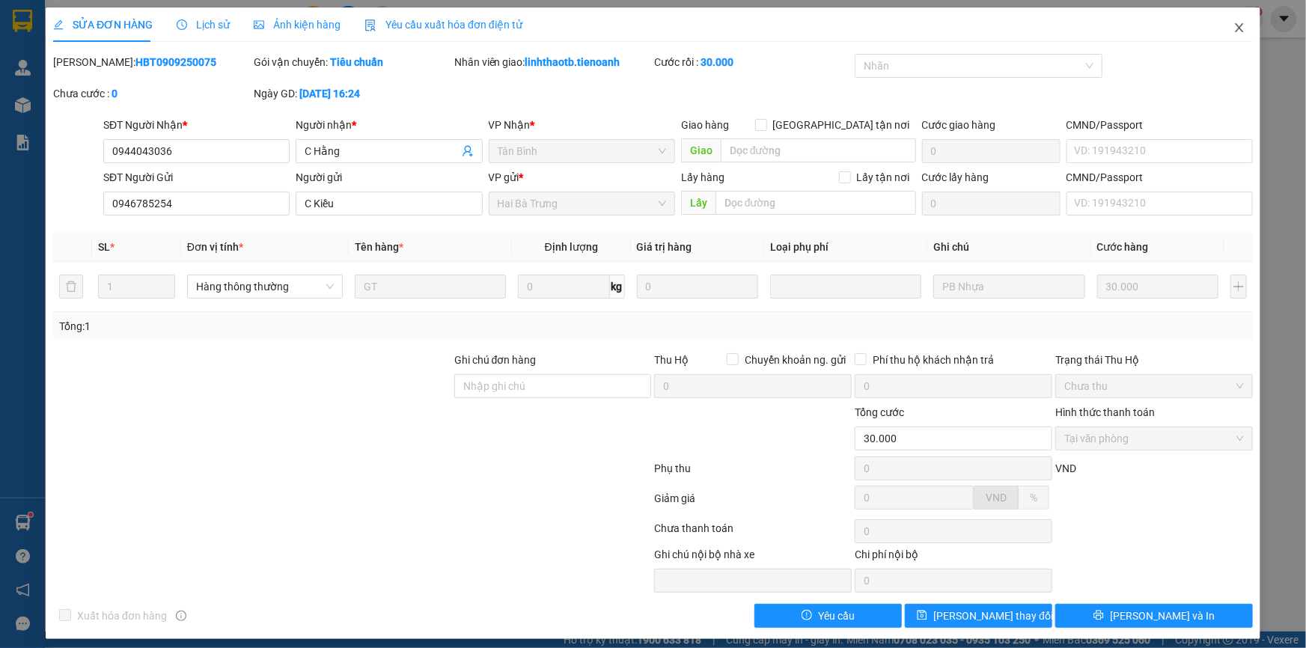
click at [1233, 15] on span "Close" at bounding box center [1239, 28] width 42 height 42
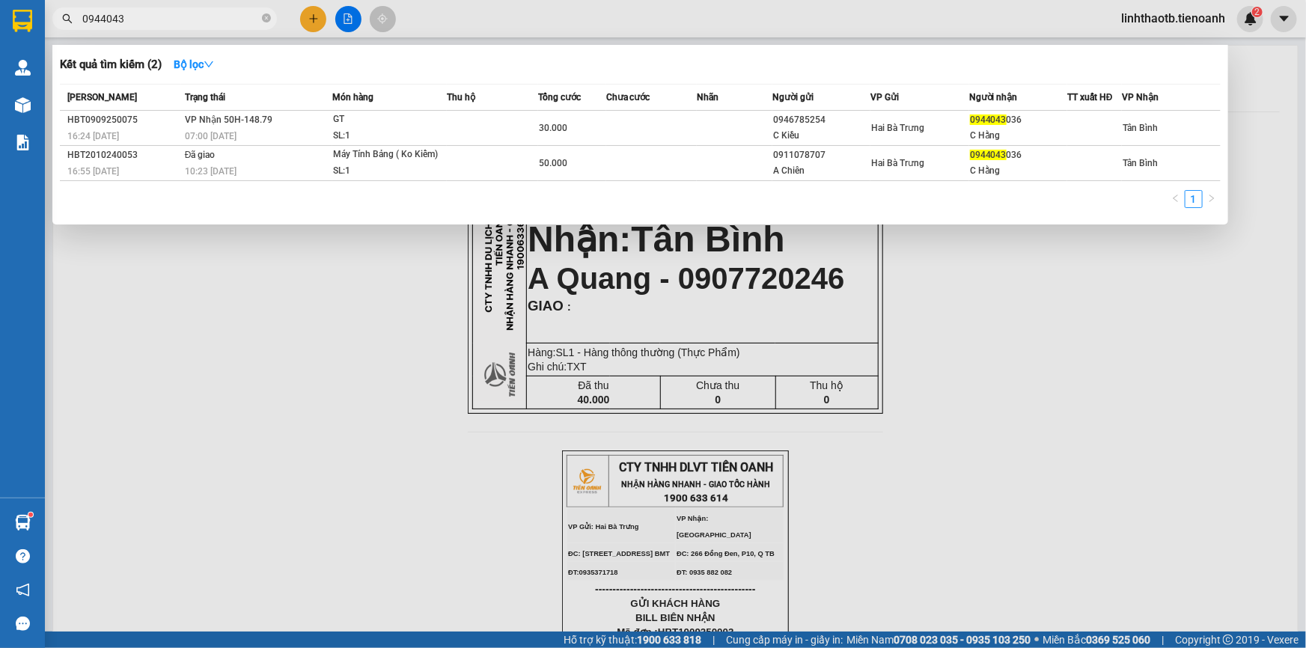
click at [224, 13] on input "0944043" at bounding box center [170, 18] width 177 height 16
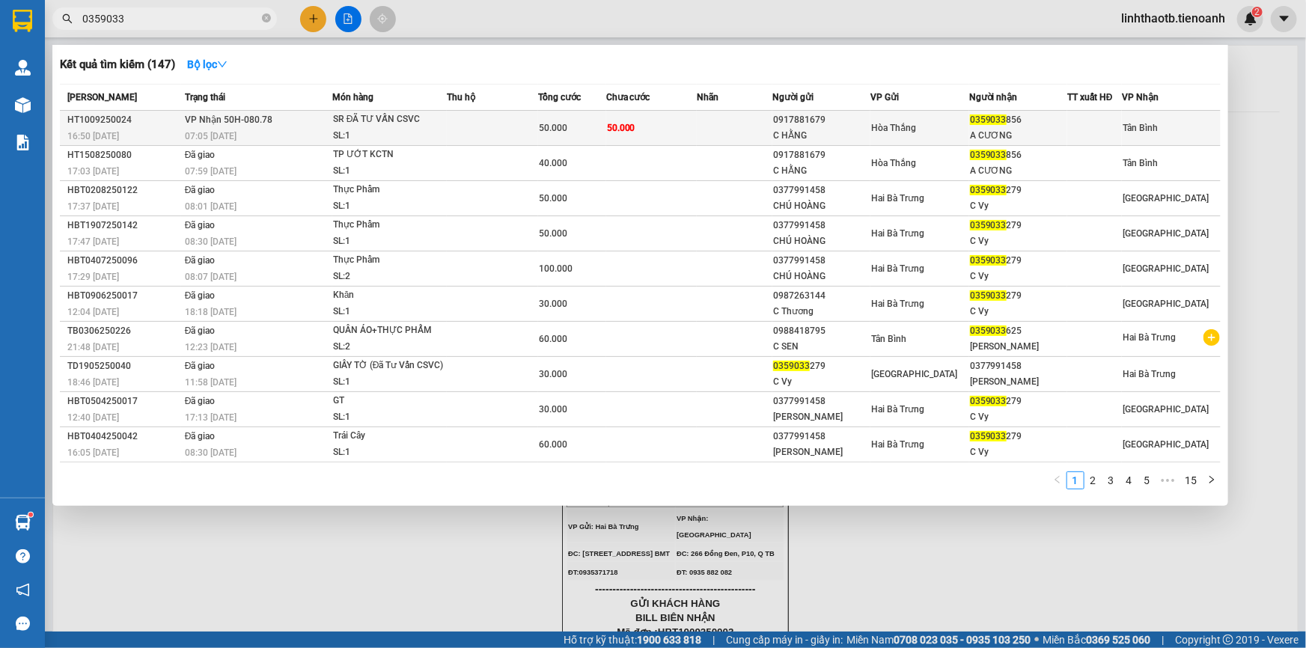
type input "0359033"
click at [1009, 118] on div "0359033 856" at bounding box center [1018, 120] width 97 height 16
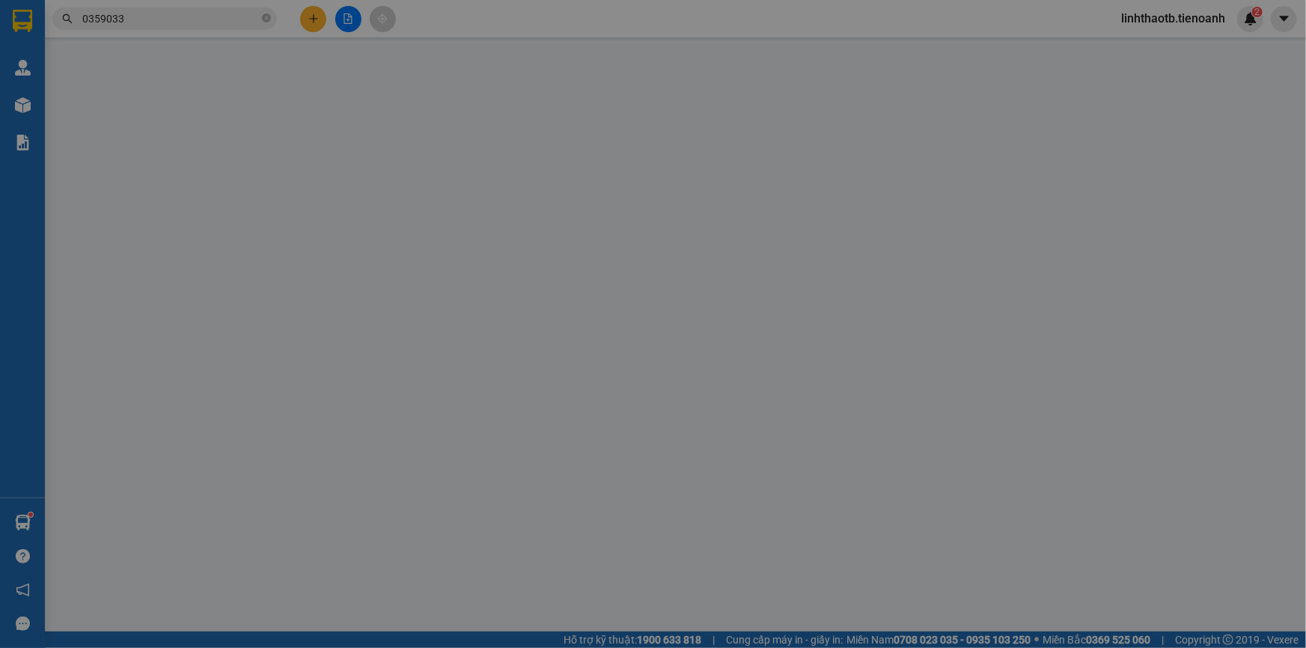
type input "0359033856"
type input "A CƯƠNG"
type input "0917881679"
type input "C HẰNG"
type input "240418536"
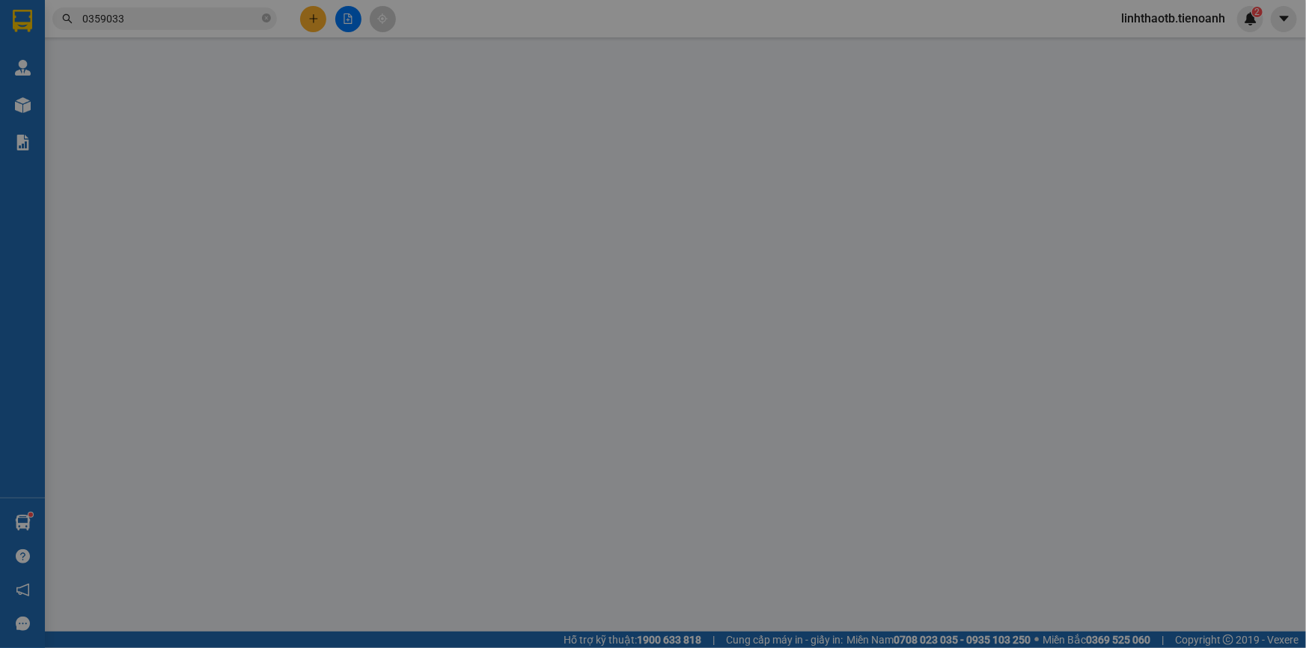
type input "50.000"
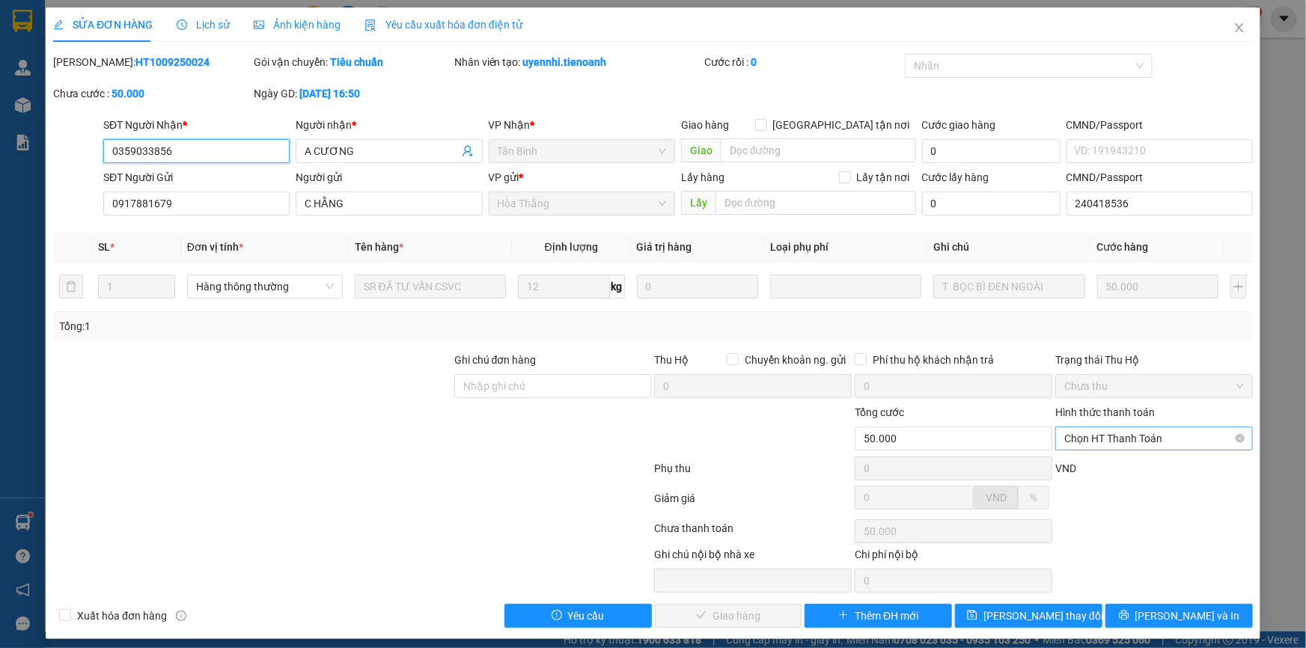
click at [1157, 436] on span "Chọn HT Thanh Toán" at bounding box center [1154, 438] width 180 height 22
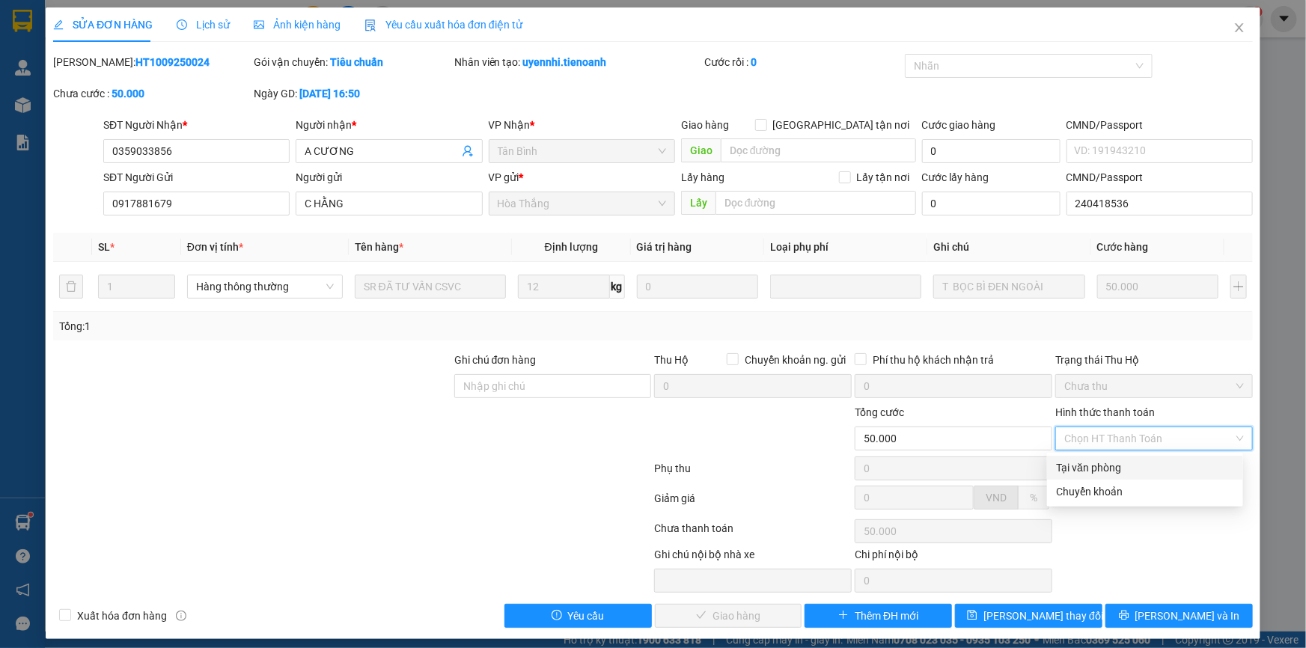
click at [1148, 468] on div "Tại văn phòng" at bounding box center [1145, 467] width 178 height 16
type input "0"
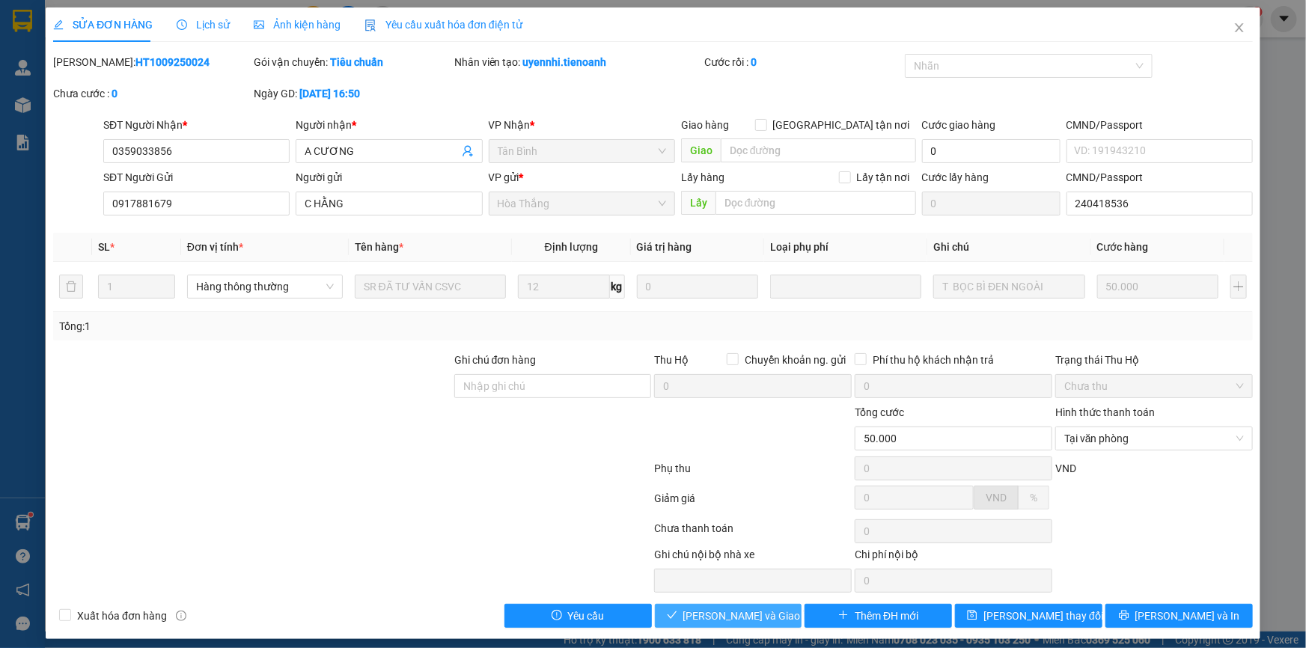
click at [764, 612] on span "[PERSON_NAME] và Giao hàng" at bounding box center [755, 616] width 144 height 16
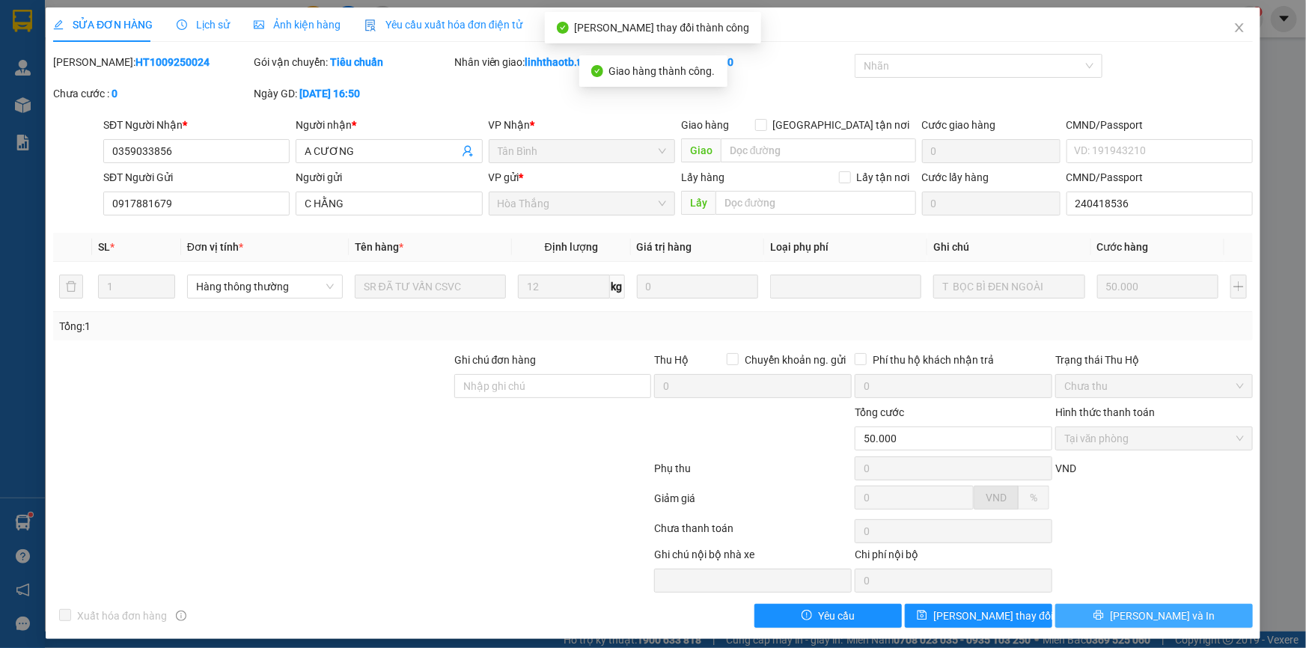
click at [1120, 623] on button "[PERSON_NAME] và In" at bounding box center [1154, 616] width 198 height 24
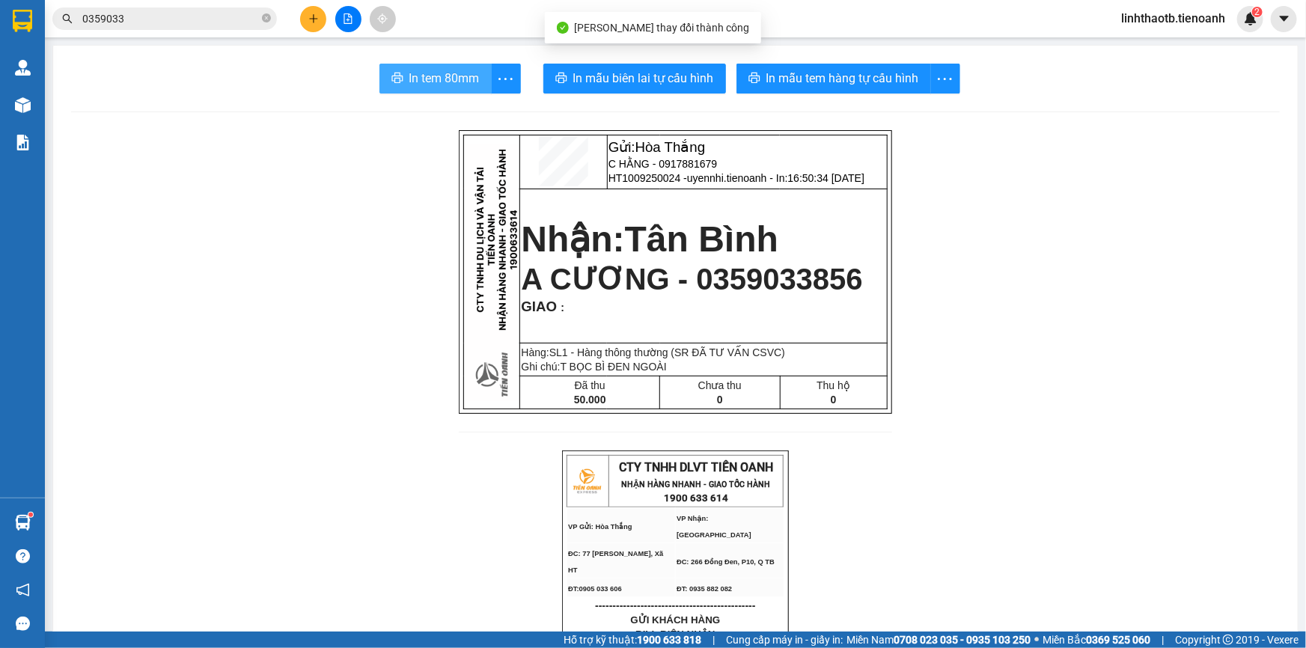
click at [471, 76] on span "In tem 80mm" at bounding box center [444, 78] width 70 height 19
click at [317, 23] on icon "plus" at bounding box center [313, 18] width 10 height 10
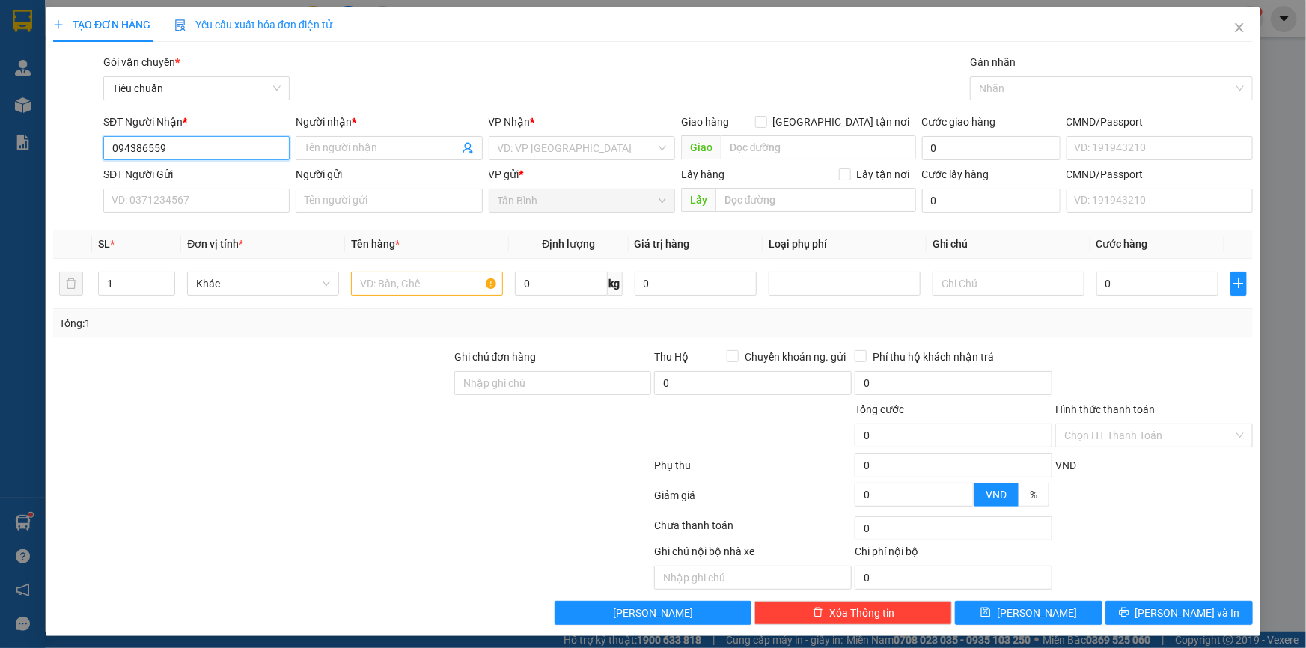
type input "0943865599"
click at [269, 186] on div "0943865599 - [PERSON_NAME]" at bounding box center [195, 178] width 167 height 16
type input "[PERSON_NAME]"
type input "30.000"
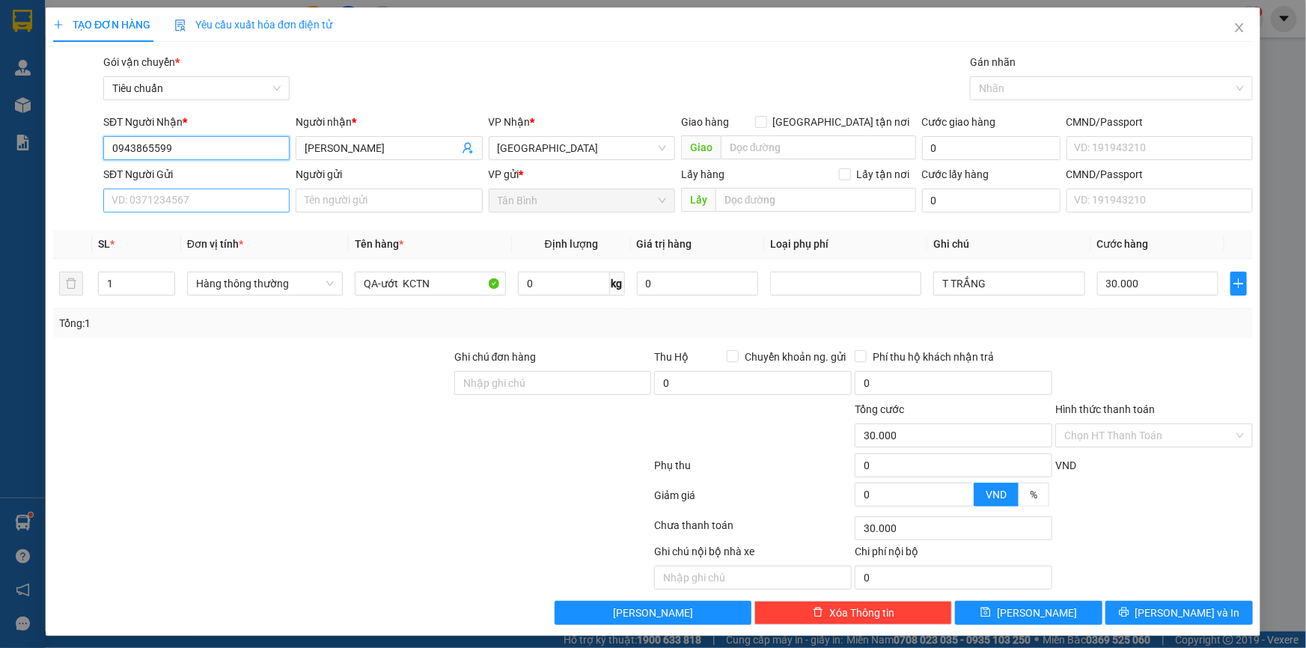
type input "0943865599"
click at [275, 202] on input "SĐT Người Gửi" at bounding box center [196, 201] width 186 height 24
type input "0987330108"
click at [396, 273] on input "QA-ướt KCTN" at bounding box center [430, 284] width 151 height 24
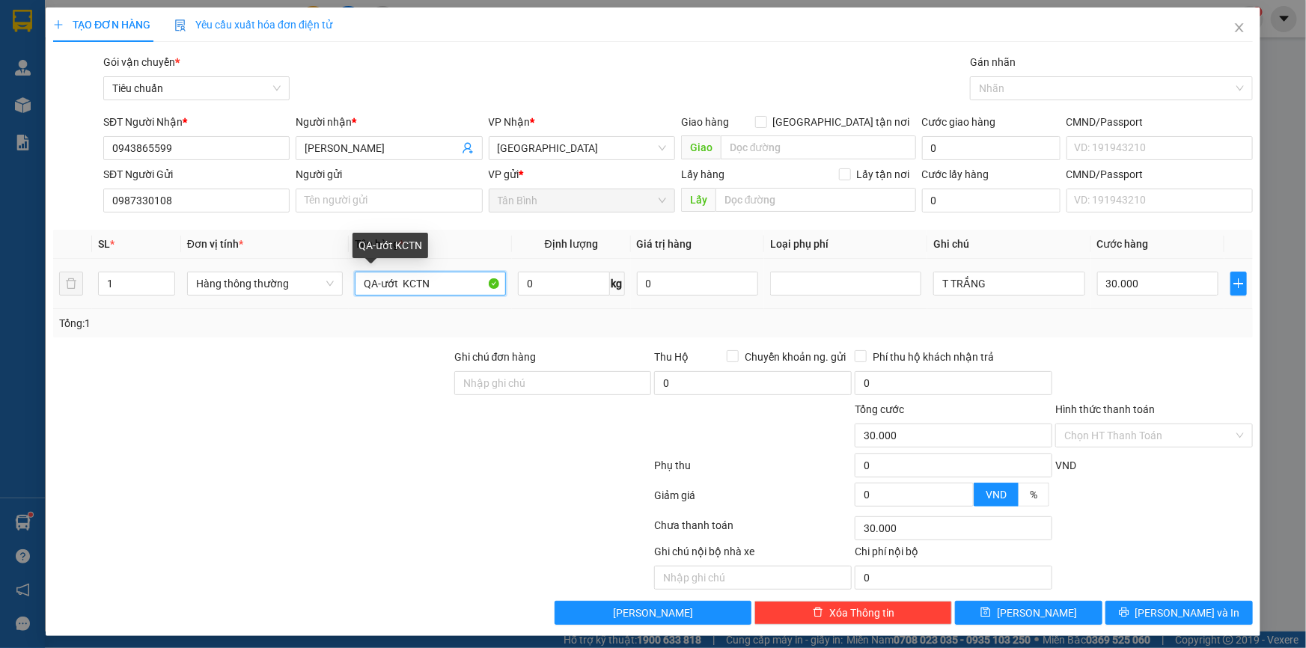
click at [396, 273] on input "QA-ướt KCTN" at bounding box center [430, 284] width 151 height 24
drag, startPoint x: 370, startPoint y: 291, endPoint x: 575, endPoint y: 306, distance: 204.8
click at [575, 306] on tr "1 Hàng thông thường QA-ướt KCTN 0 kg 0 T TRẮNG 30.000" at bounding box center [653, 284] width 1200 height 50
type input "QA"
drag, startPoint x: 246, startPoint y: 297, endPoint x: 270, endPoint y: 293, distance: 24.2
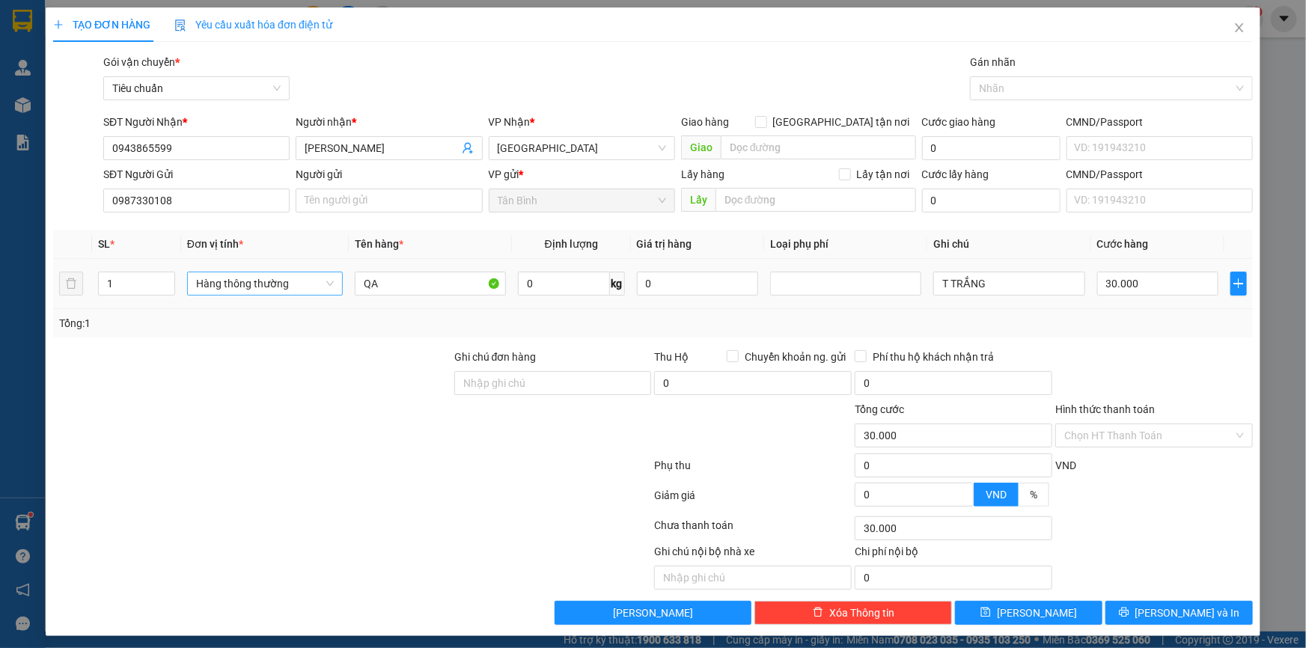
click at [247, 298] on div "Hàng thông thường" at bounding box center [265, 284] width 156 height 30
click at [271, 293] on span "Hàng thông thường" at bounding box center [265, 283] width 138 height 22
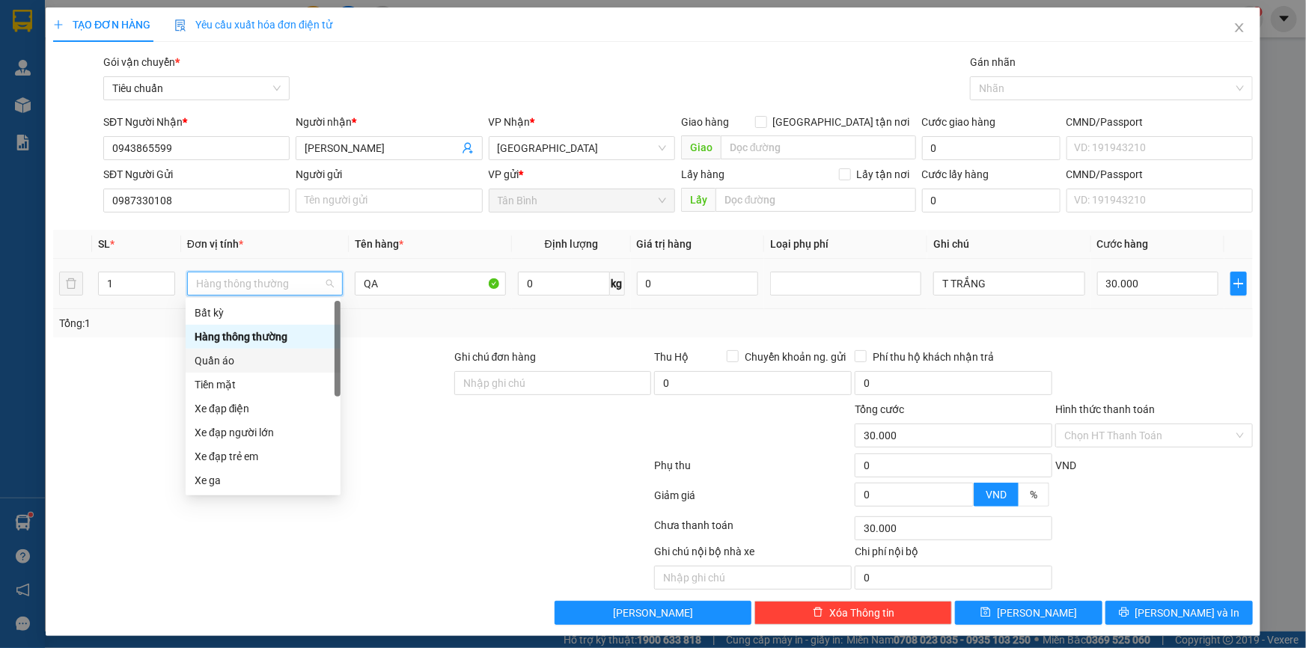
click at [282, 360] on div "Quần áo" at bounding box center [263, 360] width 137 height 16
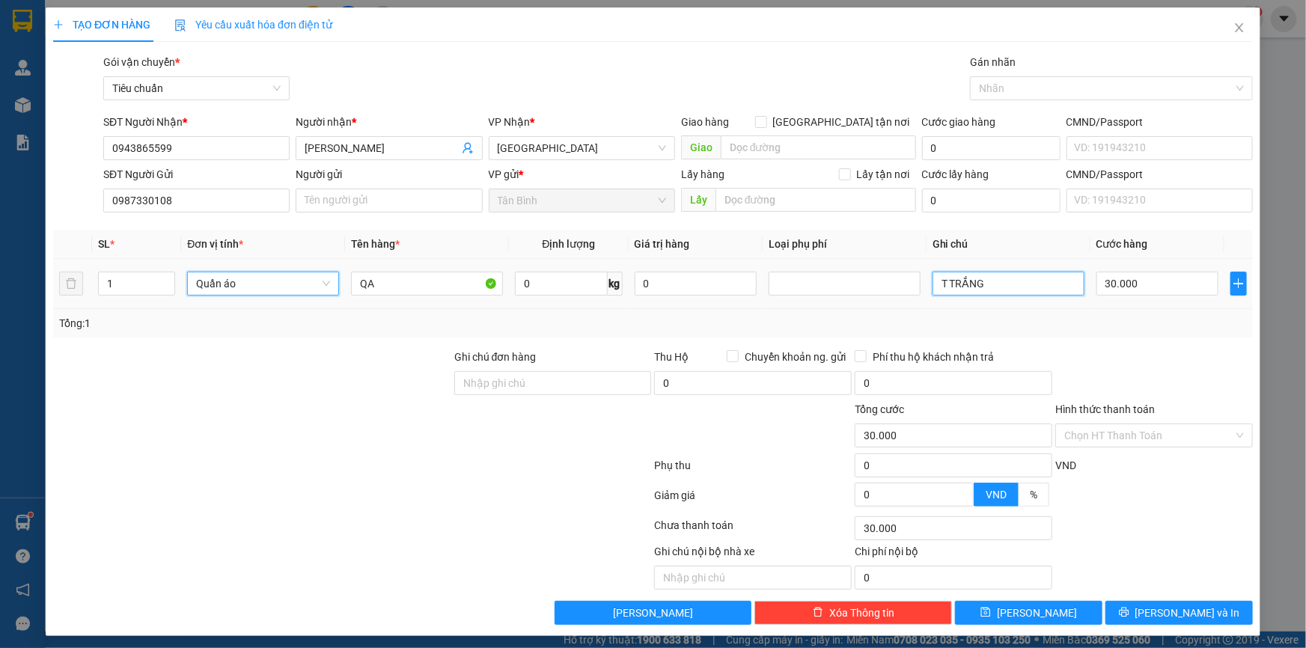
click at [995, 286] on input "T TRẮNG" at bounding box center [1008, 284] width 152 height 24
type input "0"
click at [995, 286] on input "T TRẮNG" at bounding box center [1008, 284] width 152 height 24
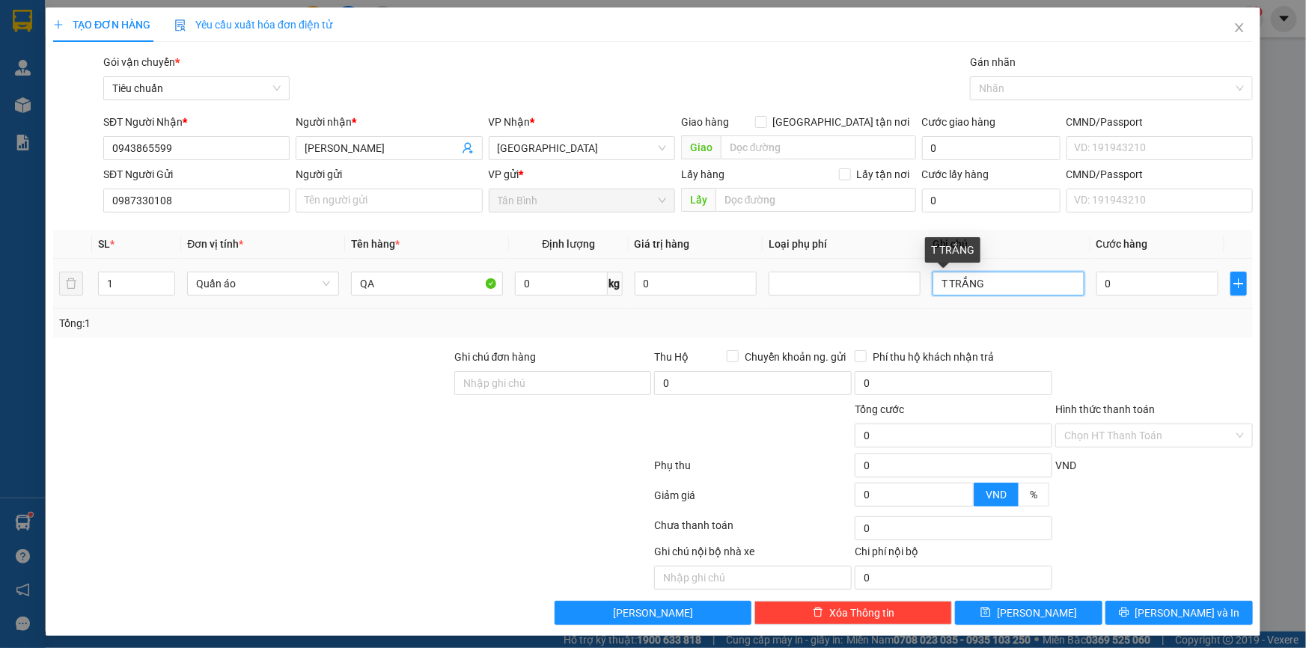
click at [995, 286] on input "T TRẮNG" at bounding box center [1008, 284] width 152 height 24
type input "BỌC XAMS"
click at [1110, 283] on input "0" at bounding box center [1157, 284] width 122 height 24
type input "3"
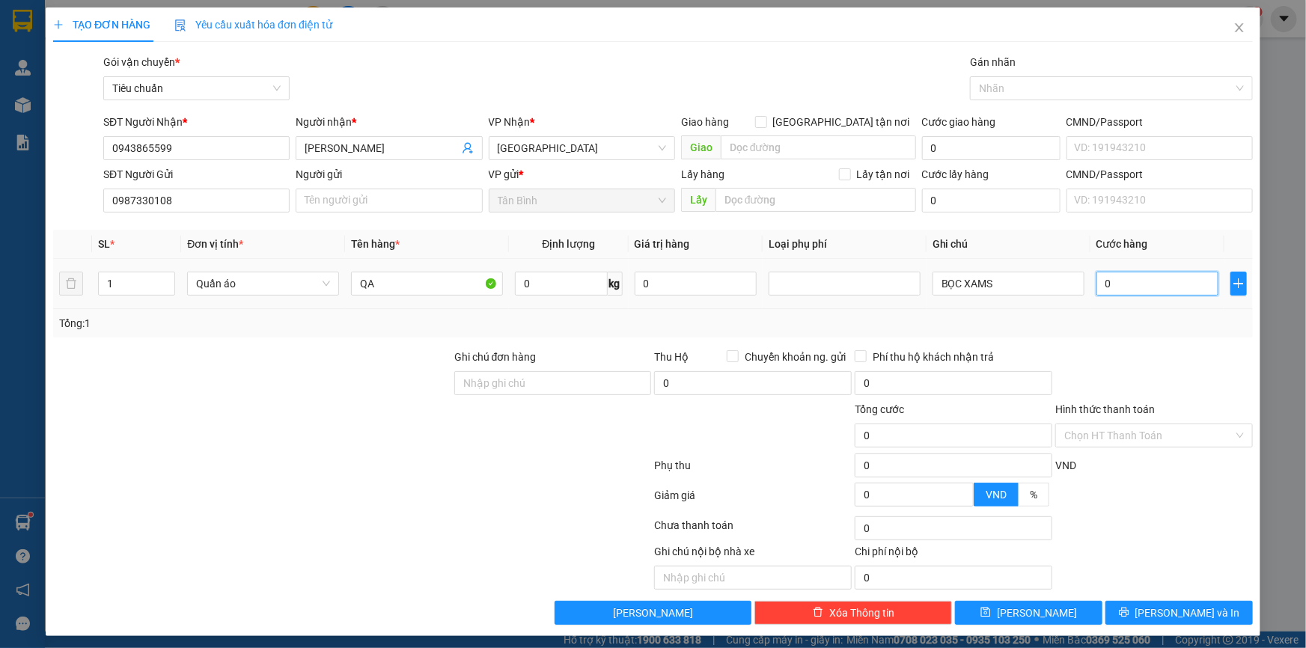
type input "3"
type input "30"
type input "30.000"
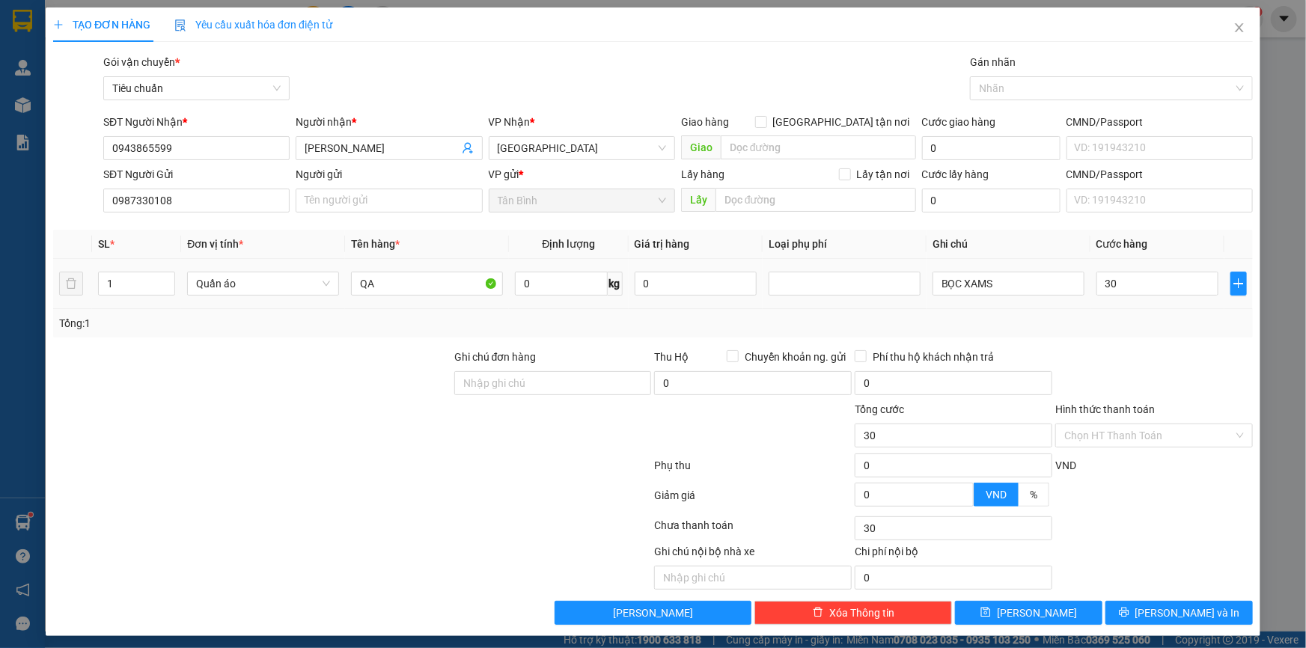
type input "30.000"
click at [1115, 314] on div "Tổng: 1" at bounding box center [653, 323] width 1200 height 28
click at [1165, 612] on span "[PERSON_NAME] và In" at bounding box center [1187, 613] width 105 height 16
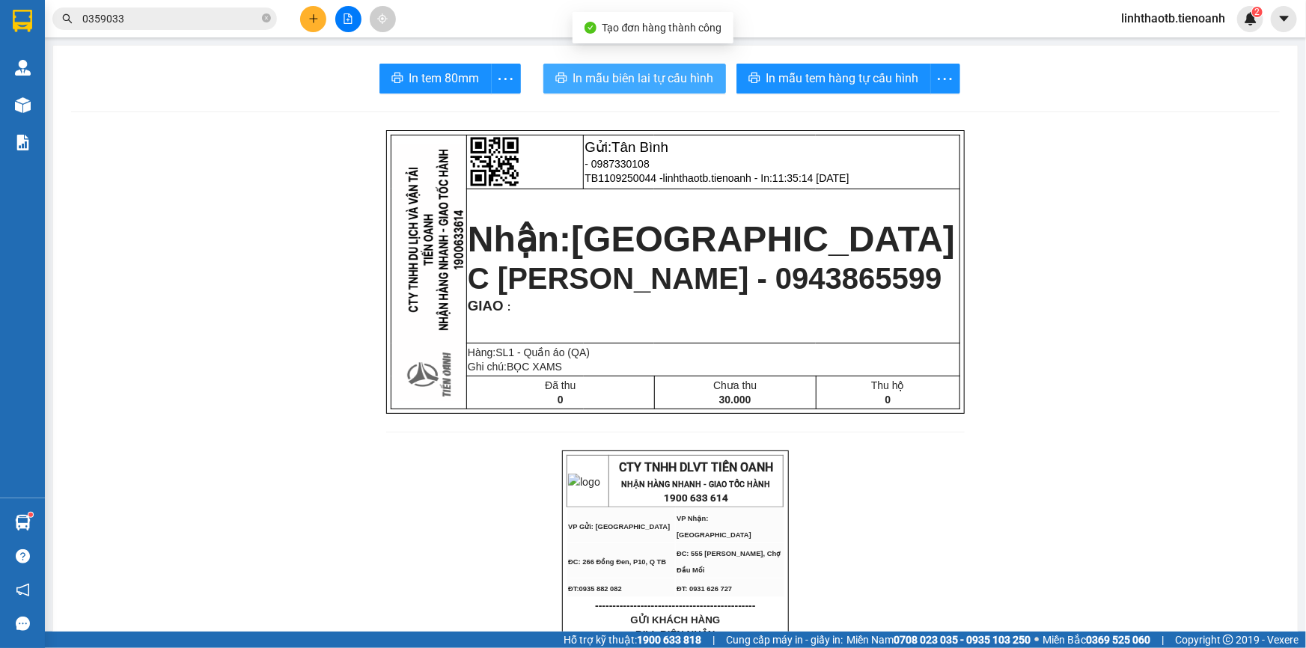
click at [633, 82] on span "In mẫu biên lai tự cấu hình" at bounding box center [643, 78] width 141 height 19
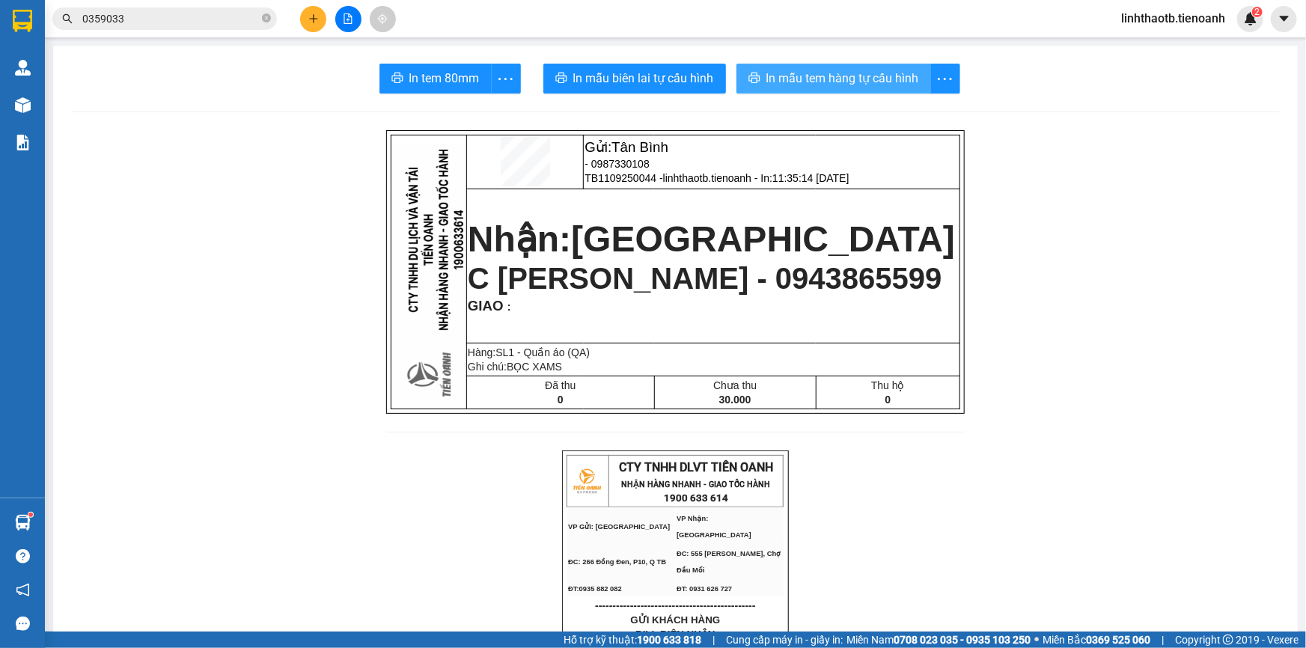
click at [846, 72] on span "In mẫu tem hàng tự cấu hình" at bounding box center [842, 78] width 153 height 19
click at [307, 19] on button at bounding box center [313, 19] width 26 height 26
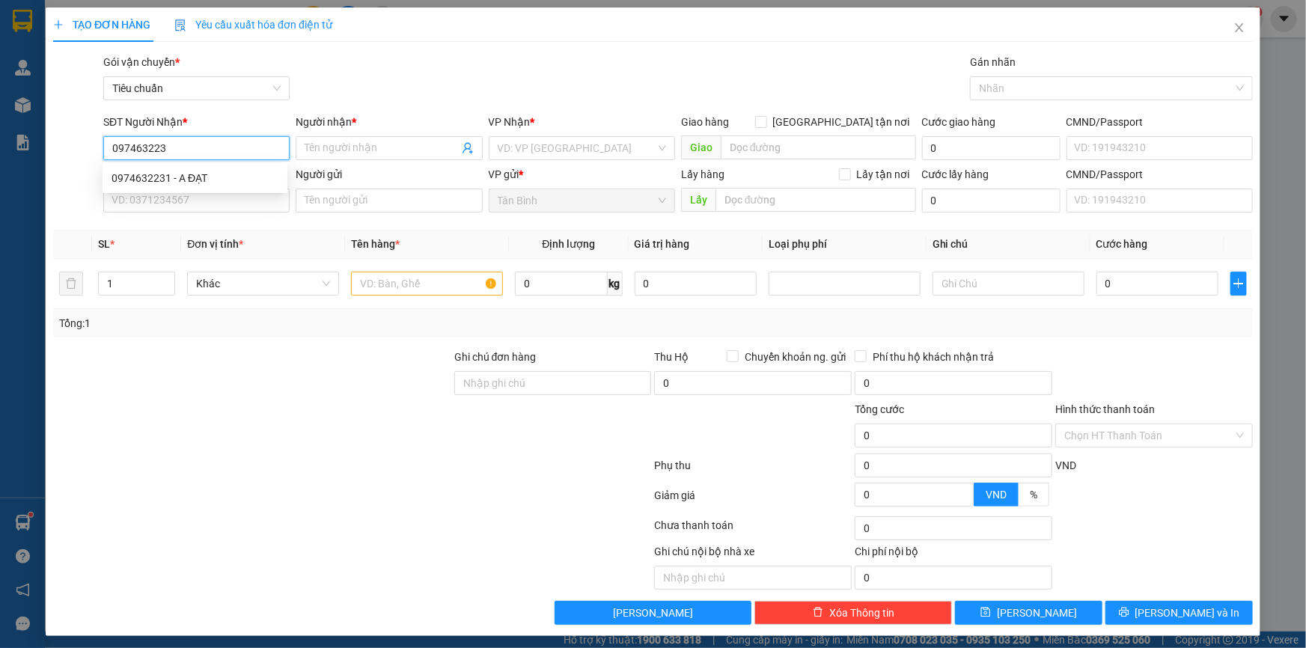
type input "0974632231"
click at [236, 183] on div "0974632231 - A ĐẠT" at bounding box center [195, 178] width 167 height 16
type input "A ĐẠT"
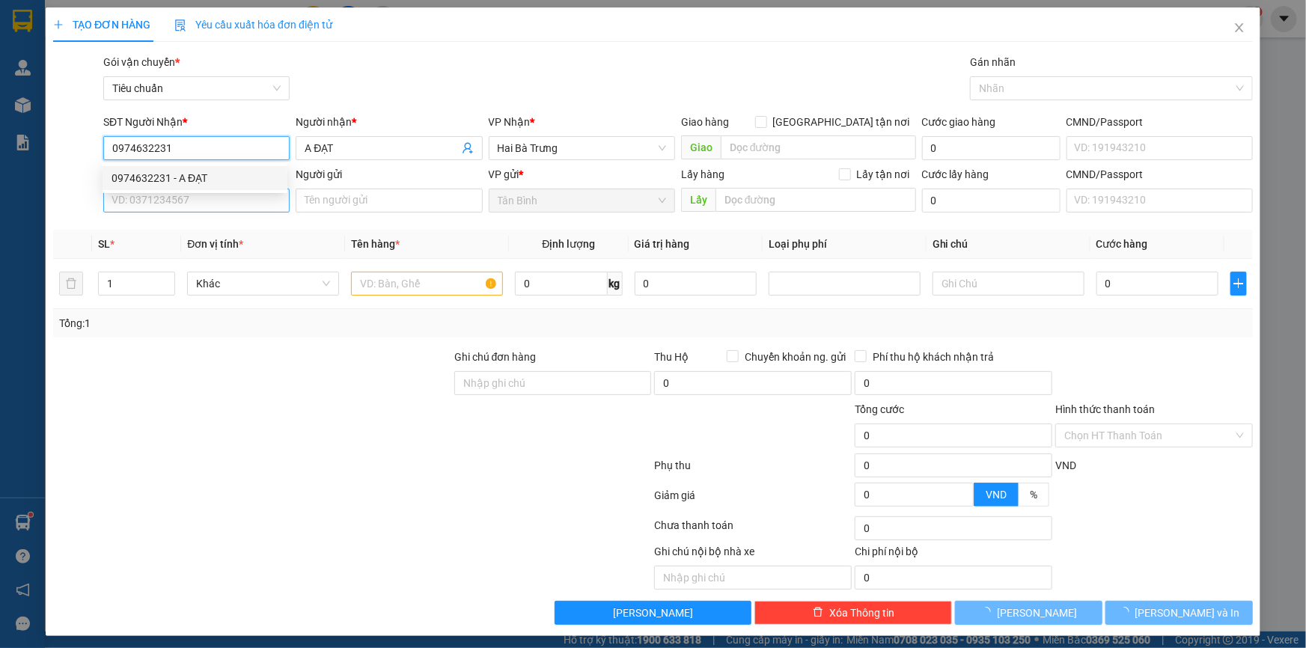
type input "30.000"
type input "0974632231"
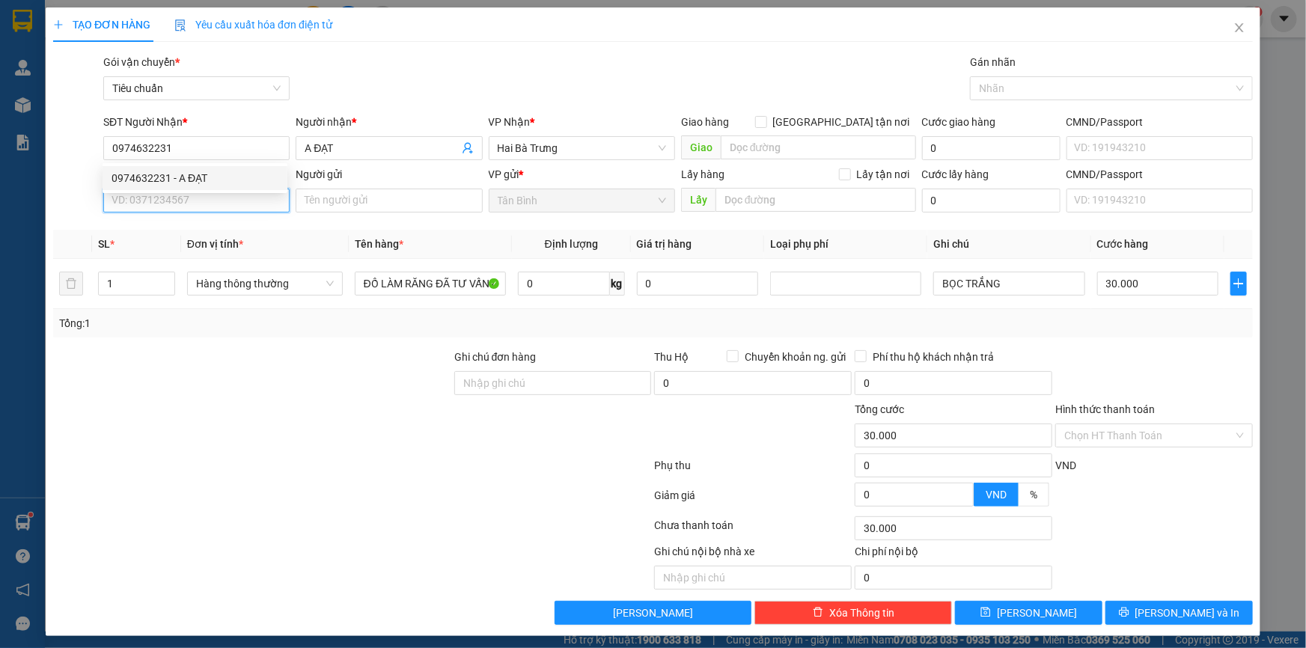
click at [241, 204] on input "SĐT Người Gửi" at bounding box center [196, 201] width 186 height 24
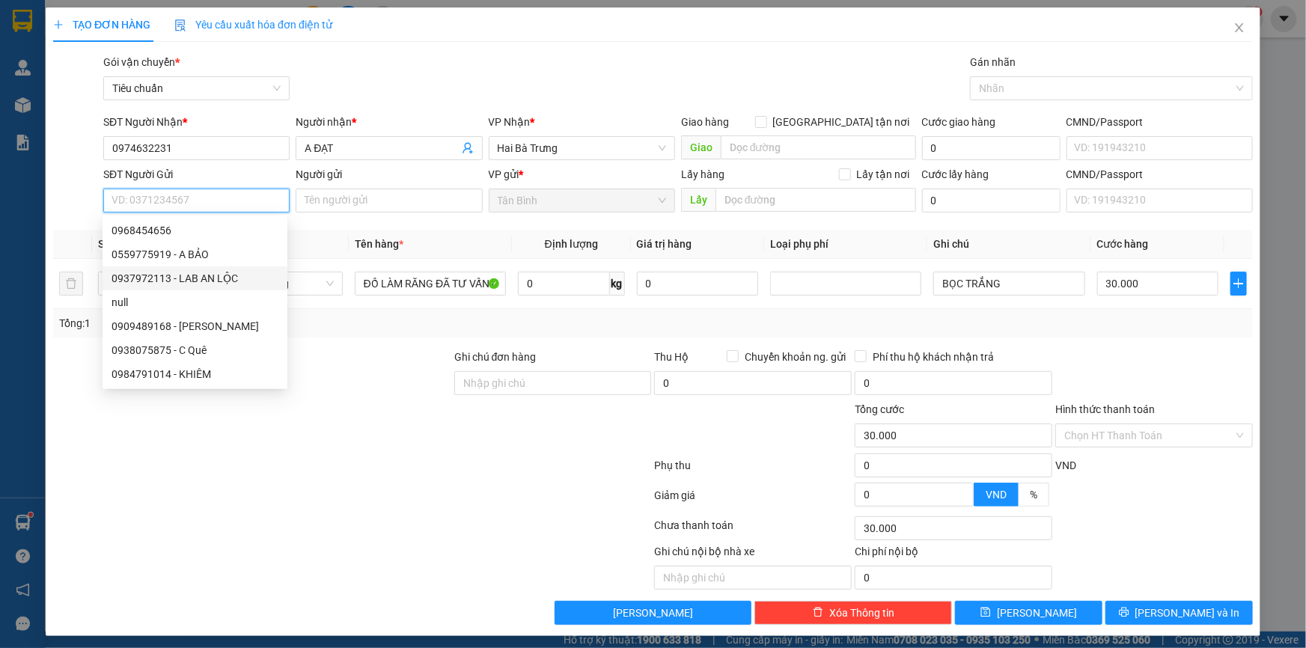
click at [259, 271] on div "0937972113 - LAB AN LỘC" at bounding box center [195, 278] width 167 height 16
type input "0937972113"
type input "LAB AN LỘC"
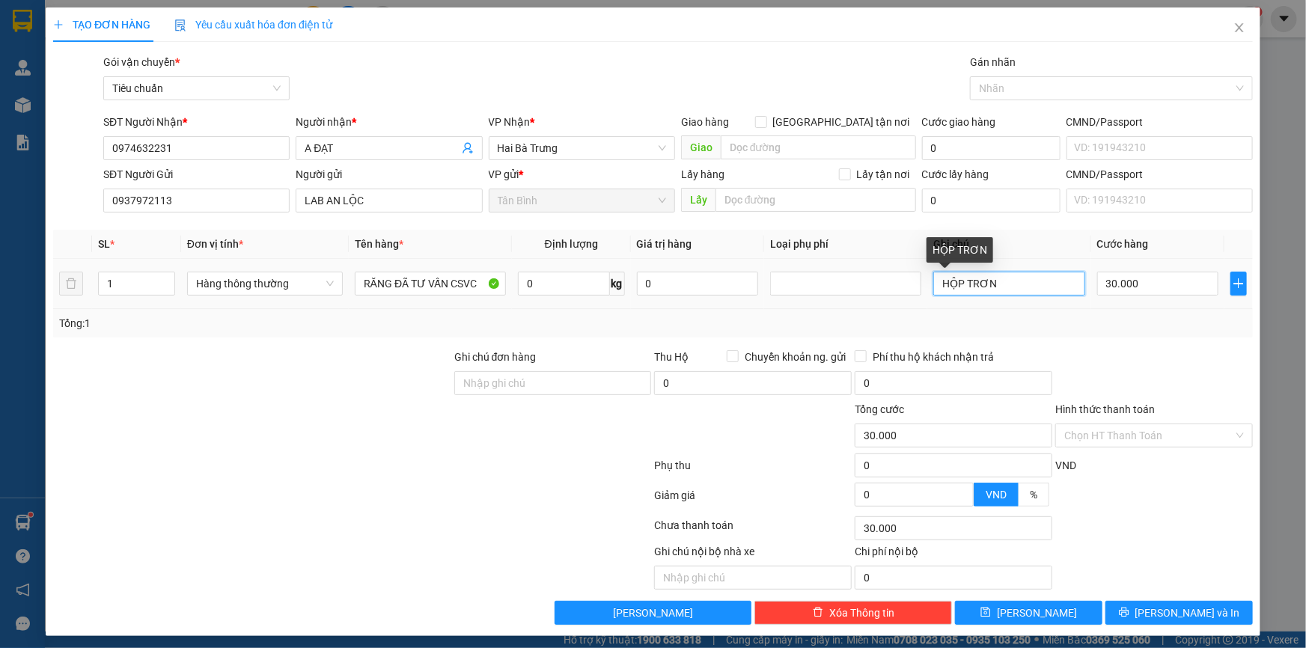
click at [979, 289] on input "HỘP TRƠN" at bounding box center [1008, 284] width 151 height 24
type input "HỘP TRẮNG"
click at [1236, 624] on div "TẠO ĐƠN HÀNG Yêu cầu xuất hóa đơn điện tử Transit Pickup Surcharge Ids Transit …" at bounding box center [653, 321] width 1215 height 629
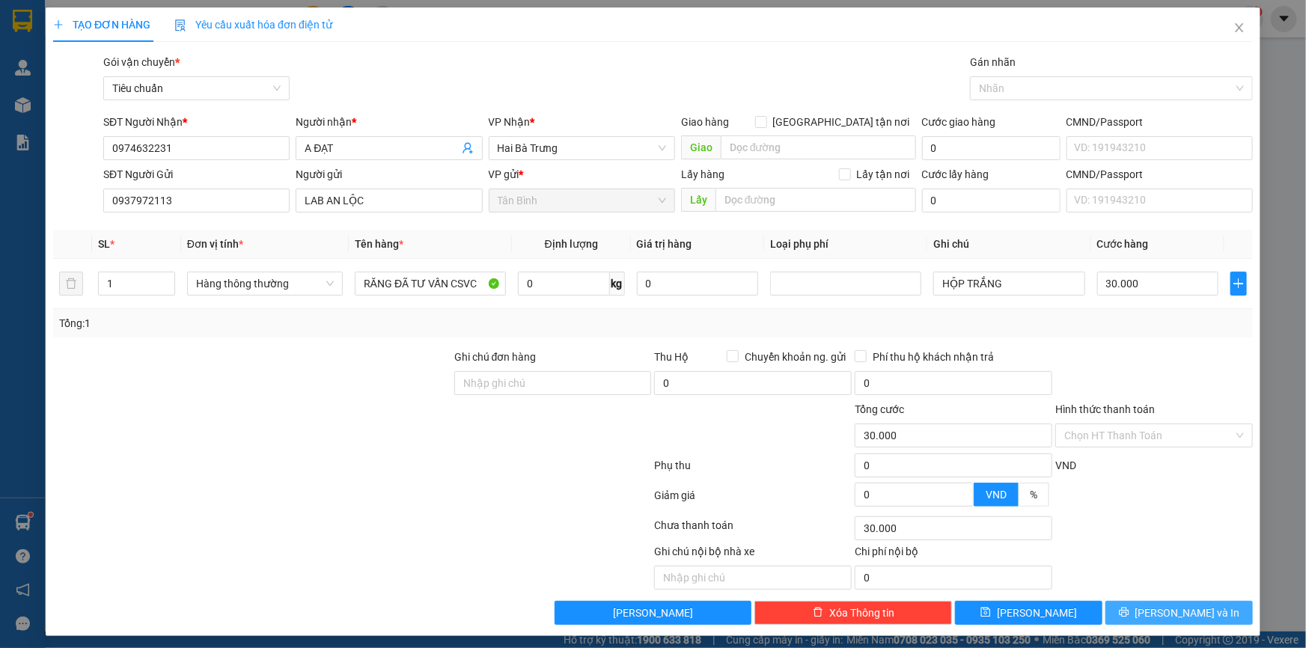
click at [1235, 617] on button "[PERSON_NAME] và In" at bounding box center [1178, 613] width 147 height 24
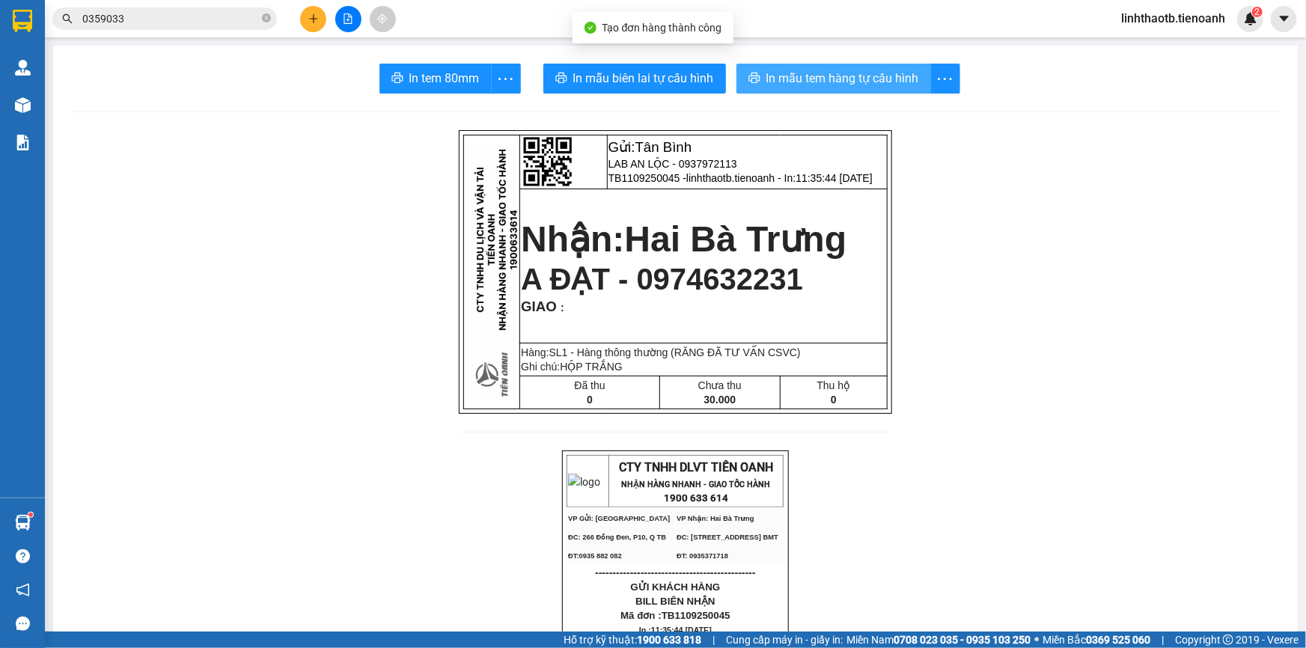
click at [843, 79] on span "In mẫu tem hàng tự cấu hình" at bounding box center [842, 78] width 153 height 19
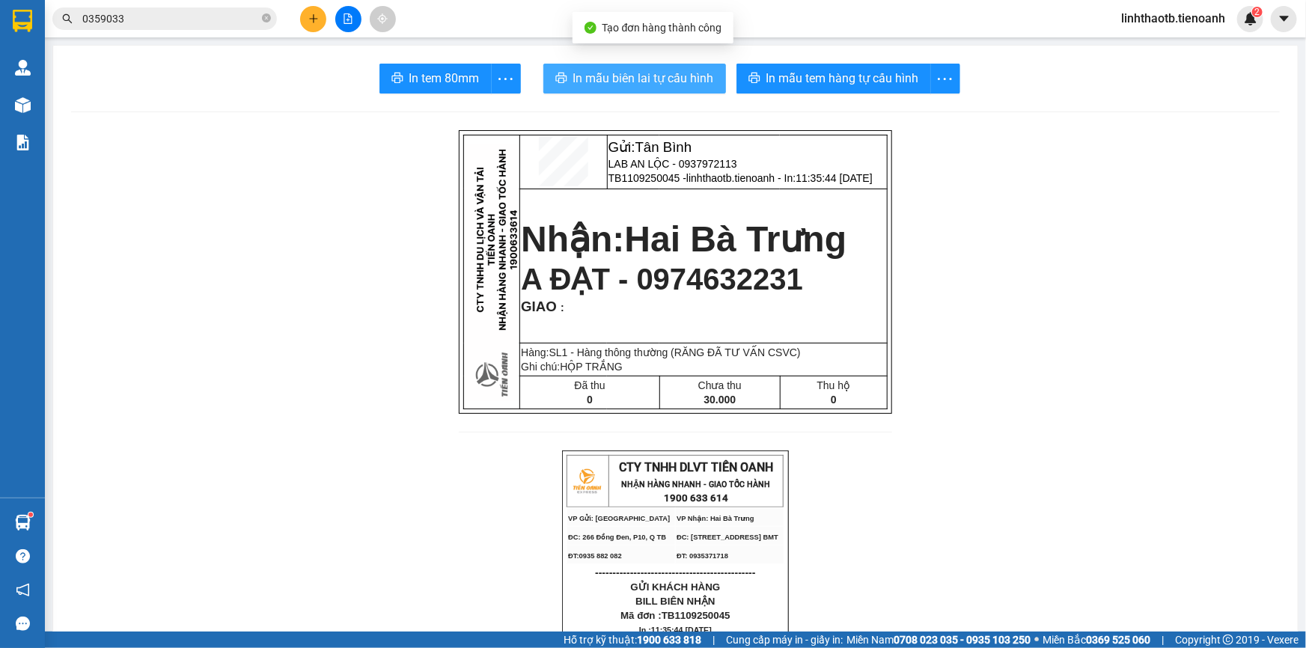
click at [700, 81] on span "In mẫu biên lai tự cấu hình" at bounding box center [643, 78] width 141 height 19
click at [316, 25] on button at bounding box center [313, 19] width 26 height 26
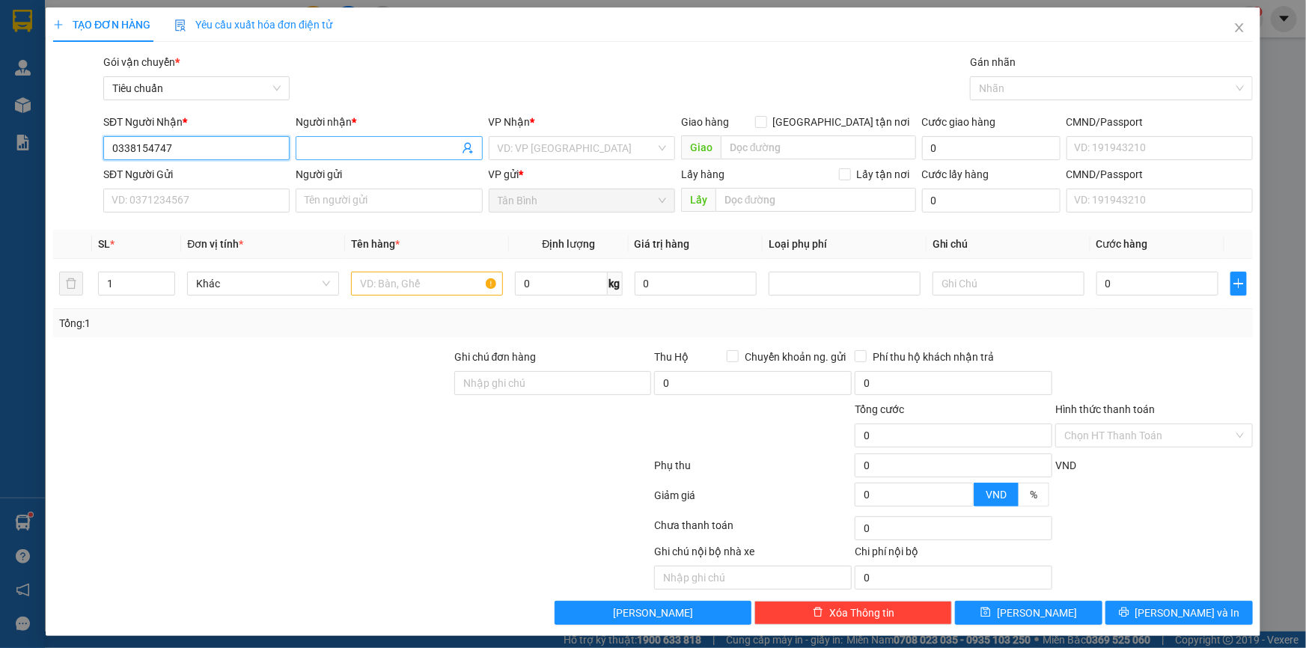
type input "0338154747"
click at [346, 150] on input "Người nhận *" at bounding box center [381, 148] width 153 height 16
click at [581, 143] on input "search" at bounding box center [577, 148] width 158 height 22
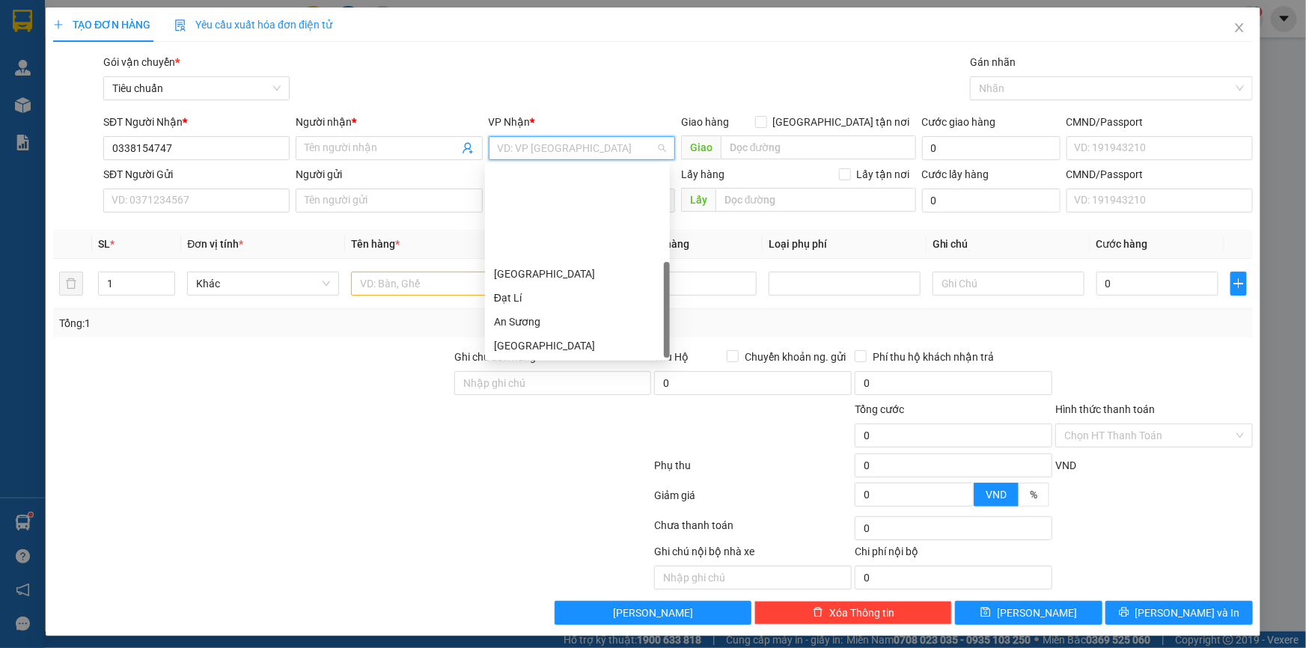
scroll to position [120, 0]
click at [556, 257] on div "Hai Bà Trưng" at bounding box center [577, 250] width 167 height 16
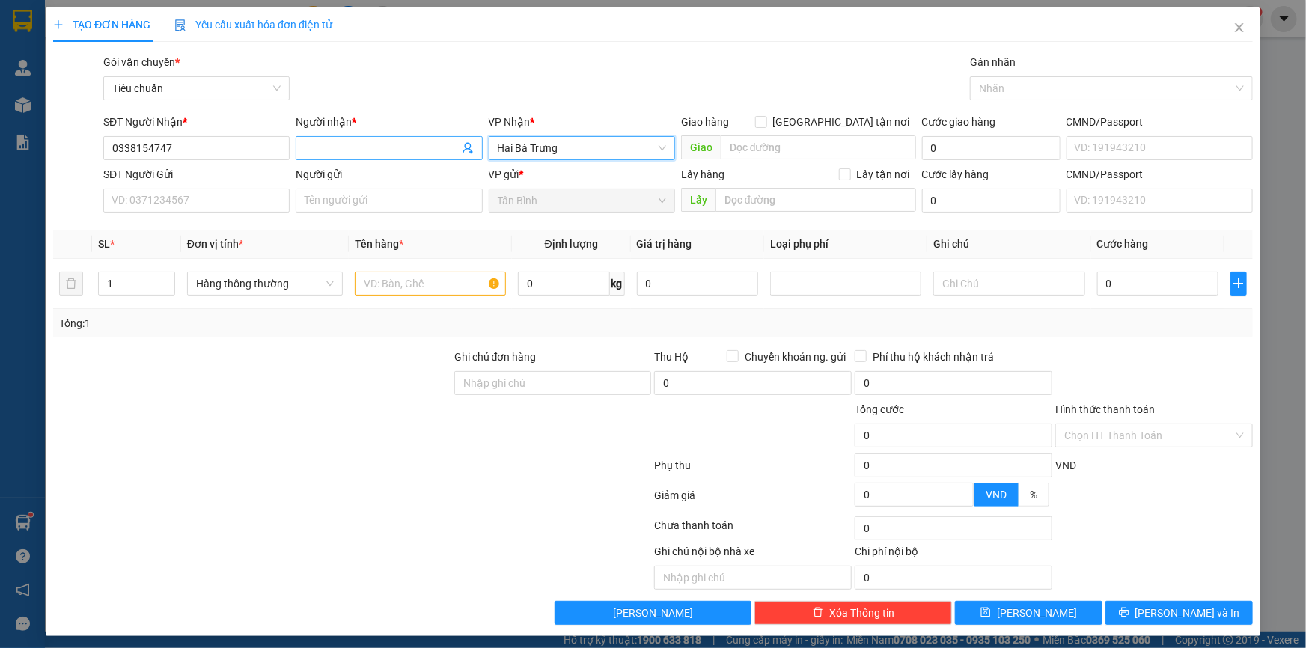
click at [402, 147] on input "Người nhận *" at bounding box center [381, 148] width 153 height 16
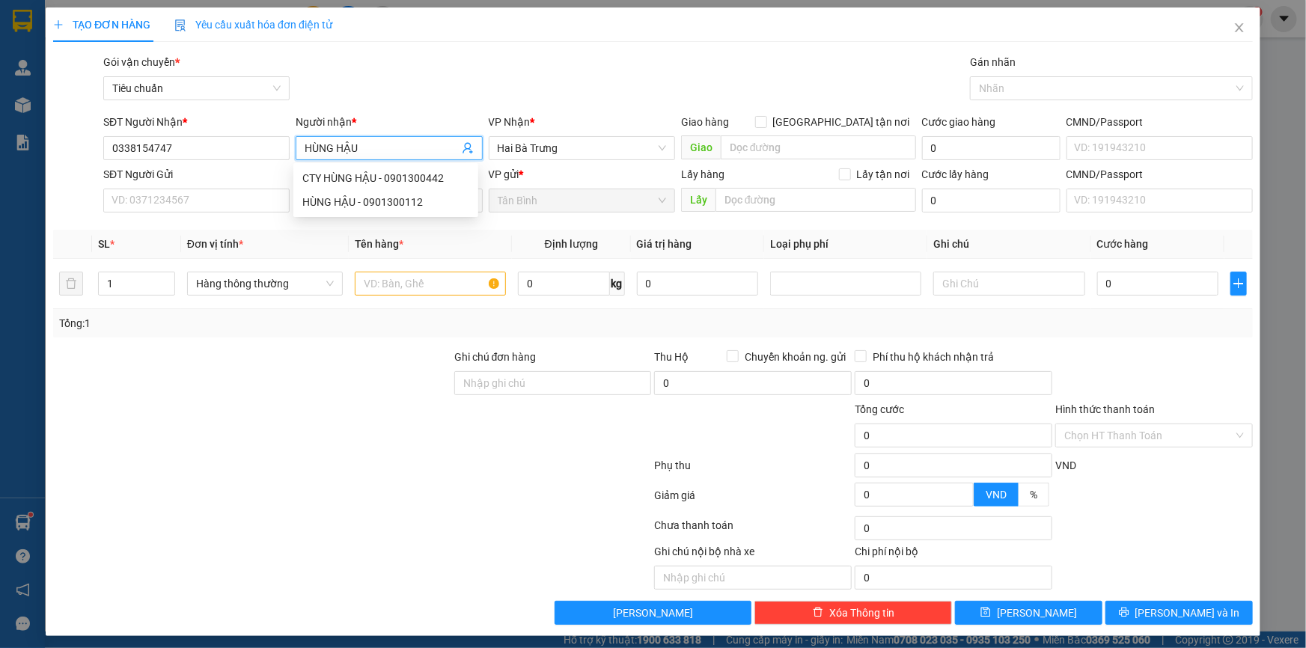
type input "HÙNG HẬU"
click at [550, 81] on div "Gói vận chuyển * Tiêu chuẩn Gán nhãn Nhãn" at bounding box center [677, 80] width 1155 height 52
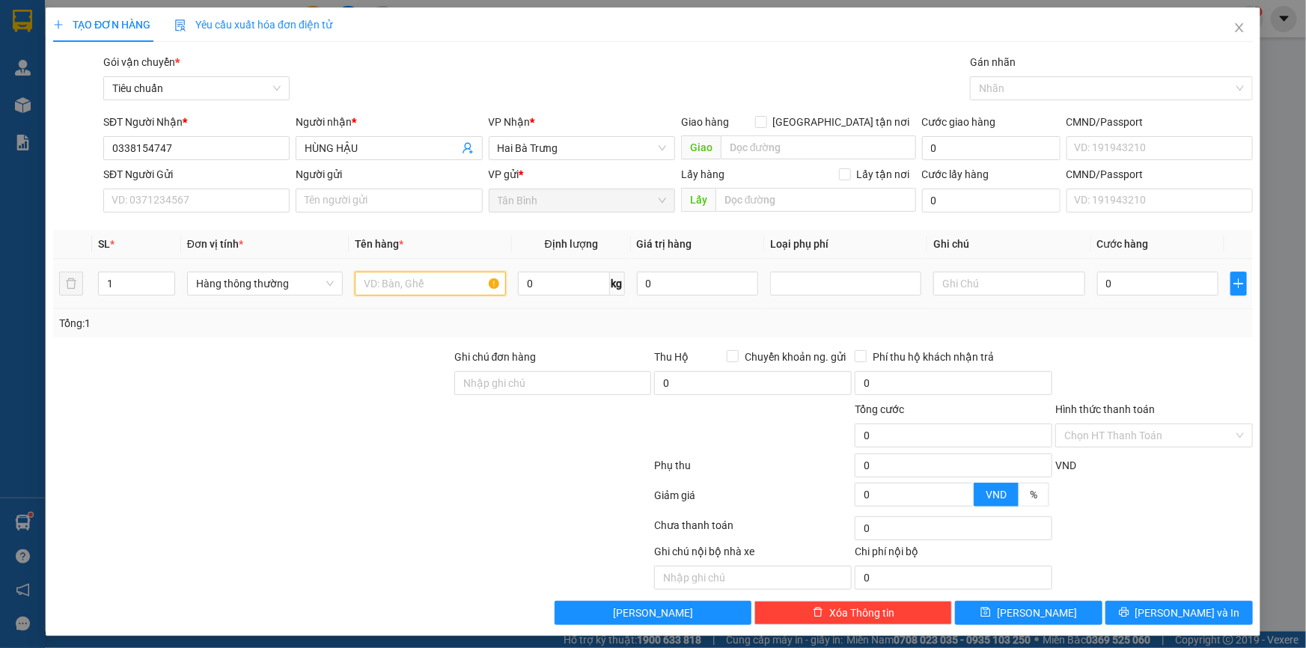
click at [427, 287] on input "text" at bounding box center [430, 284] width 151 height 24
type input "A"
type input "ÁO MƯA ĐÃ TƯ VẤN CSVC"
click at [531, 289] on input "0" at bounding box center [564, 284] width 92 height 24
type input "45"
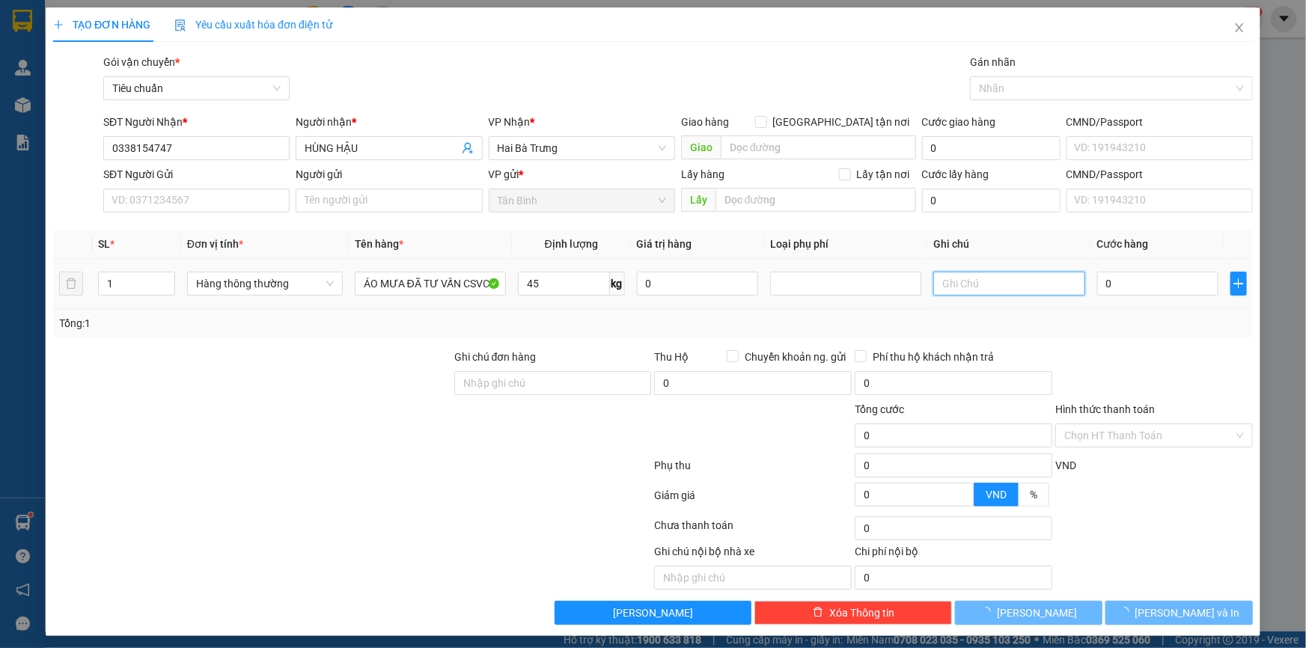
click at [977, 284] on input "text" at bounding box center [1008, 284] width 151 height 24
type input "90.000"
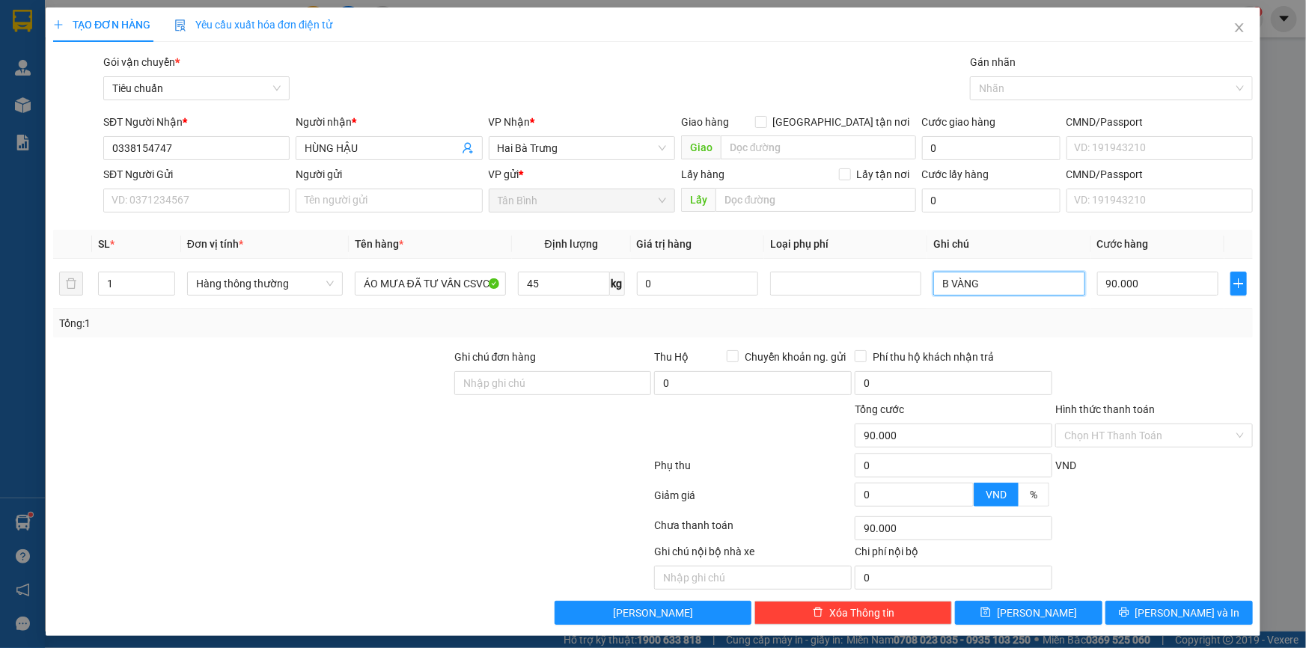
type input "B VÀNG"
click at [183, 185] on div "SĐT Người Gửi" at bounding box center [196, 177] width 186 height 22
click at [183, 193] on input "SĐT Người Gửi" at bounding box center [196, 201] width 186 height 24
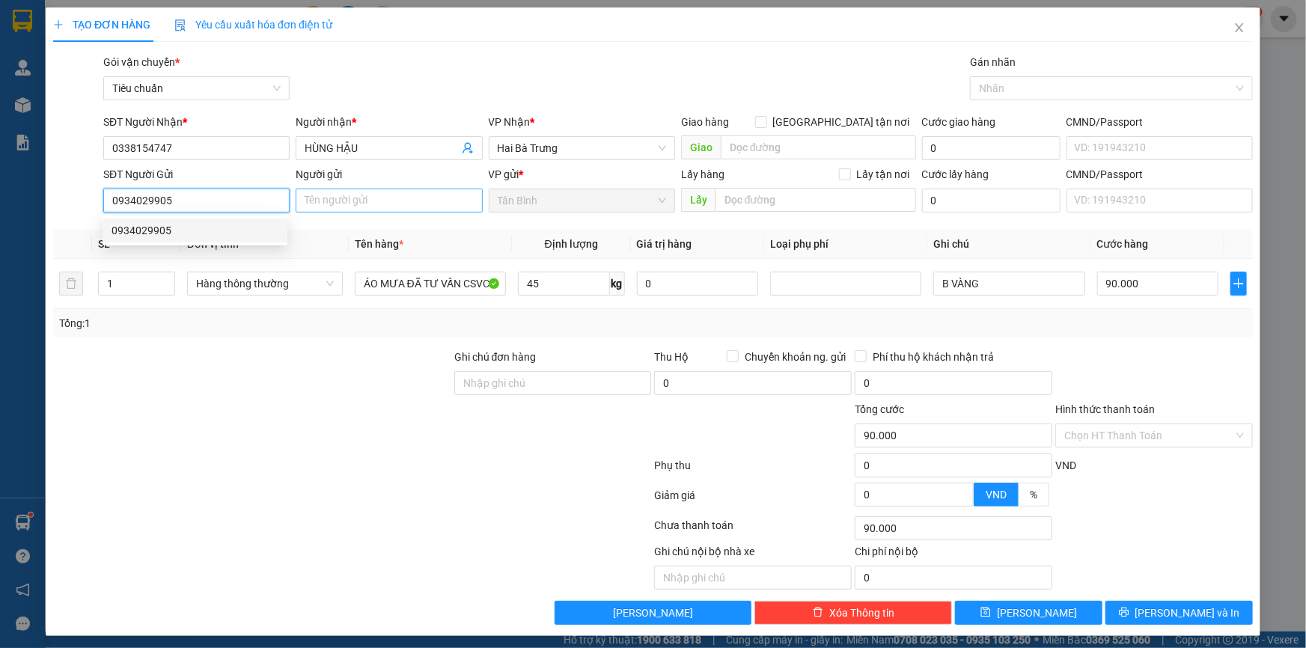
type input "0934029905"
click at [394, 198] on input "Người gửi" at bounding box center [389, 201] width 186 height 24
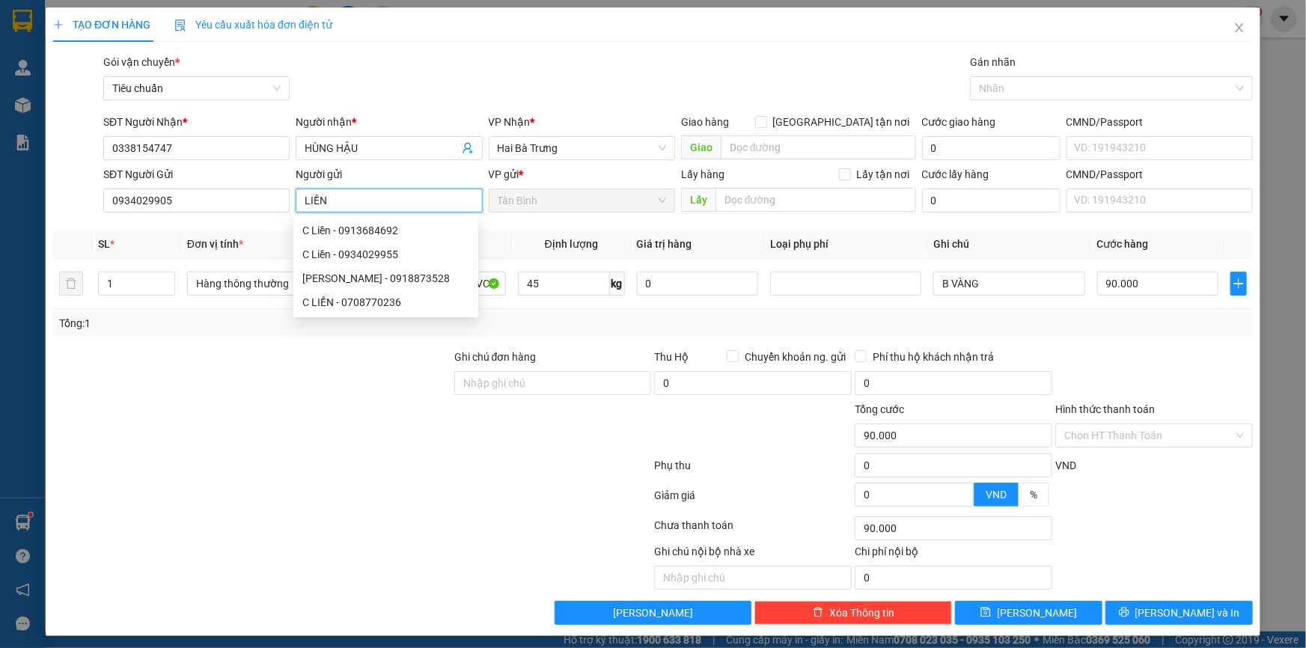
type input "LIỀN"
click at [548, 77] on div "Gói vận chuyển * Tiêu chuẩn Gán nhãn Nhãn" at bounding box center [677, 80] width 1155 height 52
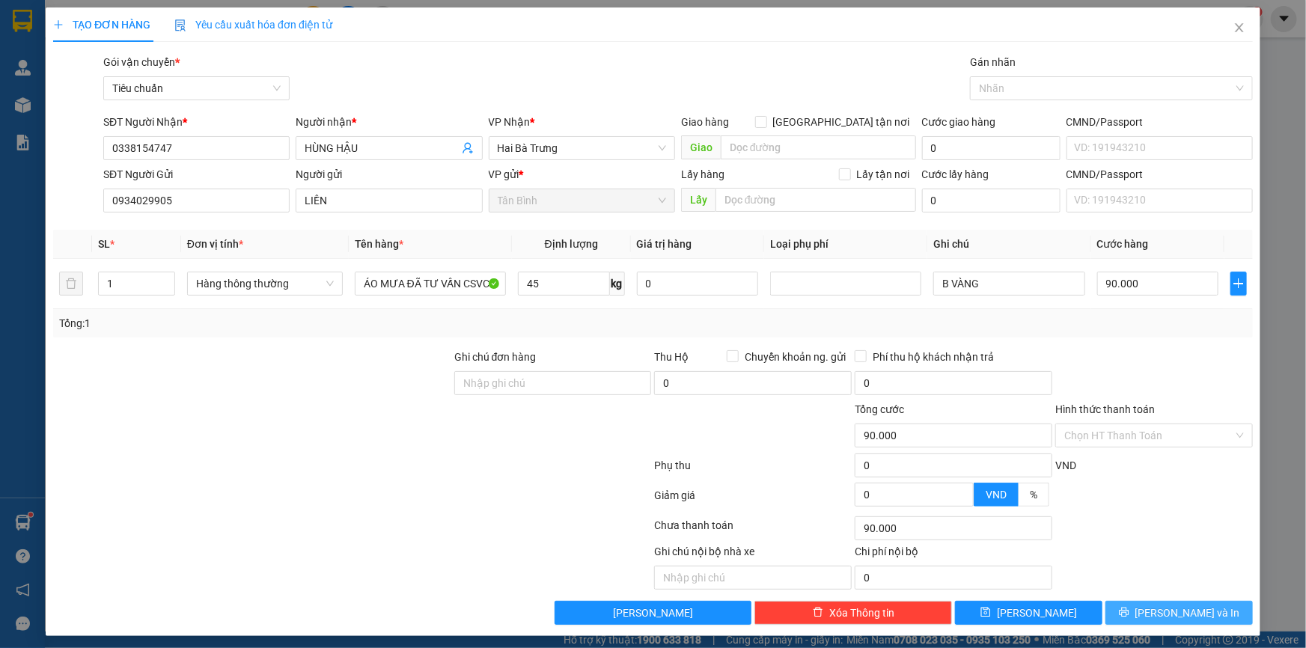
click at [1182, 614] on span "[PERSON_NAME] và In" at bounding box center [1187, 613] width 105 height 16
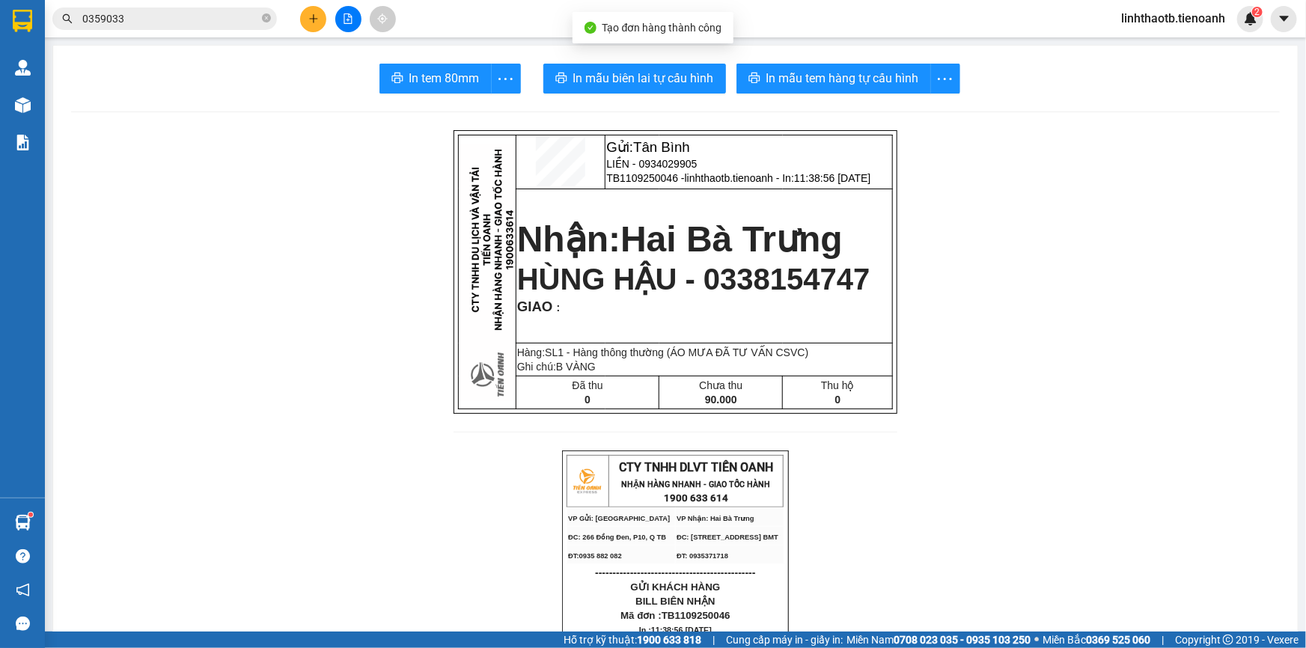
click at [687, 170] on p "LIỀN - 0934029905" at bounding box center [748, 164] width 285 height 12
click at [684, 168] on span "LIỀN - 0934029905" at bounding box center [651, 164] width 91 height 12
click at [797, 290] on span "HÙNG HẬU - 0338154747" at bounding box center [693, 279] width 353 height 33
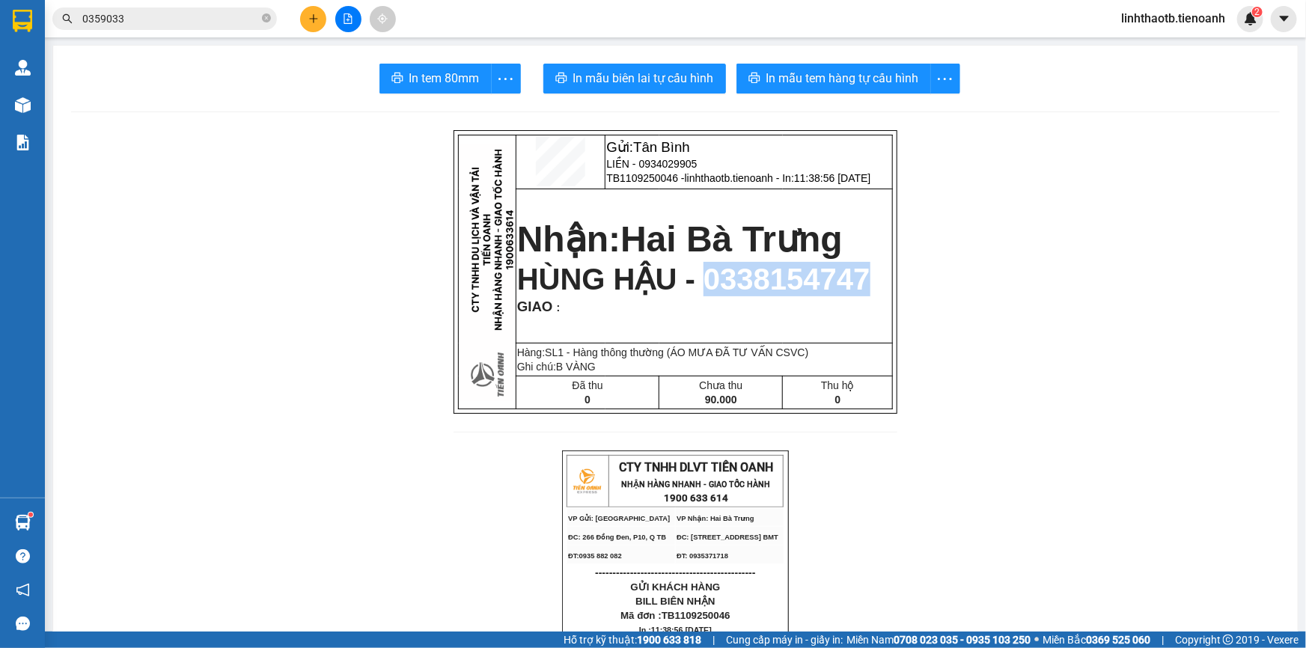
click at [797, 290] on span "HÙNG HẬU - 0338154747" at bounding box center [693, 279] width 353 height 33
copy span "0338154747"
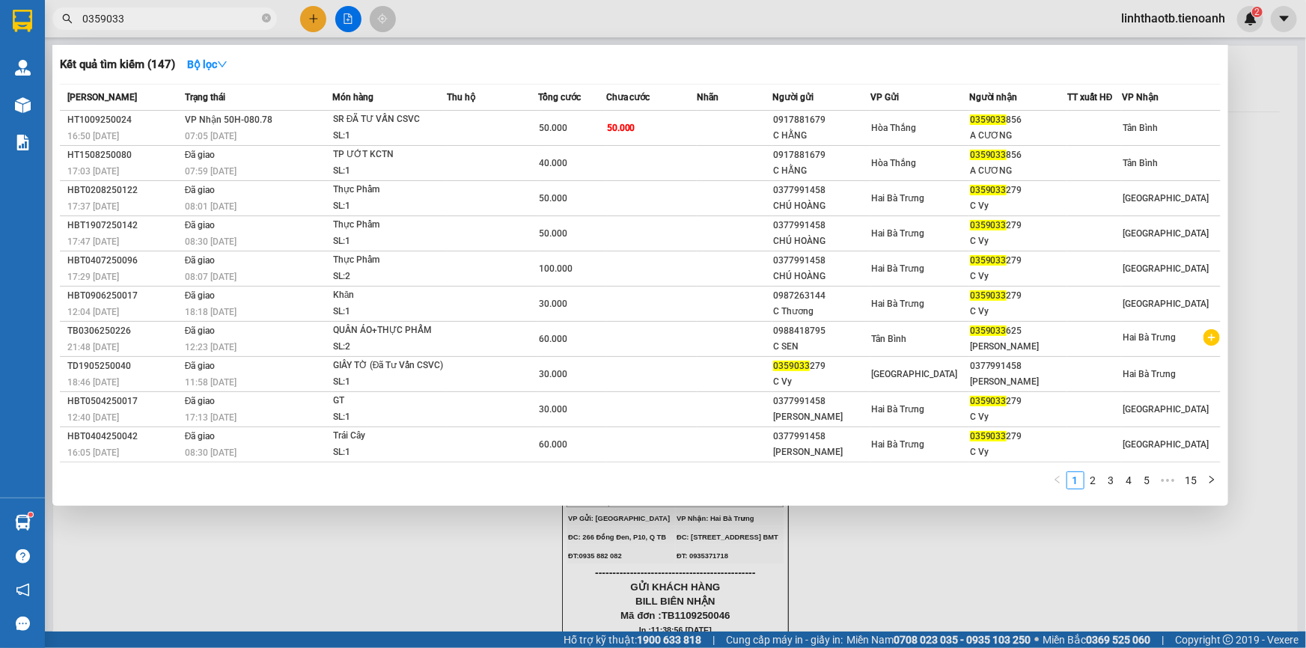
click at [161, 15] on input "0359033" at bounding box center [170, 18] width 177 height 16
paste input "38154747"
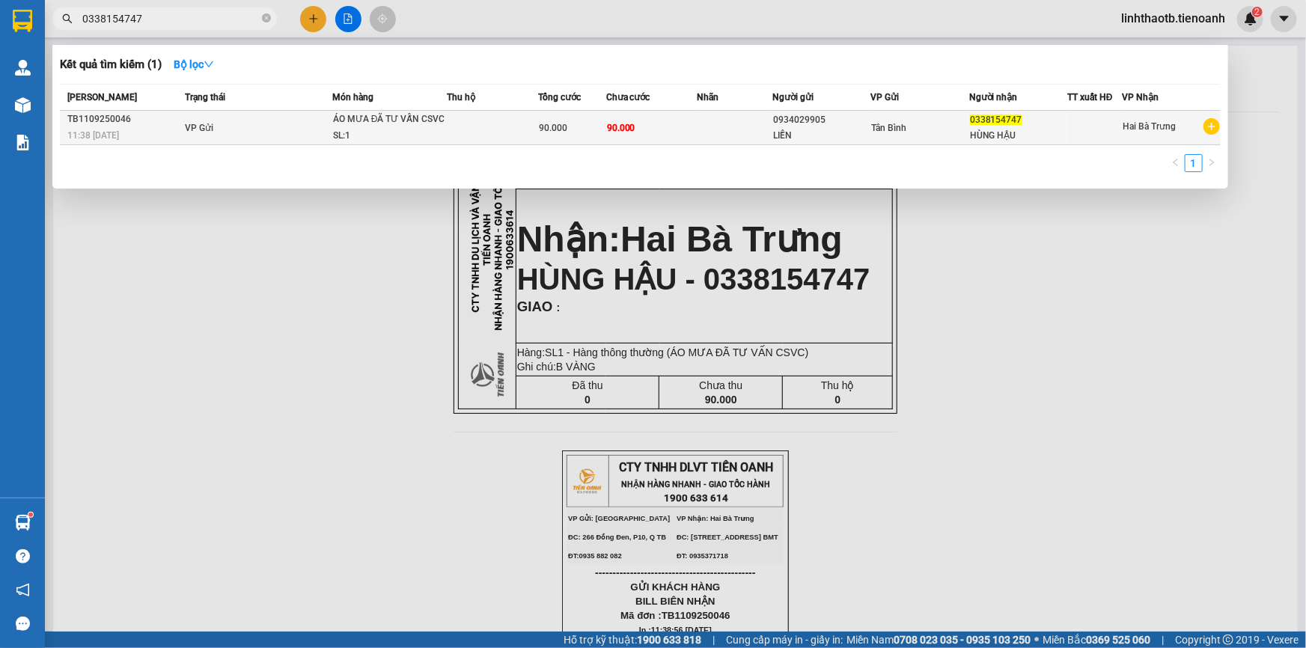
type input "0338154747"
click at [602, 138] on td "90.000" at bounding box center [572, 128] width 68 height 34
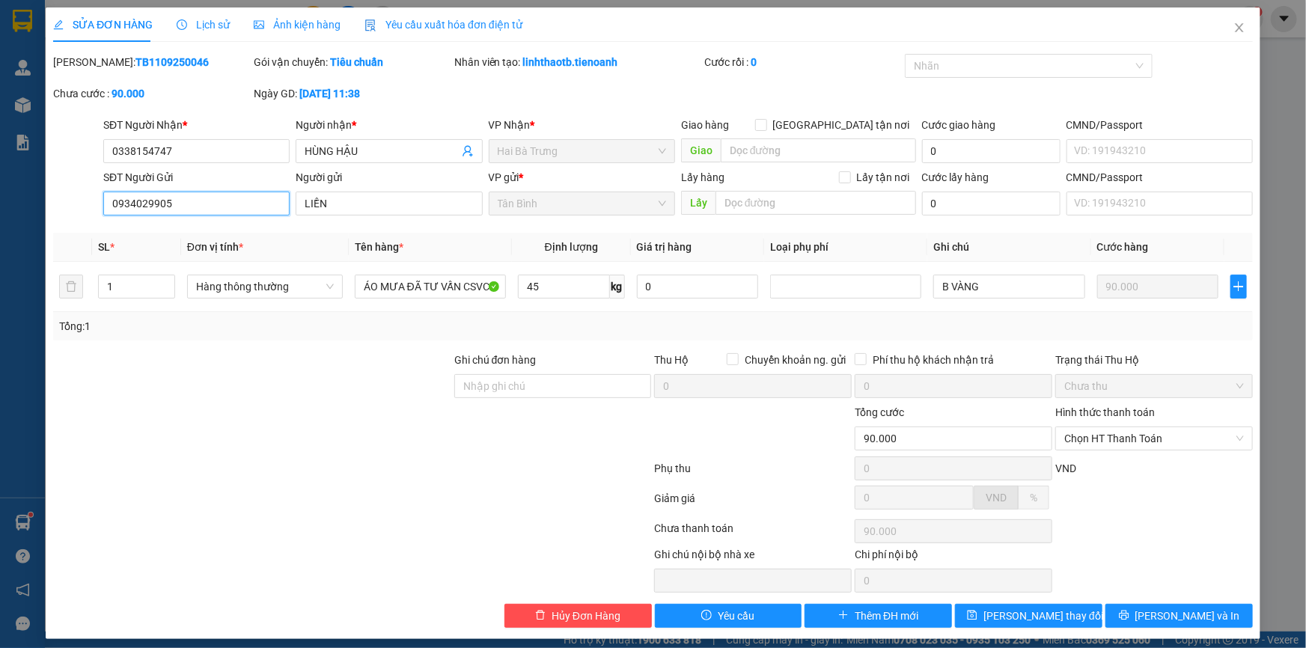
click at [165, 209] on input "0934029905" at bounding box center [196, 204] width 186 height 24
type input "0934029955"
click at [1205, 613] on button "[PERSON_NAME] và In" at bounding box center [1178, 616] width 147 height 24
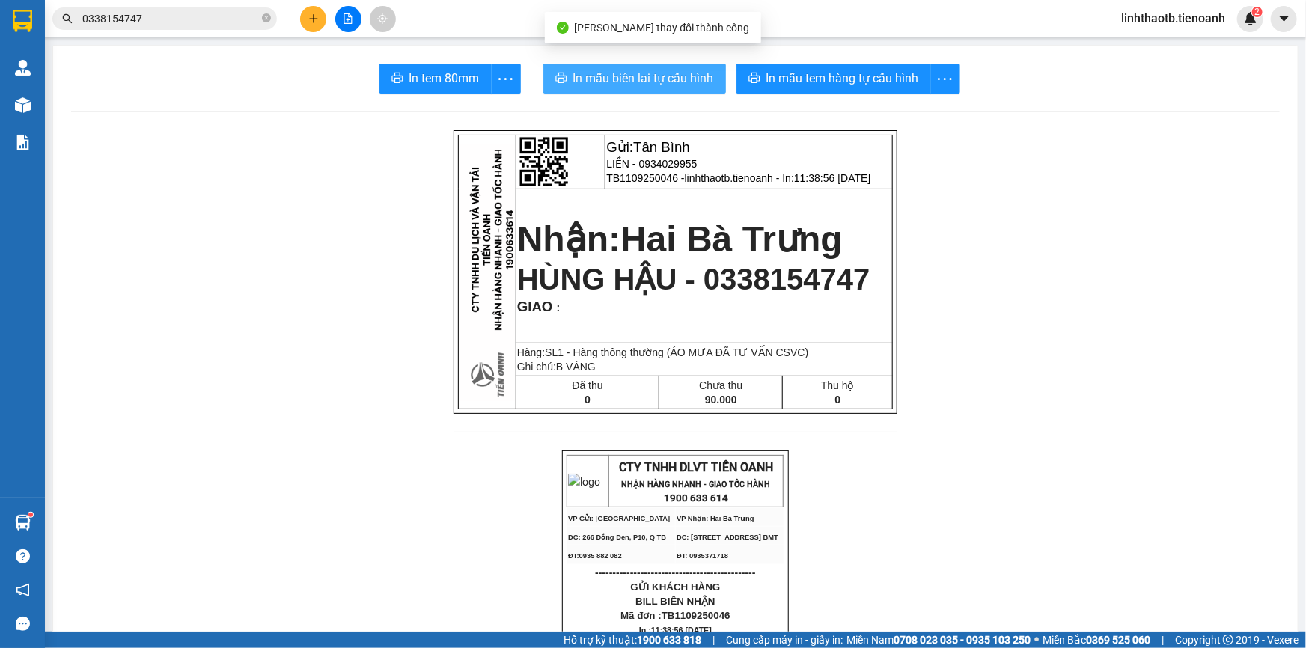
click at [659, 75] on span "In mẫu biên lai tự cấu hình" at bounding box center [643, 78] width 141 height 19
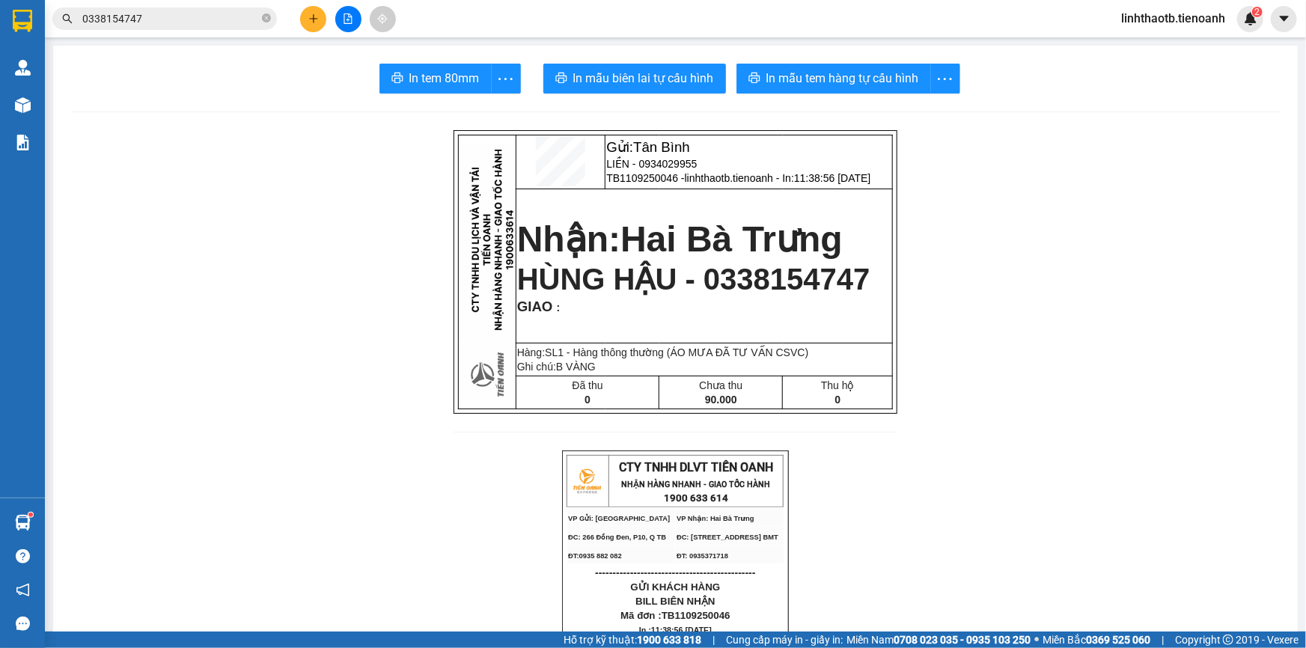
click at [827, 280] on span "HÙNG HẬU - 0338154747" at bounding box center [693, 279] width 353 height 33
click at [789, 286] on span "HÙNG HẬU - 0338154747" at bounding box center [693, 279] width 353 height 33
click at [763, 288] on span "HÙNG HẬU - 0338154747" at bounding box center [693, 279] width 353 height 33
click at [164, 33] on div "Kết quả tìm kiếm ( 1 ) Bộ lọc Mã ĐH Trạng thái Món hàng Thu hộ Tổng cước Chưa c…" at bounding box center [653, 18] width 1306 height 37
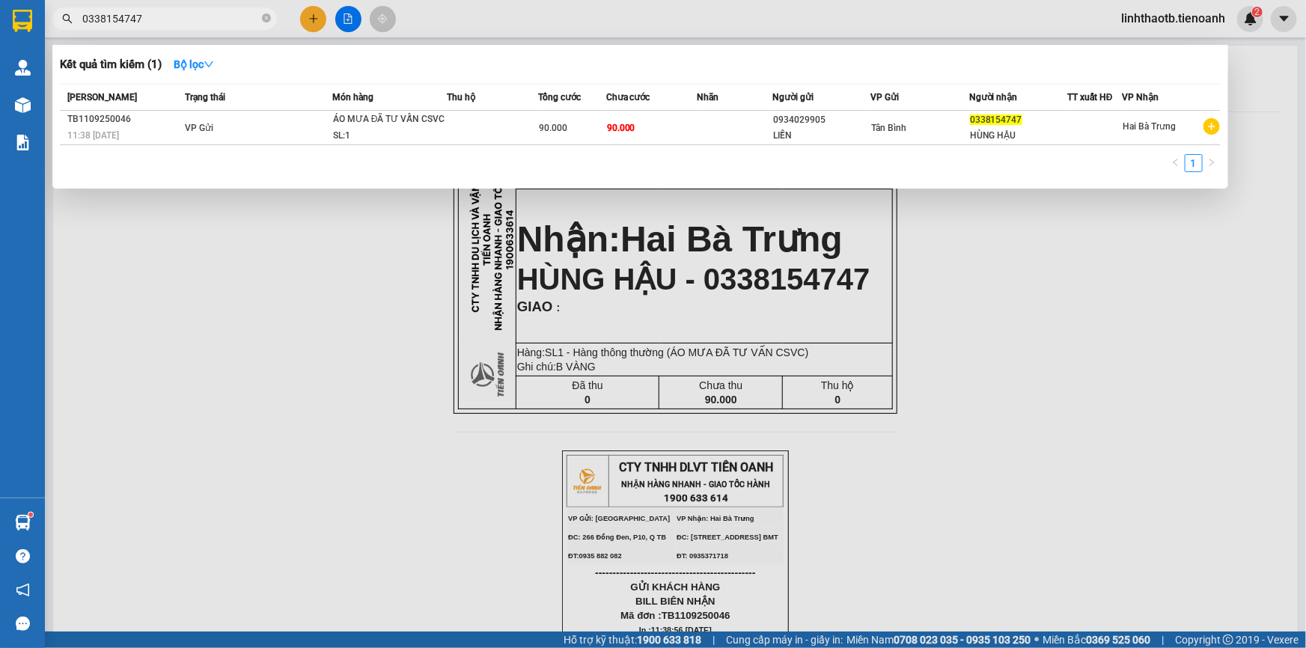
click at [174, 24] on input "0338154747" at bounding box center [170, 18] width 177 height 16
click at [307, 24] on div at bounding box center [653, 324] width 1306 height 648
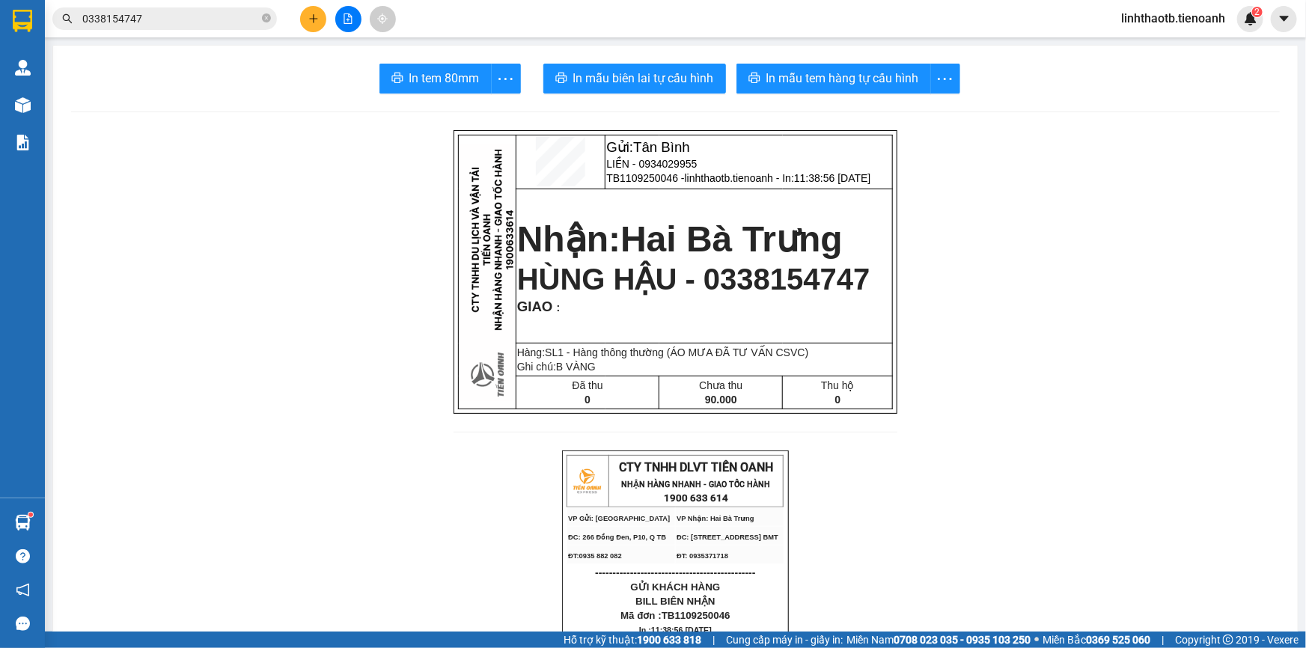
click at [201, 25] on input "0338154747" at bounding box center [170, 18] width 177 height 16
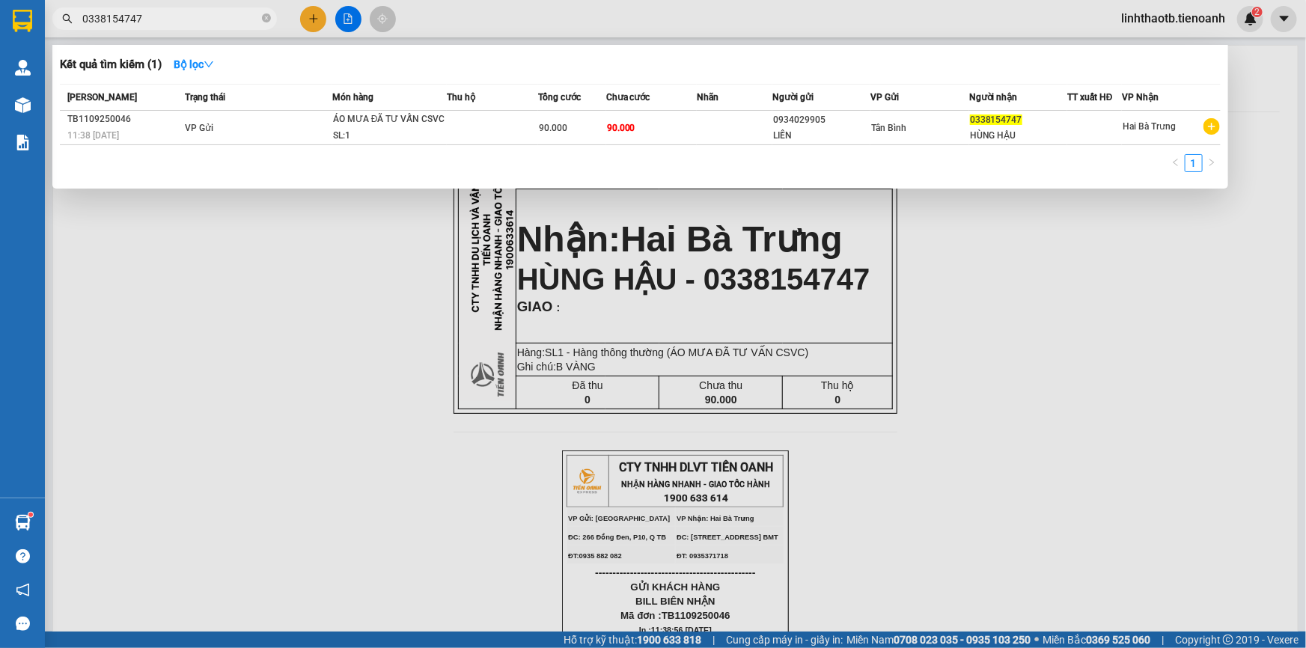
click at [201, 25] on input "0338154747" at bounding box center [170, 18] width 177 height 16
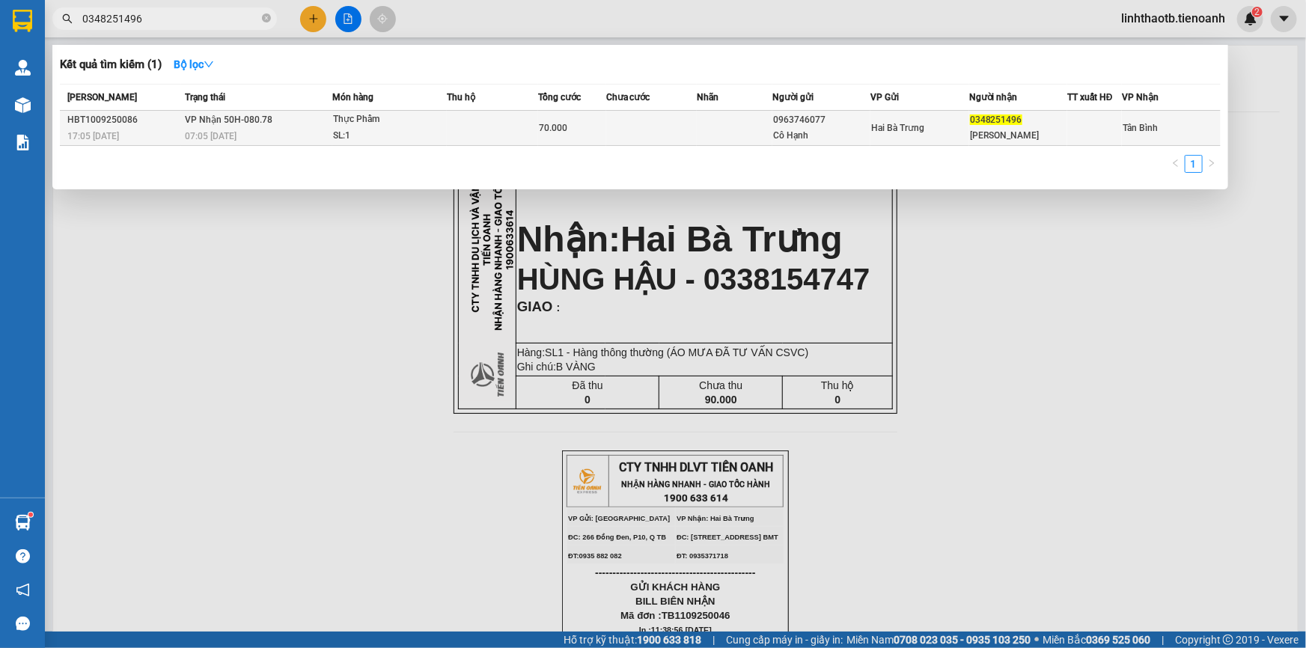
type input "0348251496"
click at [266, 128] on div "07:05 [DATE]" at bounding box center [258, 136] width 147 height 16
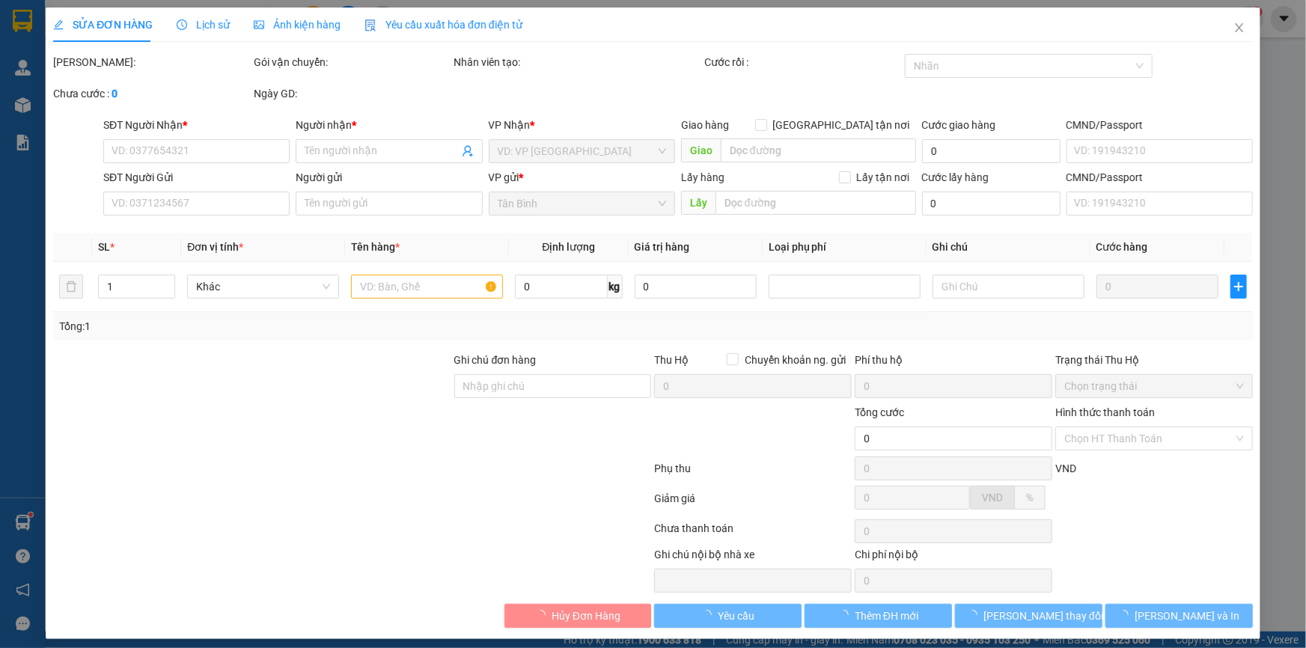
type input "0348251496"
type input "[PERSON_NAME]"
type input "0963746077"
type input "Cô Hạnh"
type input "70.000"
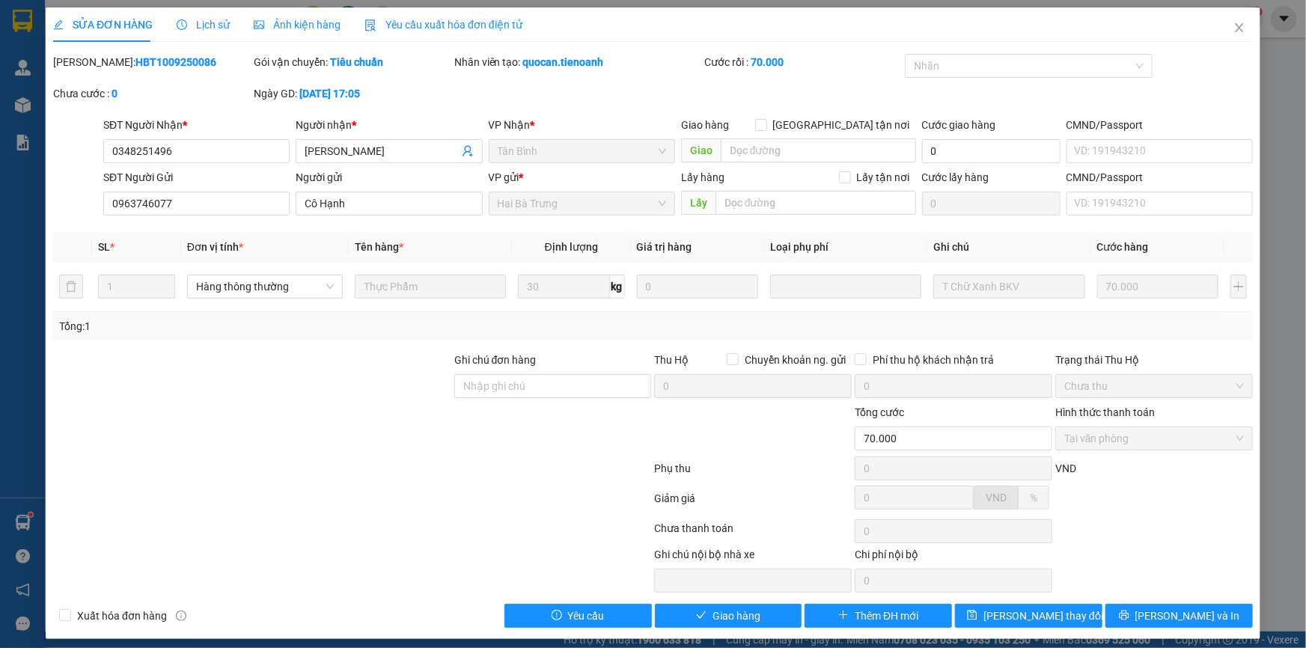
click at [453, 462] on div at bounding box center [352, 471] width 601 height 30
